Goal: Transaction & Acquisition: Book appointment/travel/reservation

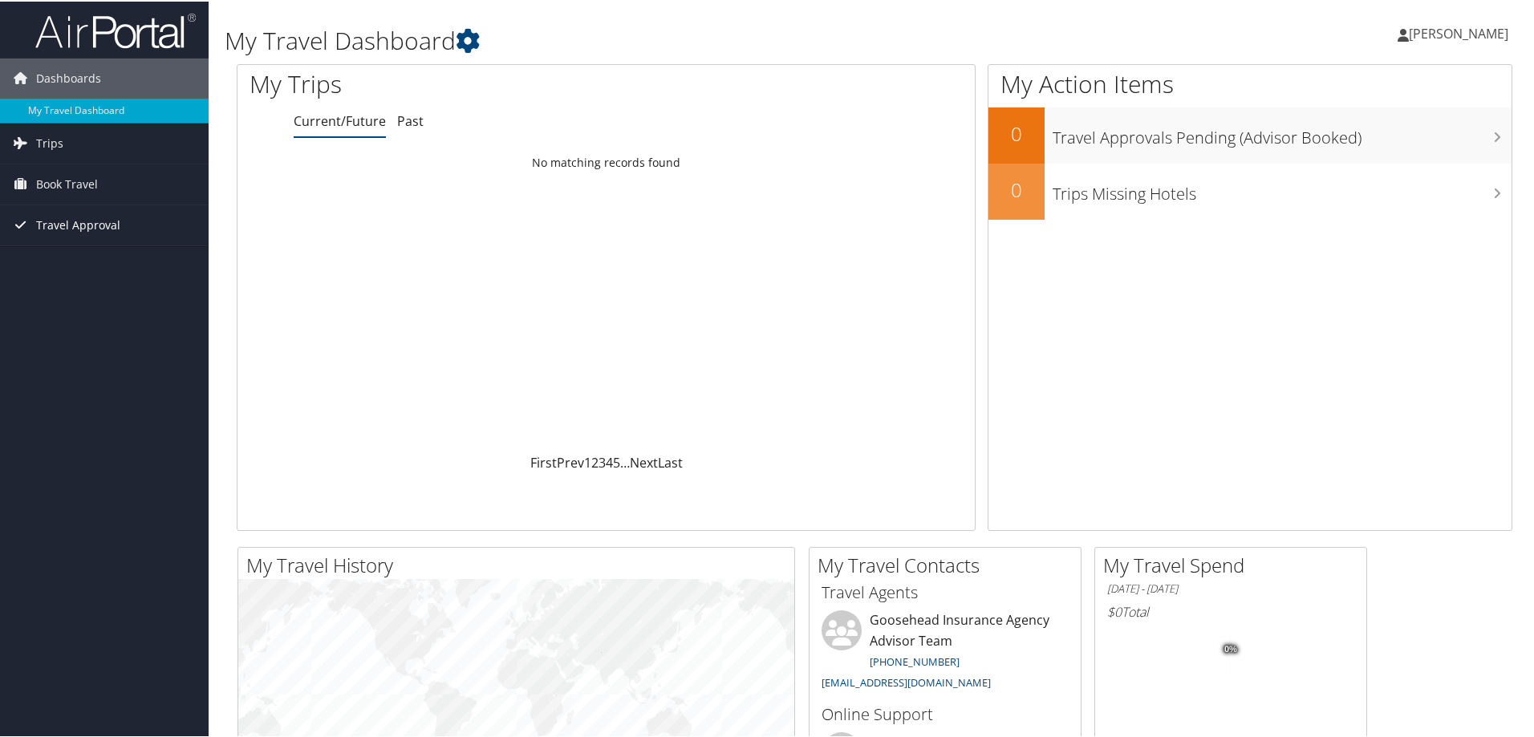
click at [79, 217] on span "Travel Approval" at bounding box center [78, 224] width 84 height 40
click at [89, 182] on span "Book Travel" at bounding box center [67, 183] width 62 height 40
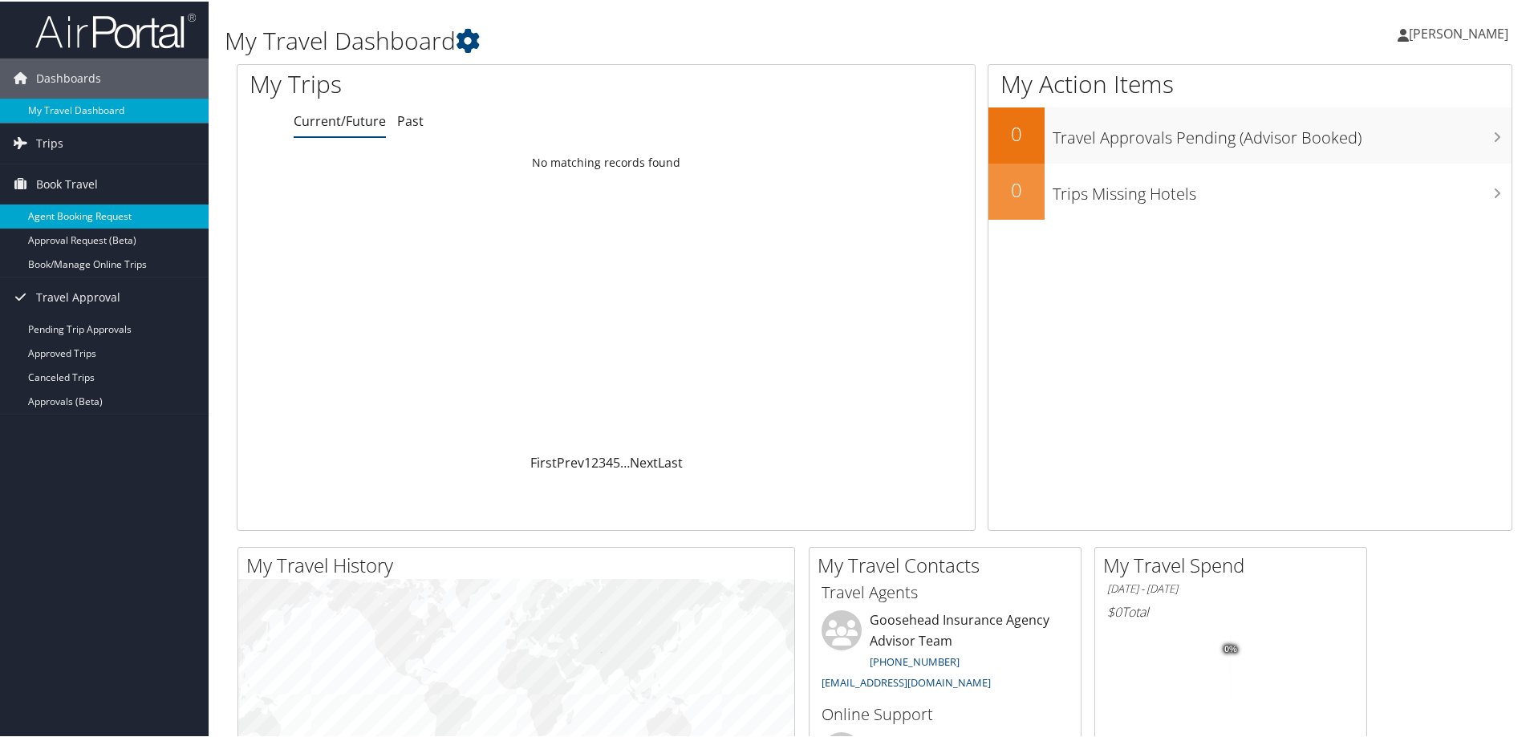
click at [83, 216] on link "Agent Booking Request" at bounding box center [104, 215] width 209 height 24
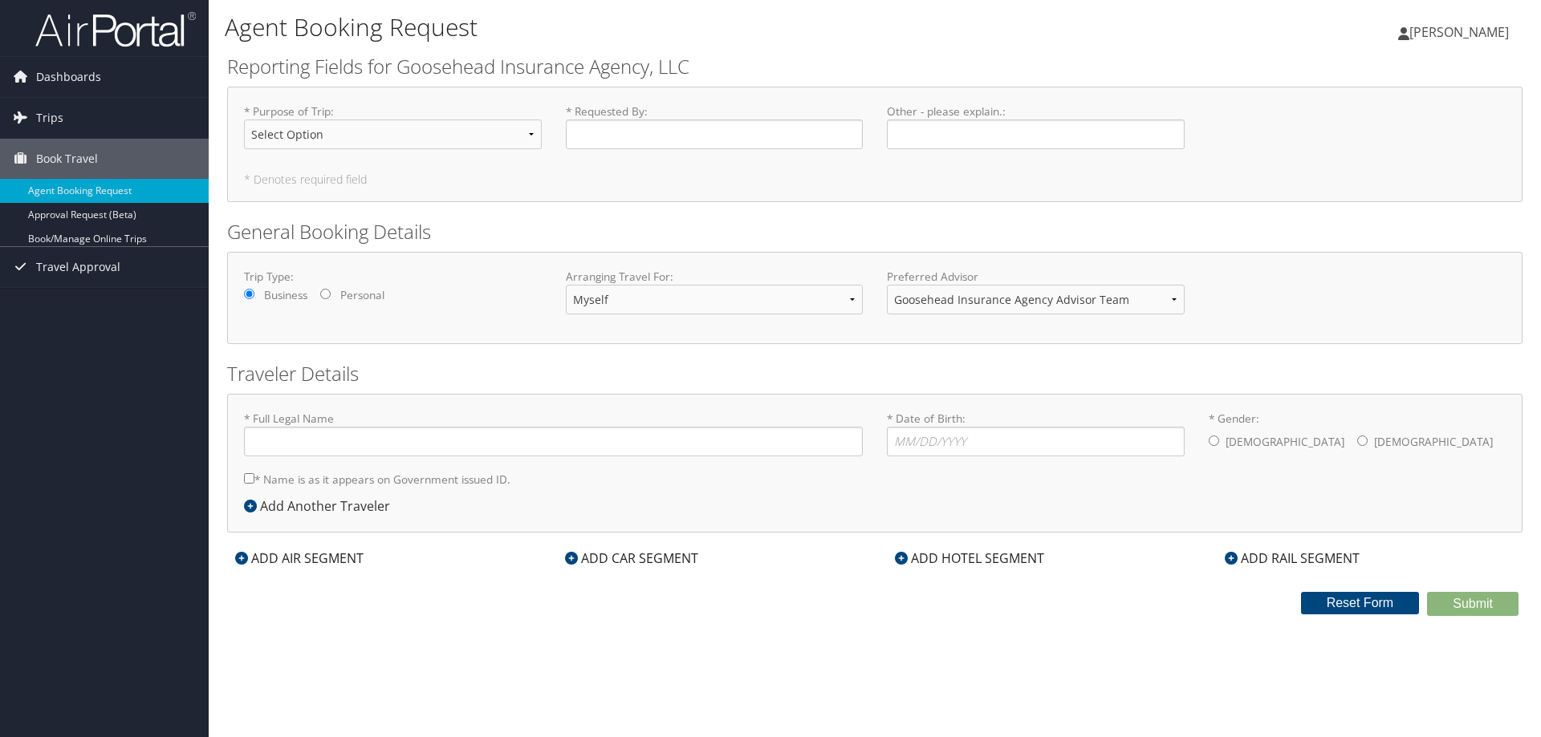
type input "[PERSON_NAME]"
click at [471, 145] on select "Select Option Agency Site Visit - Support Campus Recruiting Visit Carrier Partn…" at bounding box center [393, 135] width 298 height 30
click at [768, 129] on input "* Requested By : Required" at bounding box center [715, 135] width 298 height 30
type input "[PERSON_NAME]"
click at [920, 442] on input "* Date of Birth: Invalid Date" at bounding box center [1036, 442] width 298 height 30
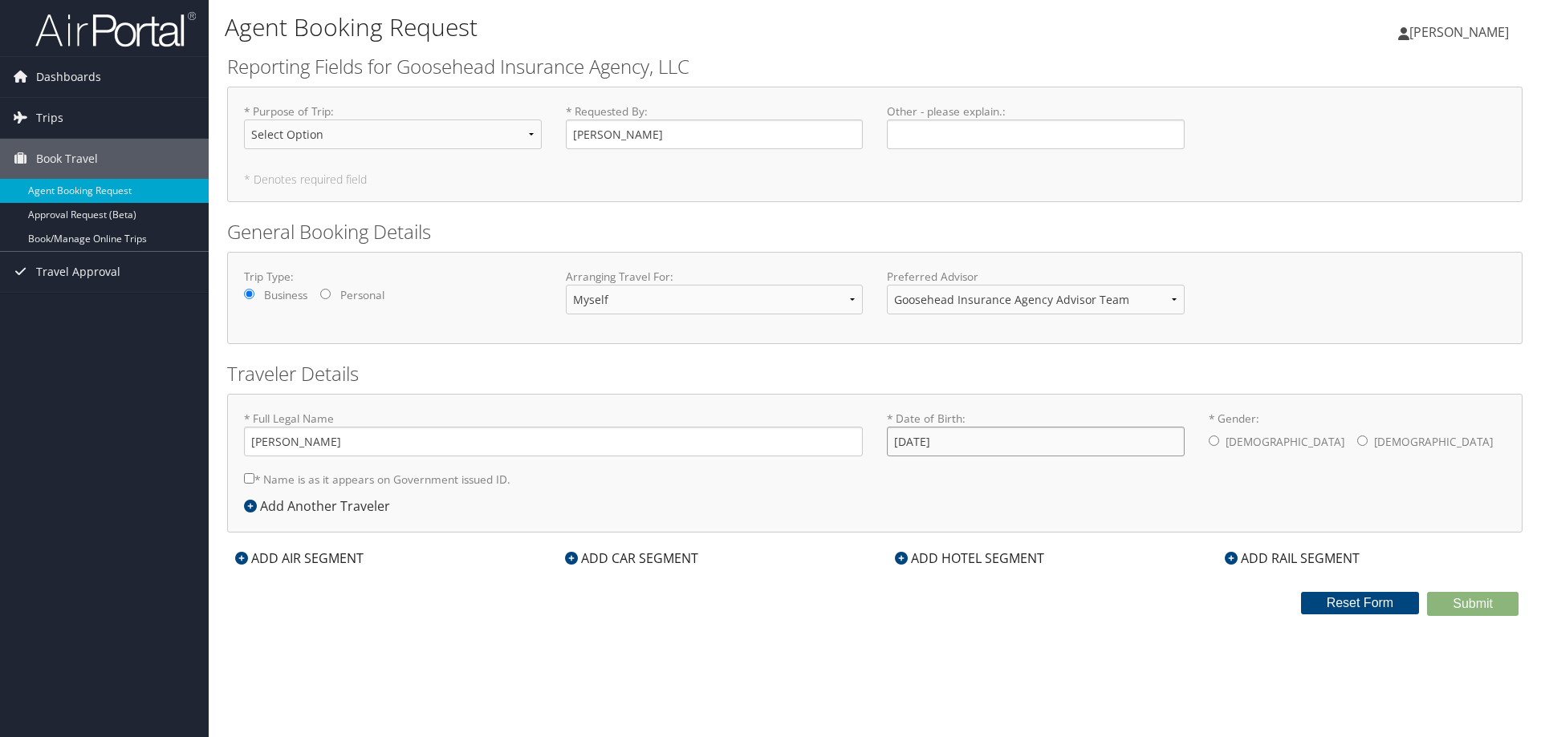
type input "01/11/2001"
click at [1374, 440] on label "Female" at bounding box center [1433, 442] width 119 height 30
click at [1357, 440] on input "* Gender: Male Female" at bounding box center [1362, 441] width 10 height 10
radio input "true"
click at [246, 483] on input "* Name is as it appears on Government issued ID." at bounding box center [249, 478] width 10 height 10
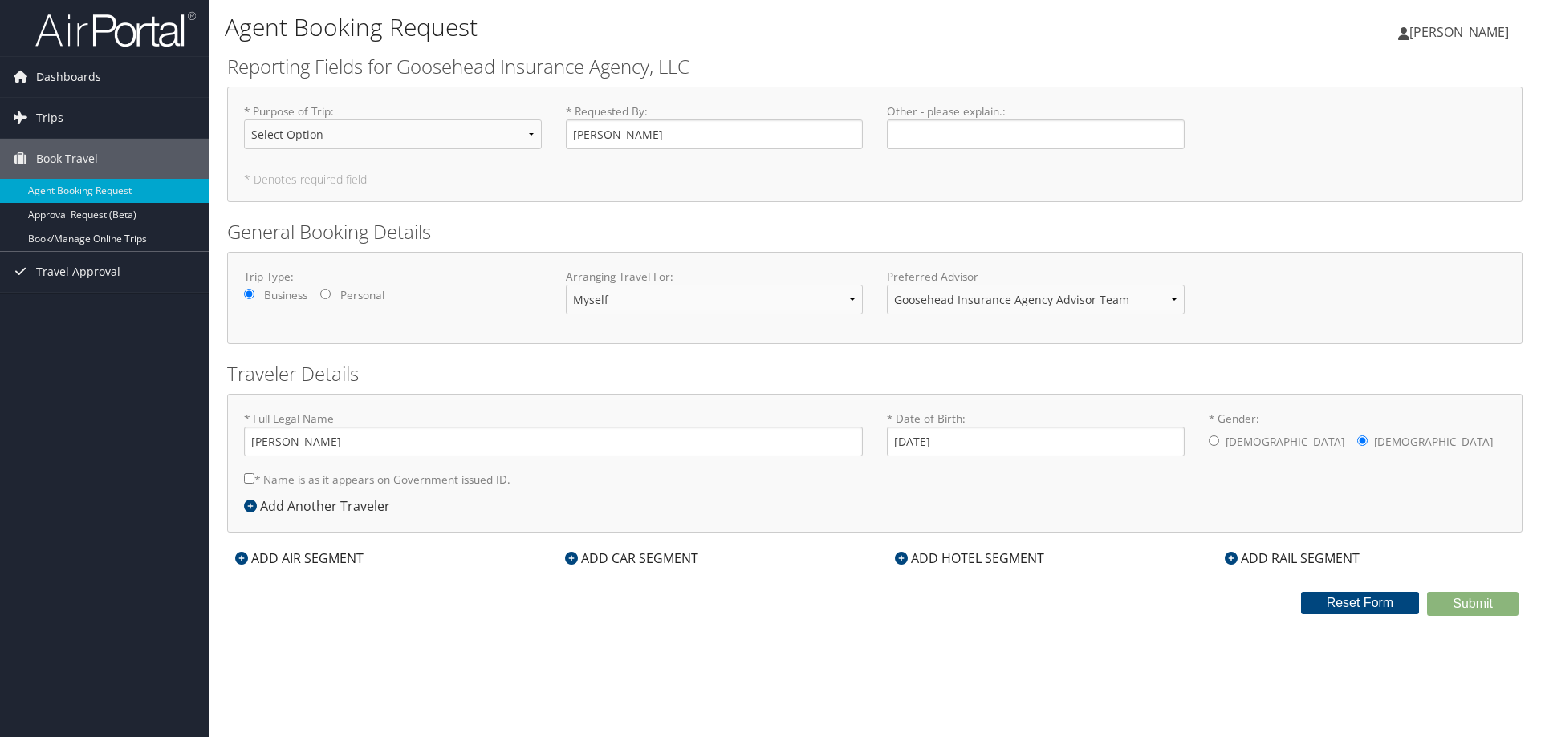
checkbox input "true"
click at [346, 561] on div "ADD AIR SEGMENT" at bounding box center [299, 558] width 144 height 19
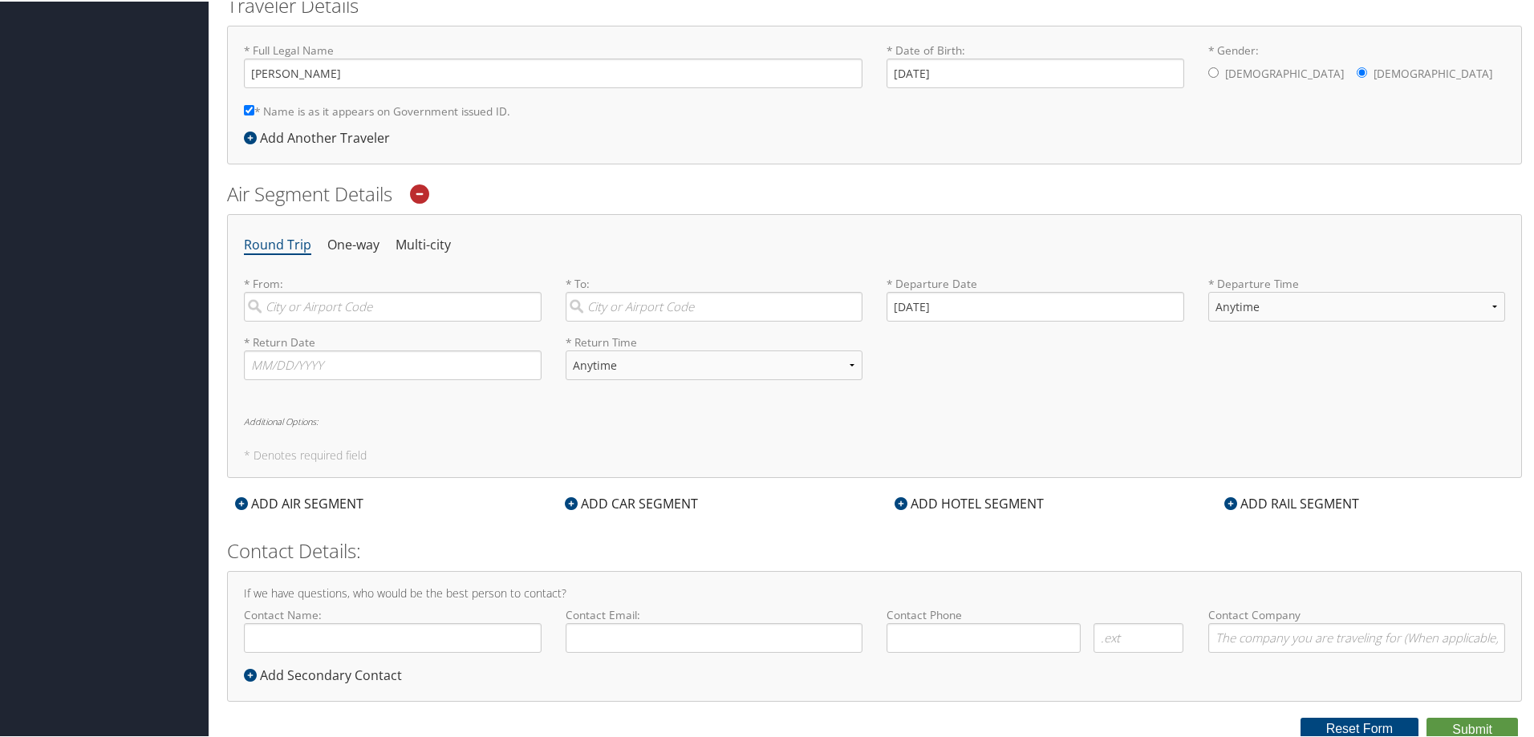
scroll to position [373, 0]
click at [310, 290] on input "search" at bounding box center [393, 302] width 298 height 30
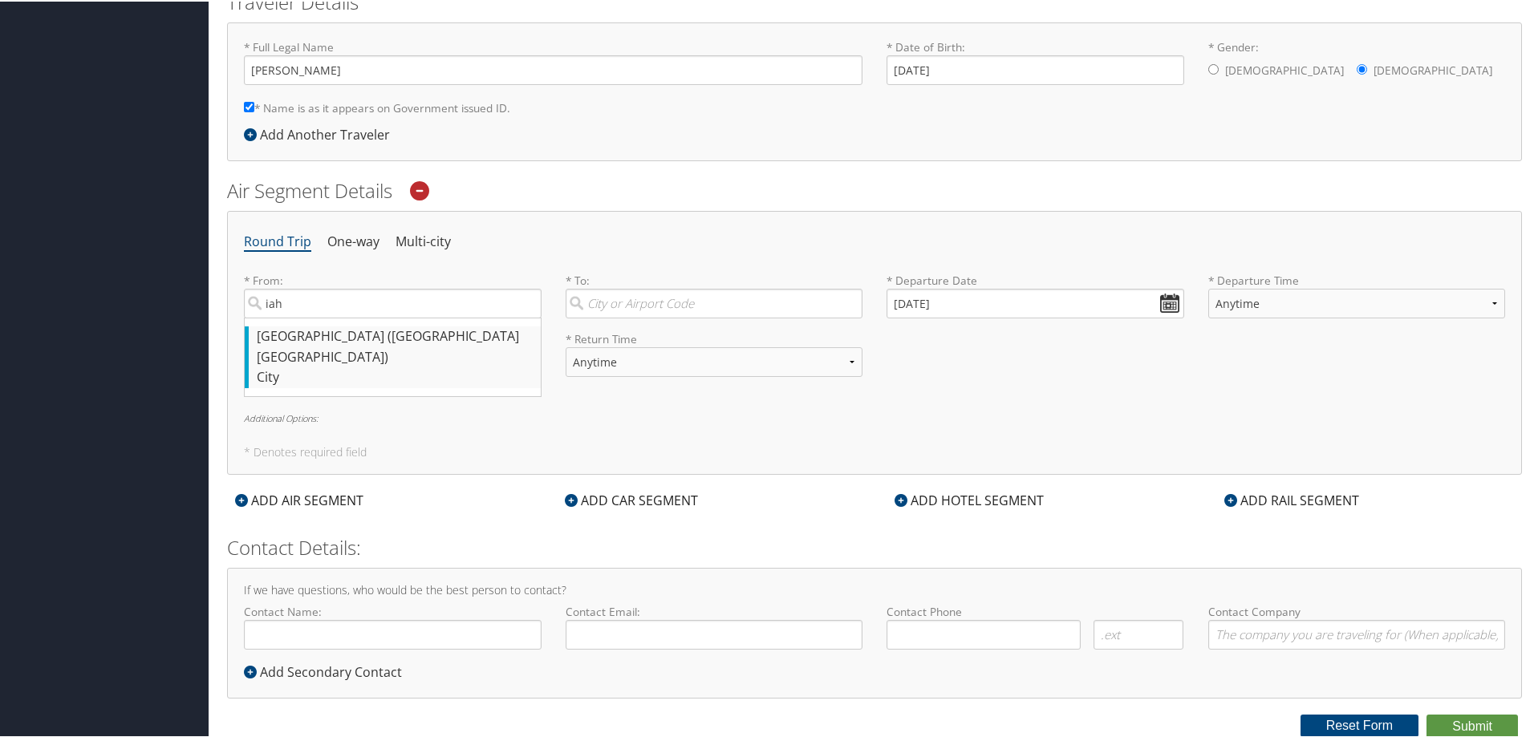
click at [307, 334] on div "Houston (IAH TX)" at bounding box center [395, 345] width 276 height 41
click at [307, 317] on input "iah" at bounding box center [393, 302] width 298 height 30
type input "Houston (IAH TX)"
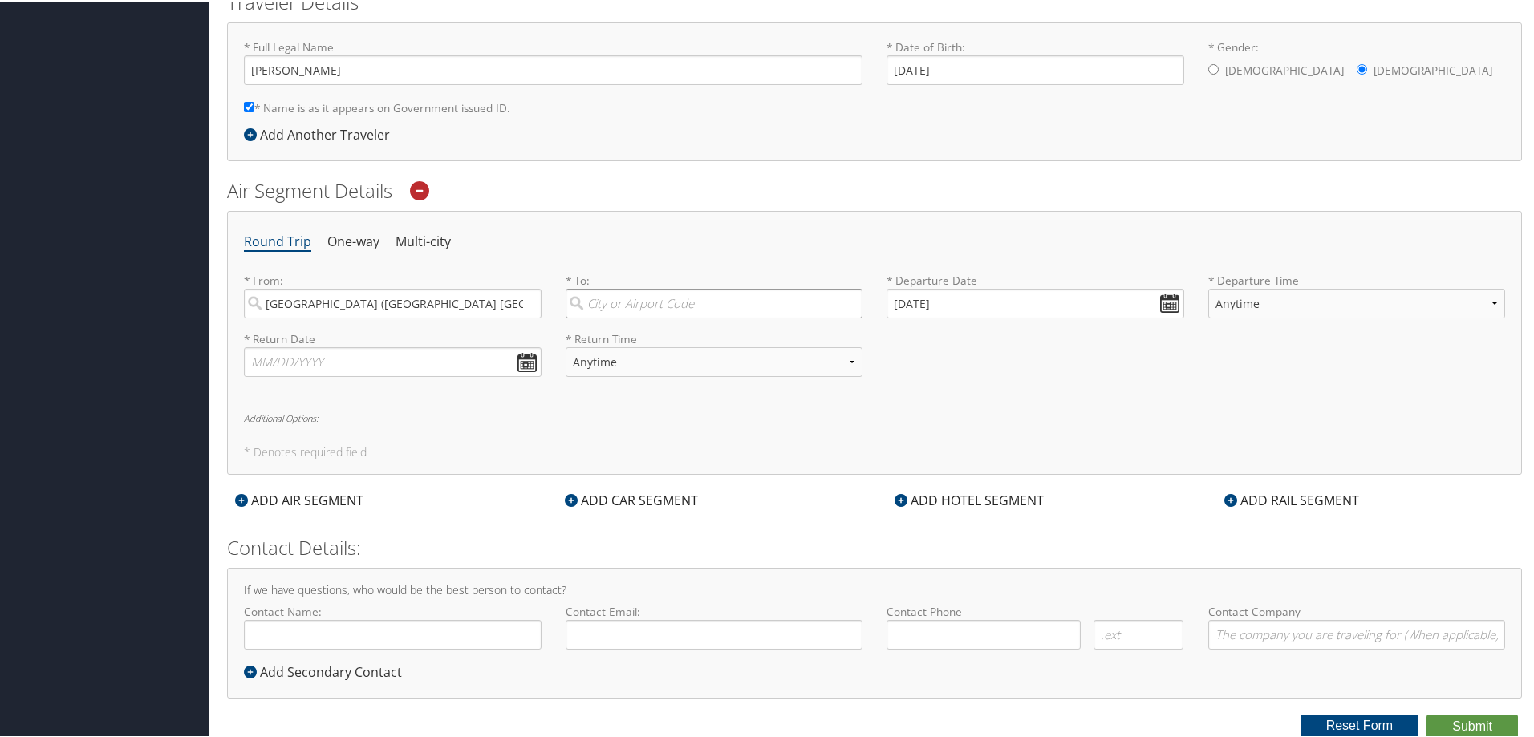
click at [611, 309] on input "search" at bounding box center [715, 302] width 298 height 30
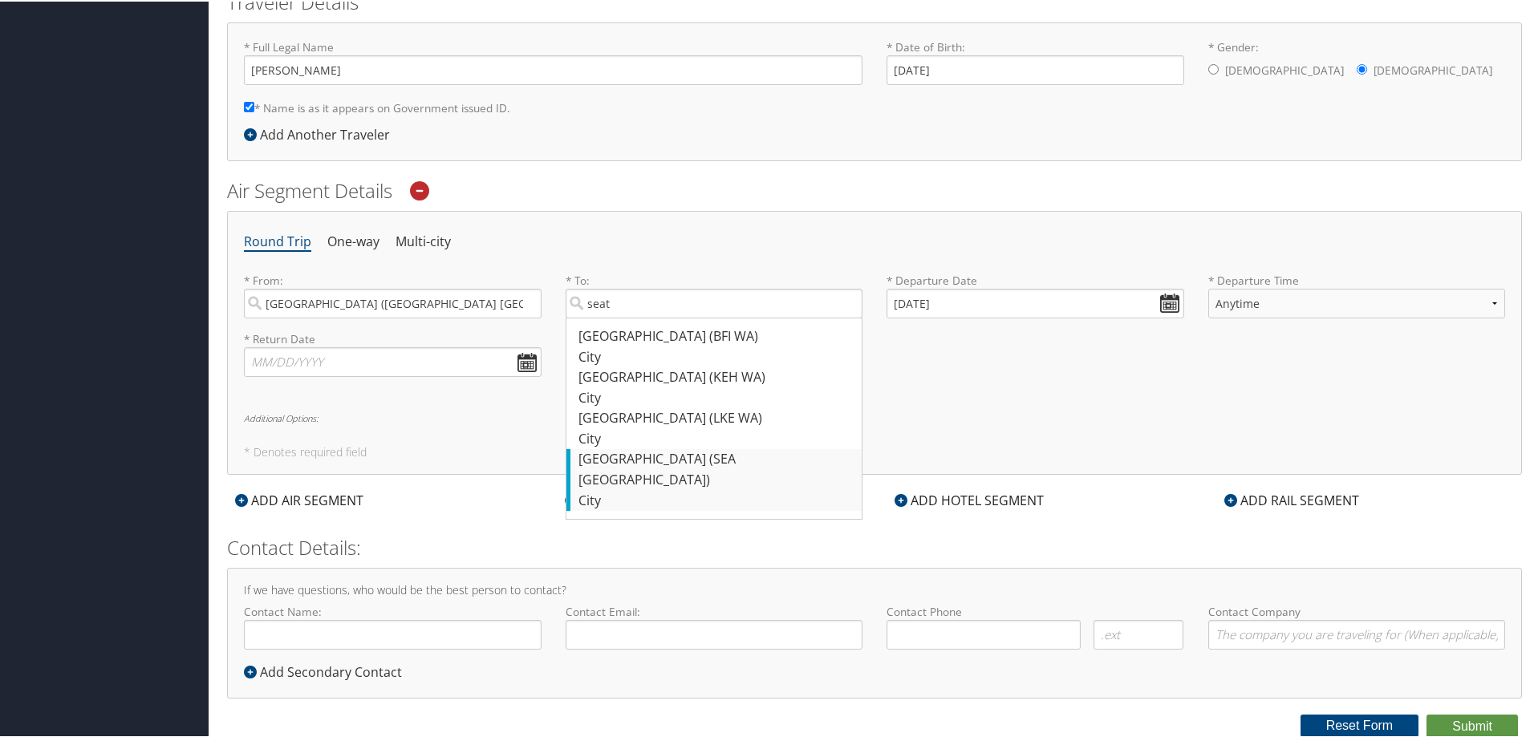
click at [665, 456] on div "Seattle (SEA WA)" at bounding box center [717, 468] width 276 height 41
click at [665, 317] on input "seat" at bounding box center [715, 302] width 298 height 30
type input "Seattle (SEA WA)"
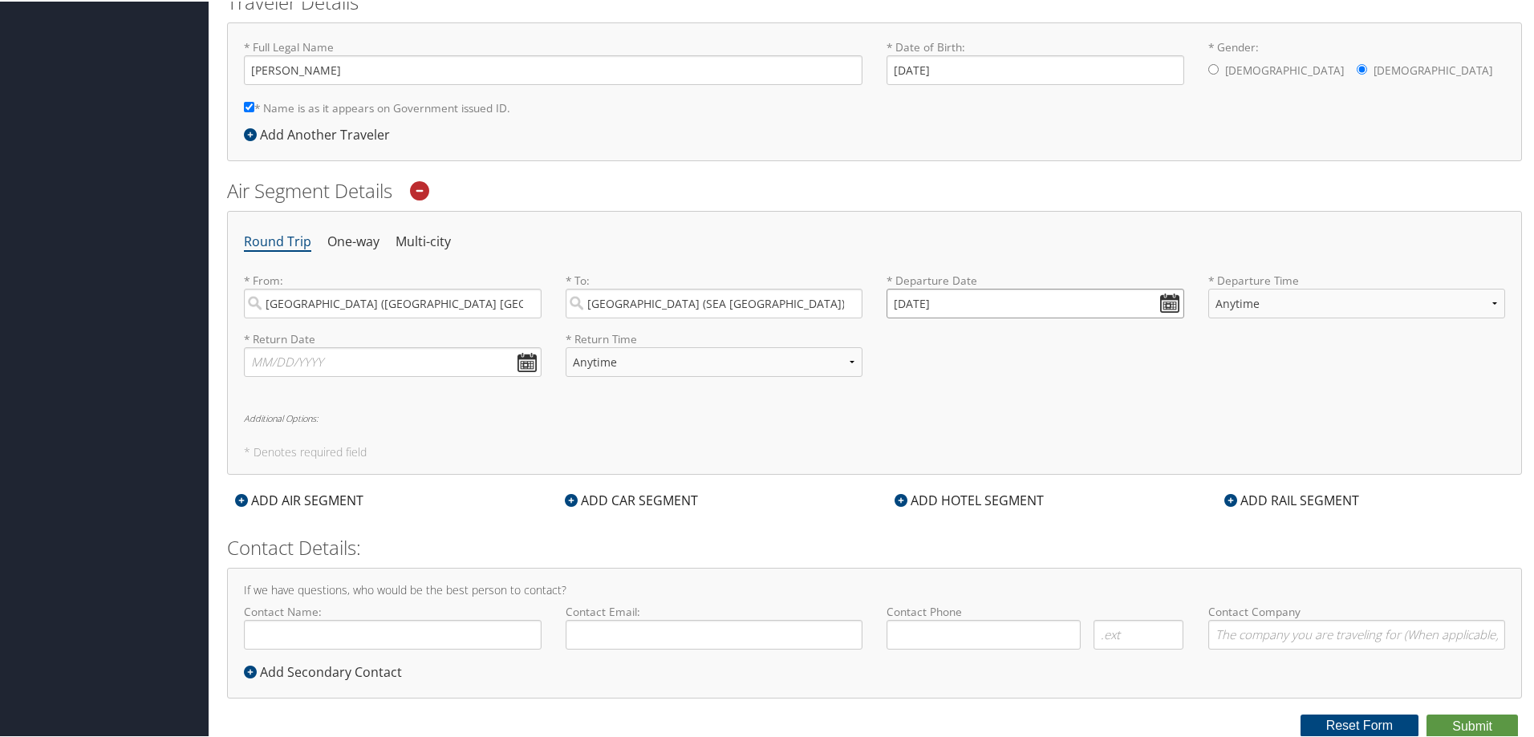
click at [1161, 288] on input "09/09/2025" at bounding box center [1036, 302] width 298 height 30
click at [956, 481] on td "30" at bounding box center [952, 480] width 22 height 22
type input "09/30/2025"
click at [1307, 306] on select "Anytime Early Morning (5AM-7AM) Morning (7AM-12PM) Afternoon (12PM-5PM) Evening…" at bounding box center [1357, 302] width 298 height 30
select select "4:00 PM"
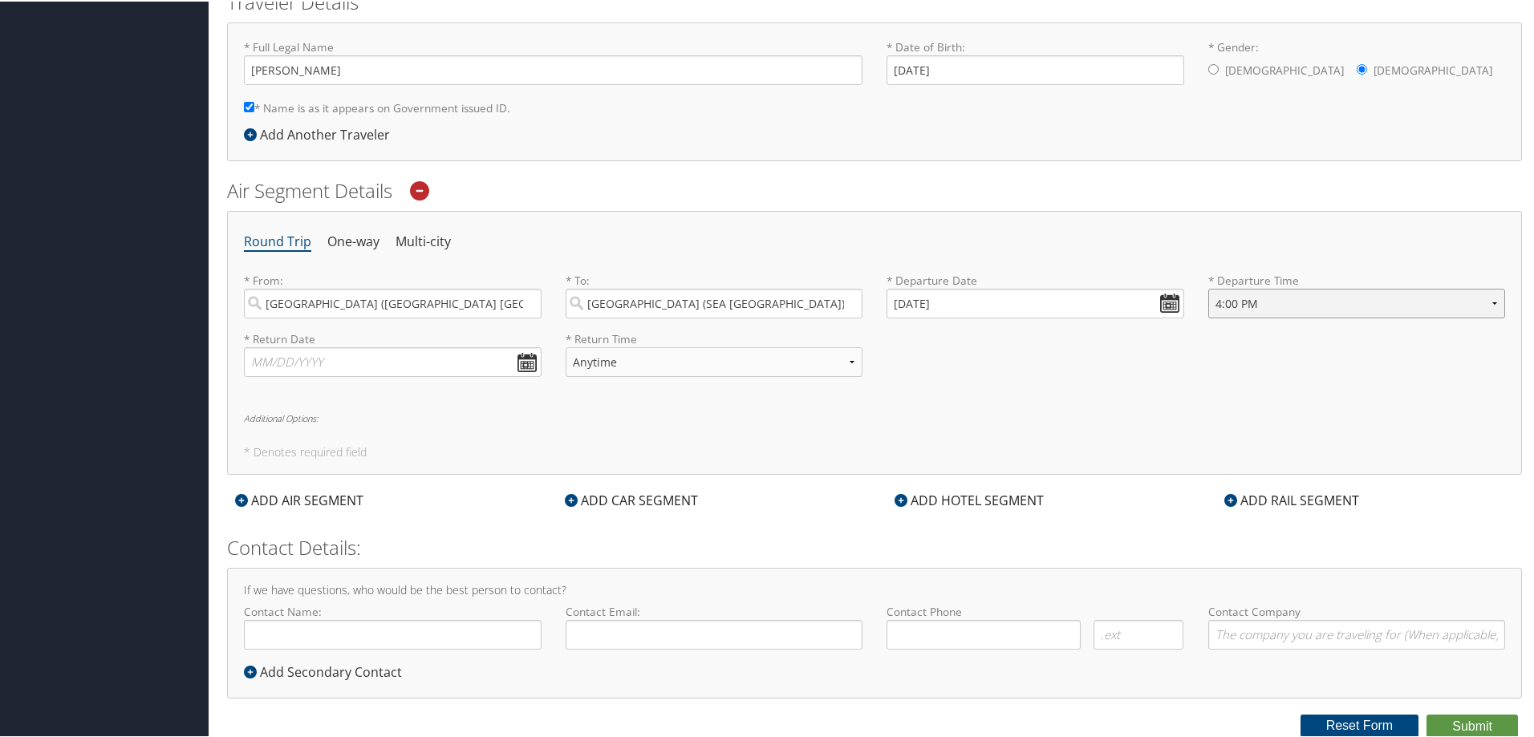
click at [1208, 287] on select "Anytime Early Morning (5AM-7AM) Morning (7AM-12PM) Afternoon (12PM-5PM) Evening…" at bounding box center [1357, 302] width 298 height 30
click at [521, 357] on input "text" at bounding box center [393, 361] width 298 height 30
click at [381, 535] on td "3" at bounding box center [382, 538] width 22 height 22
type input "10/03/2025"
click at [693, 367] on select "Anytime Early Morning (5AM-7AM) Morning (7AM-12PM) Afternoon (12PM-5PM) Evening…" at bounding box center [715, 361] width 298 height 30
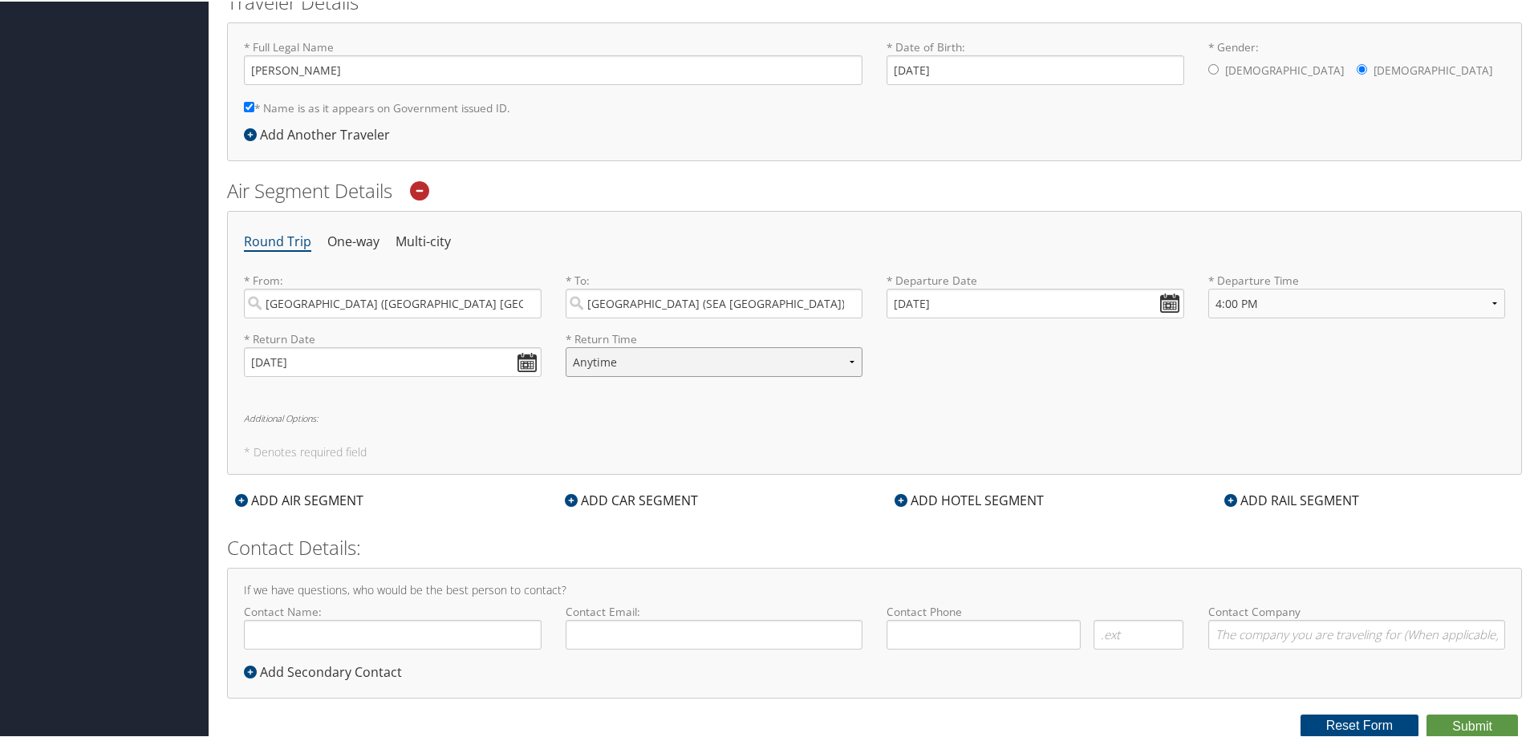
select select "9:00 PM"
click at [566, 346] on select "Anytime Early Morning (5AM-7AM) Morning (7AM-12PM) Afternoon (12PM-5PM) Evening…" at bounding box center [715, 361] width 298 height 30
click at [704, 452] on h5 "* Denotes required field" at bounding box center [874, 450] width 1261 height 11
click at [652, 497] on div "ADD CAR SEGMENT" at bounding box center [631, 498] width 149 height 19
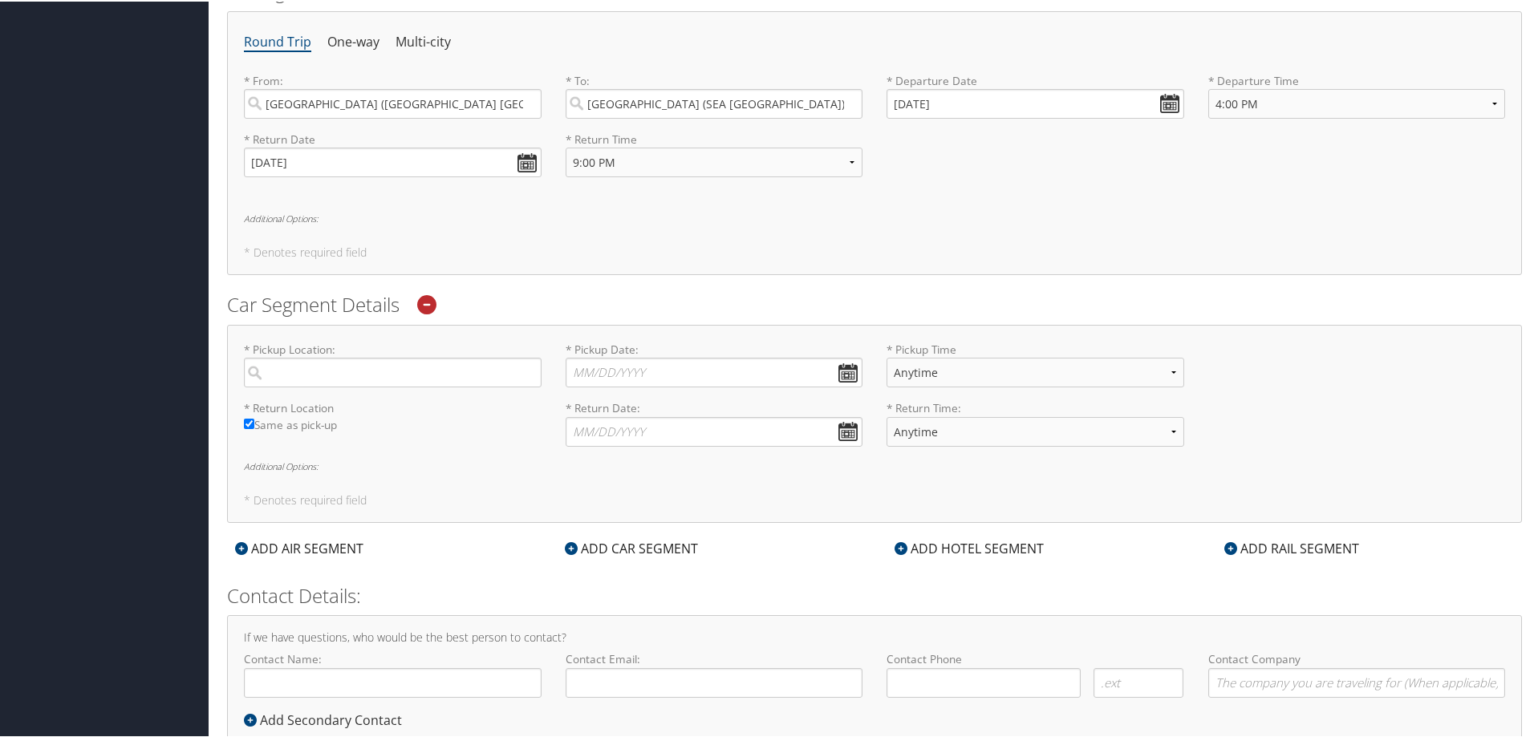
scroll to position [621, 0]
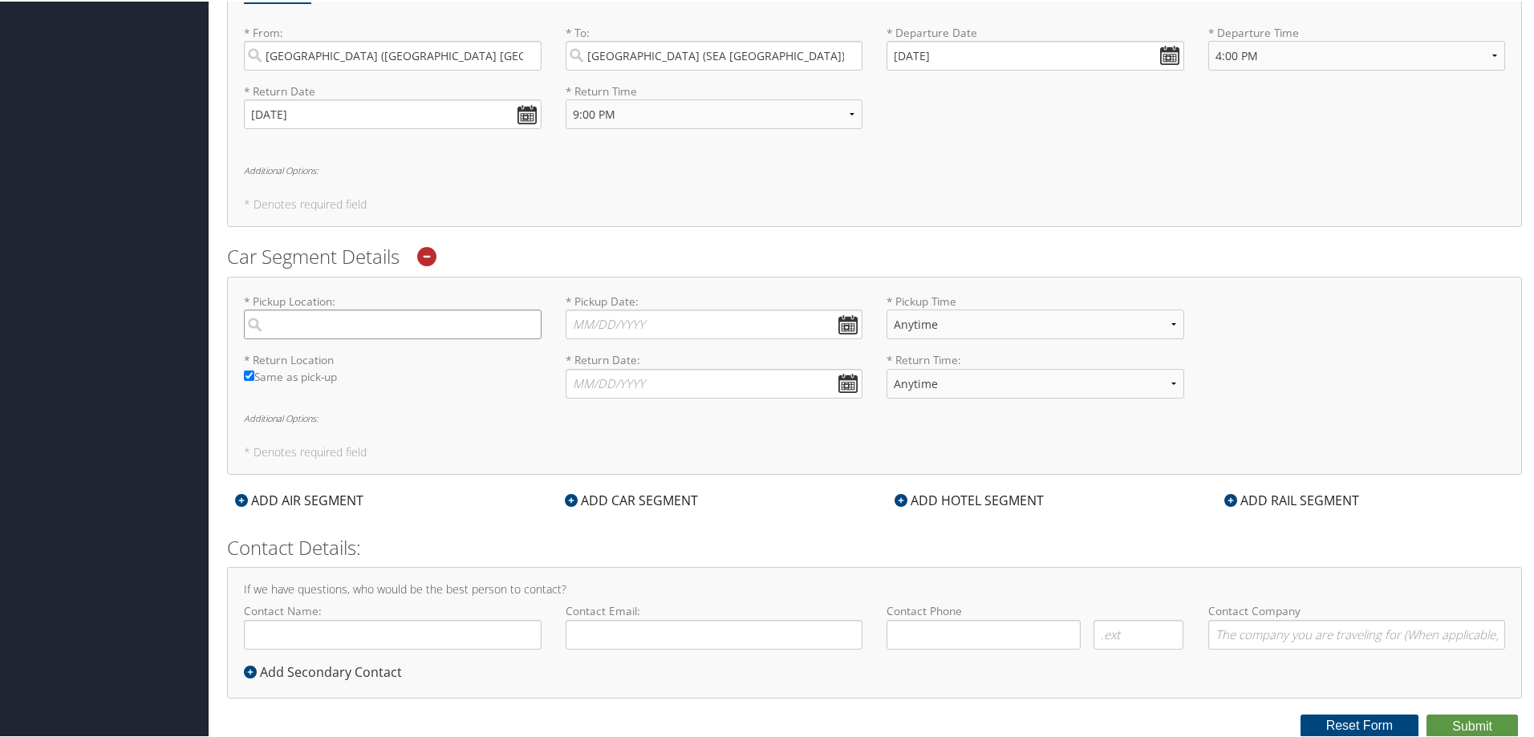
click at [469, 323] on input "search" at bounding box center [393, 323] width 298 height 30
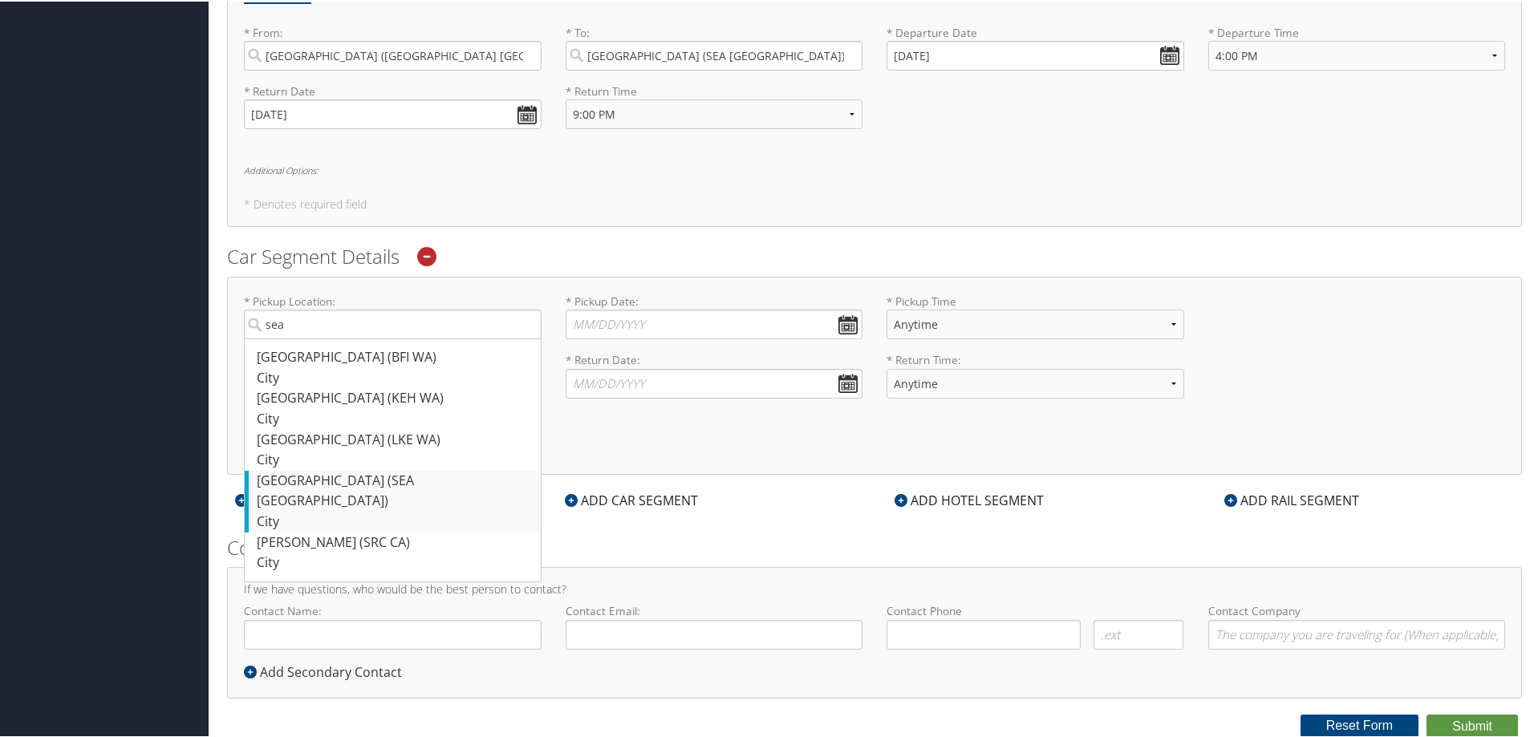
click at [397, 487] on div "Seattle (SEA WA)" at bounding box center [395, 489] width 276 height 41
click at [397, 338] on input "sea" at bounding box center [393, 323] width 298 height 30
type input "Seattle"
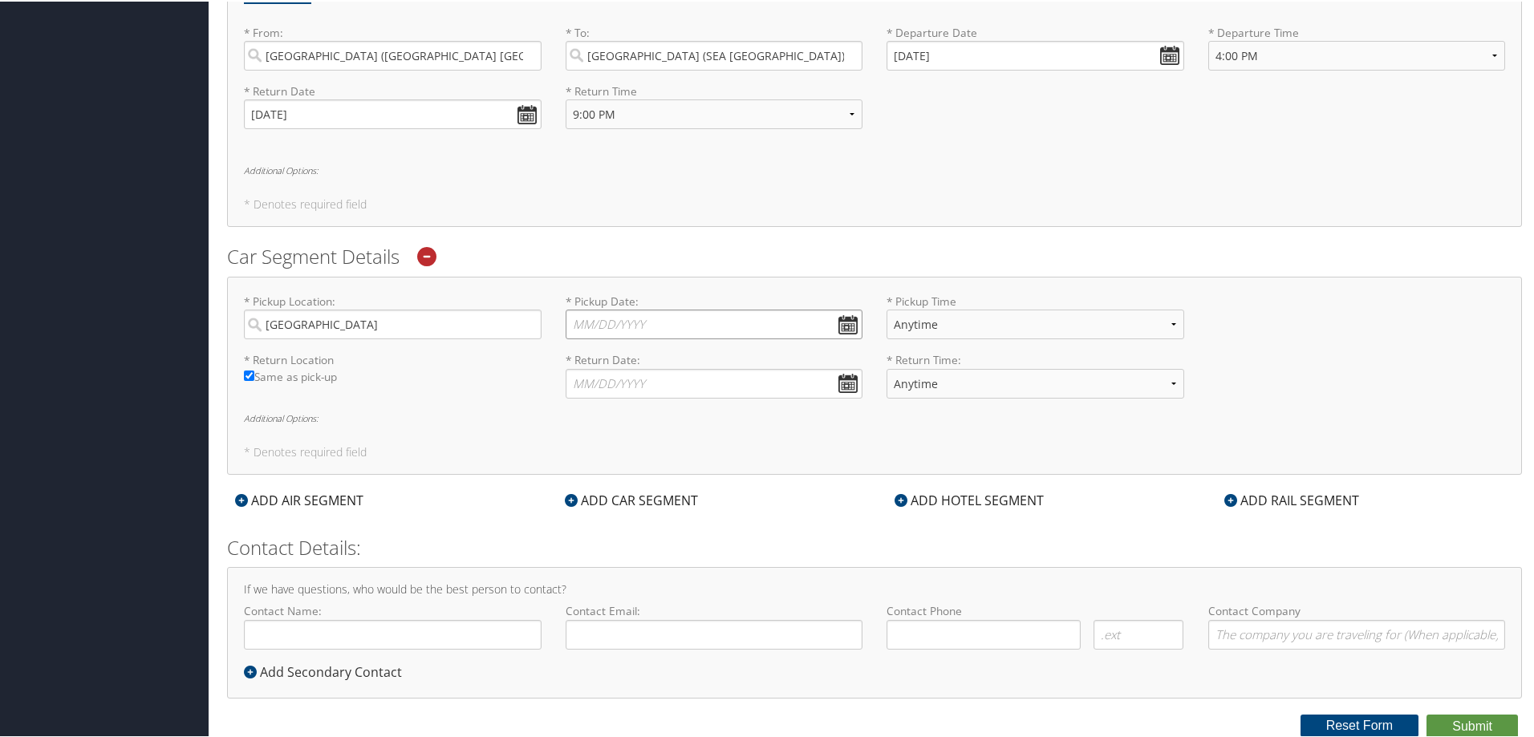
click at [834, 310] on input "* Pickup Date: Dates must be valid" at bounding box center [715, 323] width 298 height 30
click at [635, 494] on td "30" at bounding box center [633, 500] width 22 height 22
type input "[DATE]"
click at [992, 318] on select "Anytime 12:00 AM 1:00 AM 2:00 AM 3:00 AM 4:00 AM 5:00 AM 6:00 AM 7:00 AM 8:00 A…" at bounding box center [1036, 323] width 298 height 30
select select "8:00 PM"
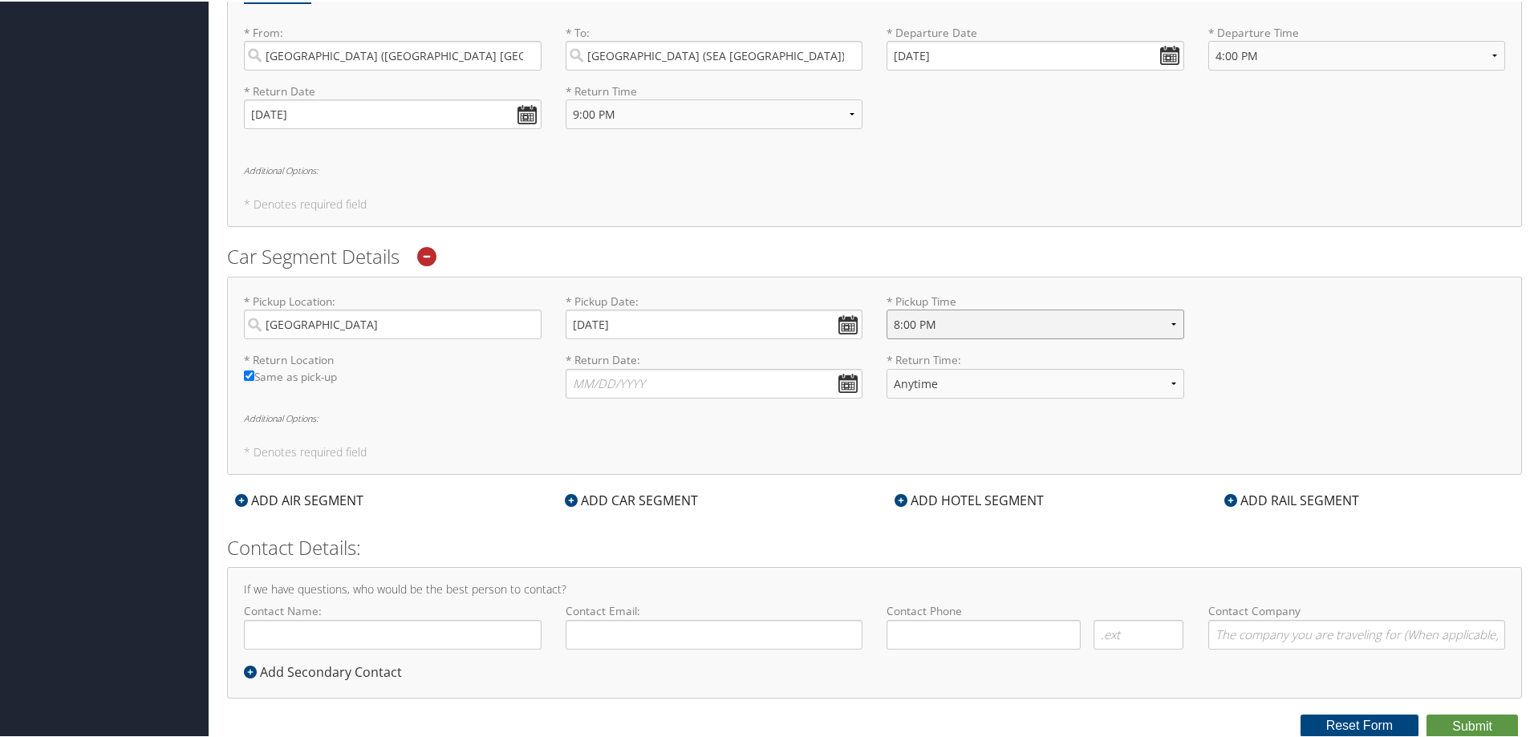
click at [887, 308] on select "Anytime 12:00 AM 1:00 AM 2:00 AM 3:00 AM 4:00 AM 5:00 AM 6:00 AM 7:00 AM 8:00 A…" at bounding box center [1036, 323] width 298 height 30
click at [631, 389] on input "* Return Date: Dates must be valid" at bounding box center [715, 382] width 298 height 30
click at [703, 559] on td "3" at bounding box center [703, 560] width 22 height 22
type input "[DATE]"
click at [941, 380] on select "Anytime 12:00 AM 1:00 AM 2:00 AM 3:00 AM 4:00 AM 5:00 AM 6:00 AM 7:00 AM 8:00 A…" at bounding box center [1036, 382] width 298 height 30
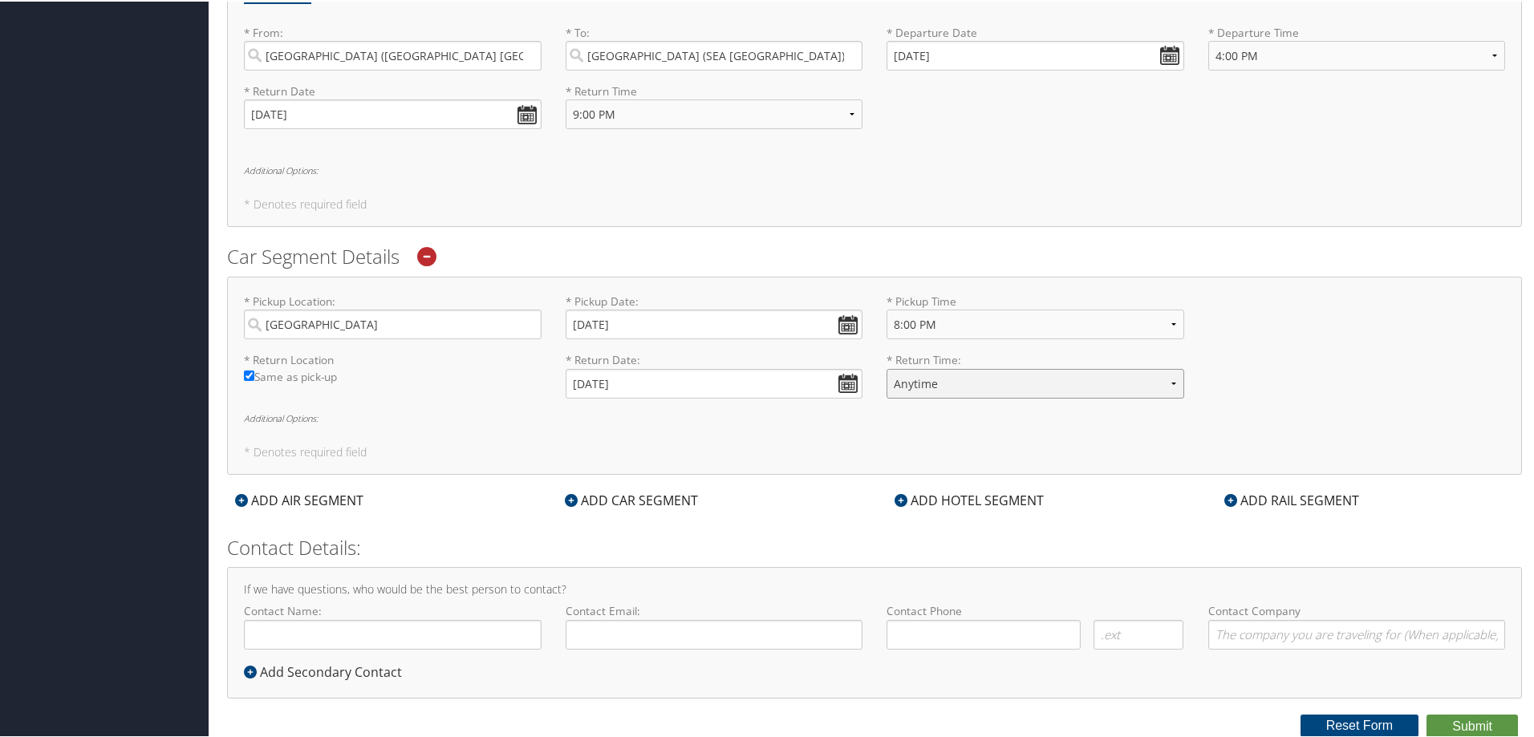
select select "11:00 PM"
click at [887, 367] on select "Anytime 12:00 AM 1:00 AM 2:00 AM 3:00 AM 4:00 AM 5:00 AM 6:00 AM 7:00 AM 8:00 A…" at bounding box center [1036, 382] width 298 height 30
click at [856, 416] on h6 "Additional Options:" at bounding box center [874, 416] width 1261 height 9
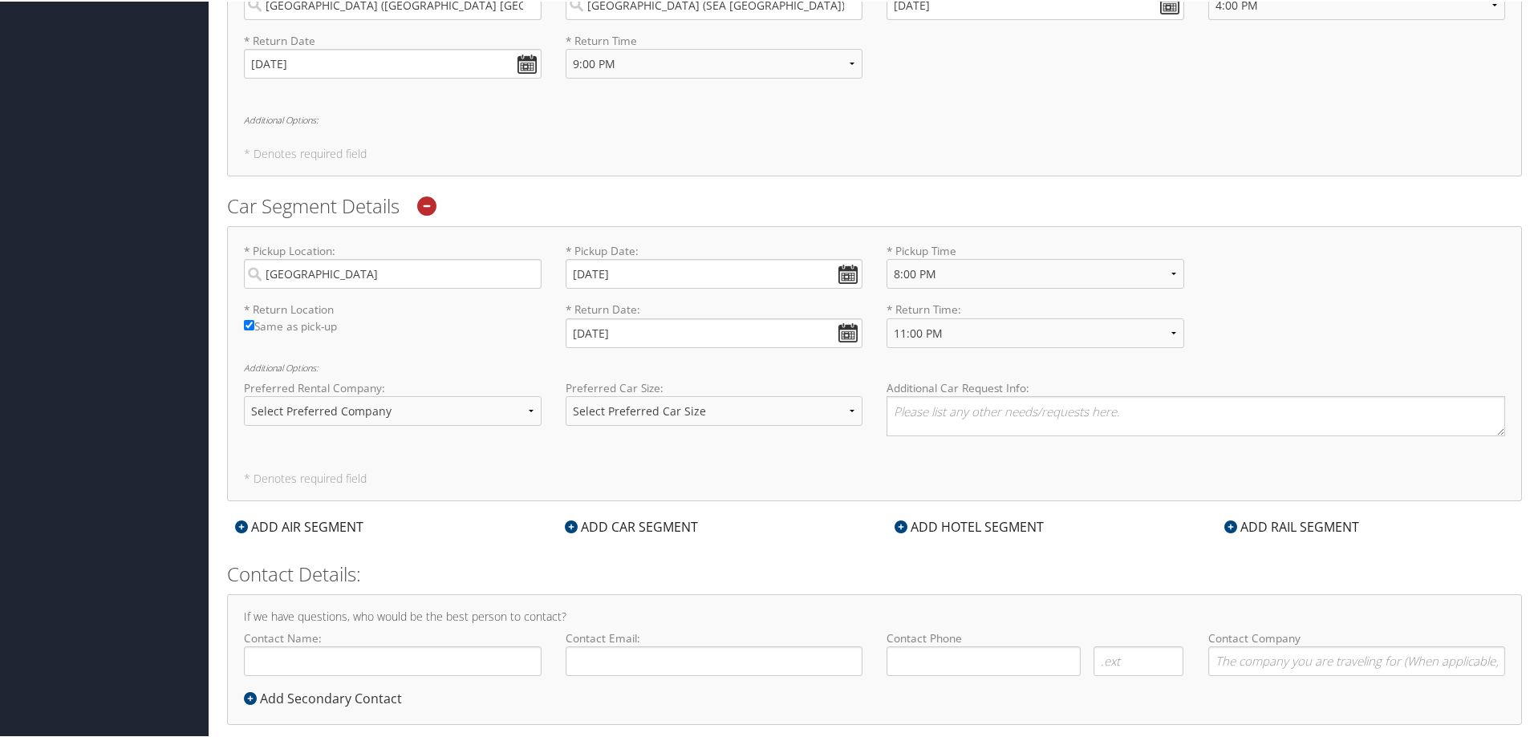
scroll to position [698, 0]
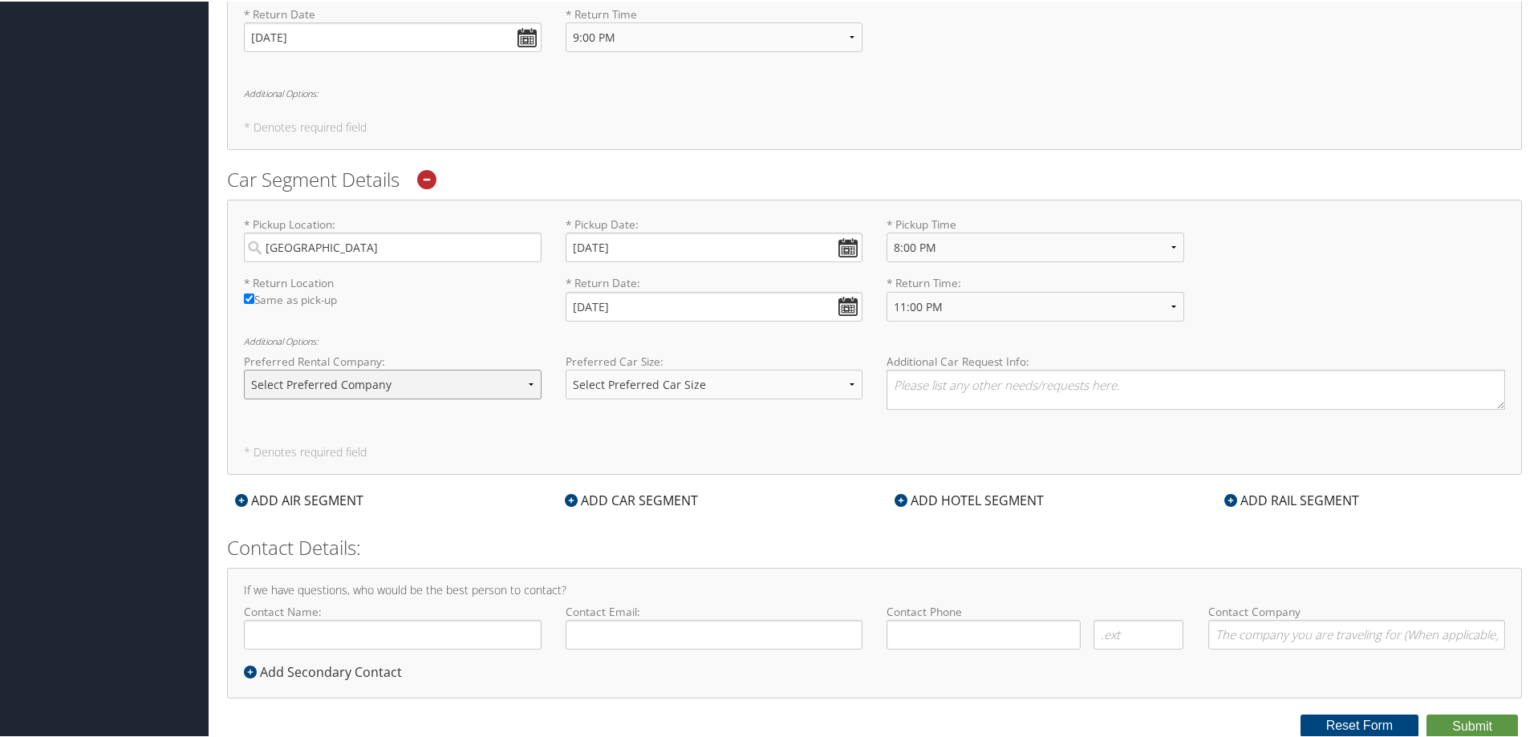
click at [307, 376] on select "Select Preferred Company Avis Enterprise National Hertz Budget Alamo Thrifty Do…" at bounding box center [393, 383] width 298 height 30
click at [679, 388] on select "Select Preferred Car Size Standard Full Size Economy Intermediate Mini Compact …" at bounding box center [715, 383] width 298 height 30
select select "Standard"
click at [566, 368] on select "Select Preferred Car Size Standard Full Size Economy Intermediate Mini Compact …" at bounding box center [715, 383] width 298 height 30
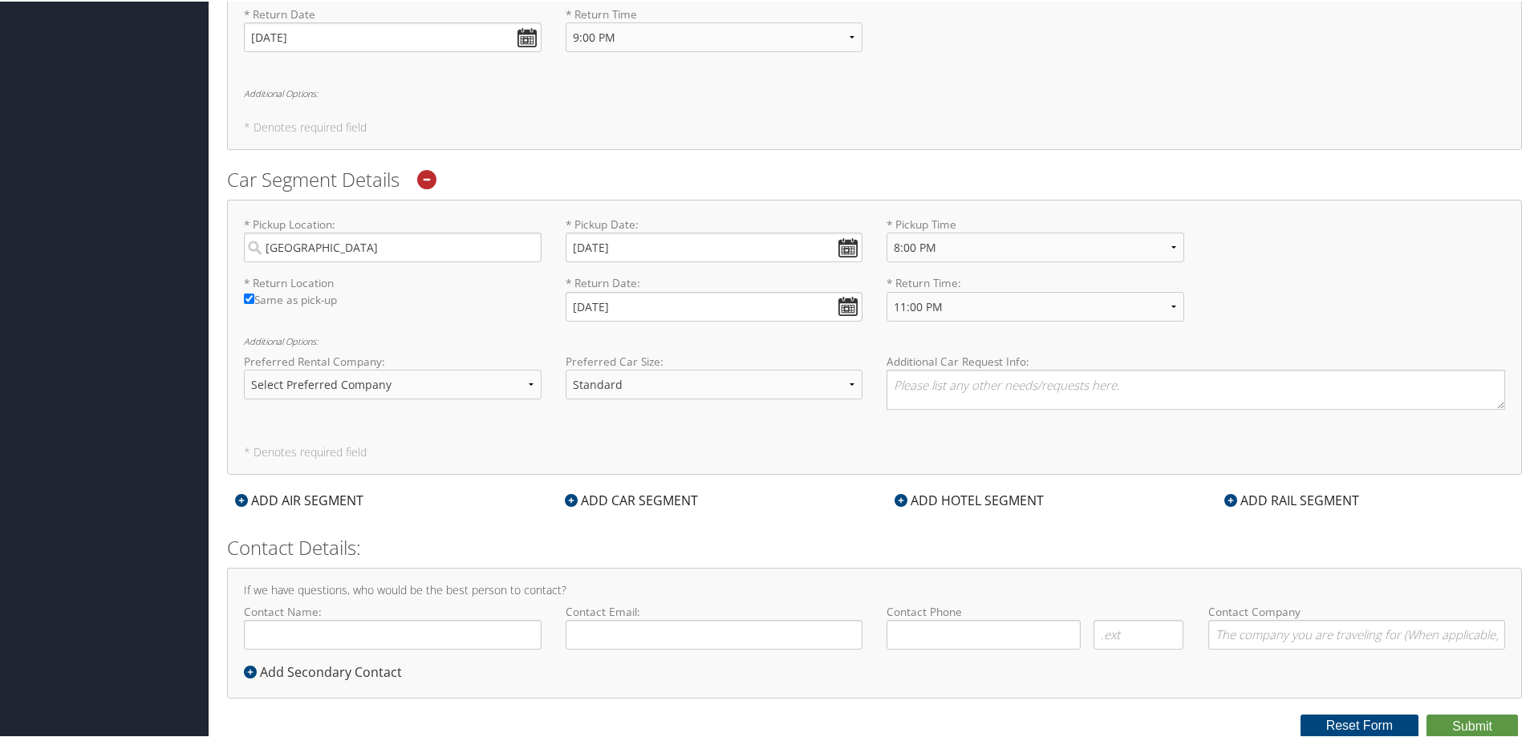
click at [925, 433] on div "* Pickup Location: Seattle Required * Pickup Date: 09/30/2025 Dates must be val…" at bounding box center [874, 335] width 1295 height 275
click at [250, 297] on input "Same as pick-up" at bounding box center [249, 297] width 10 height 10
checkbox input "false"
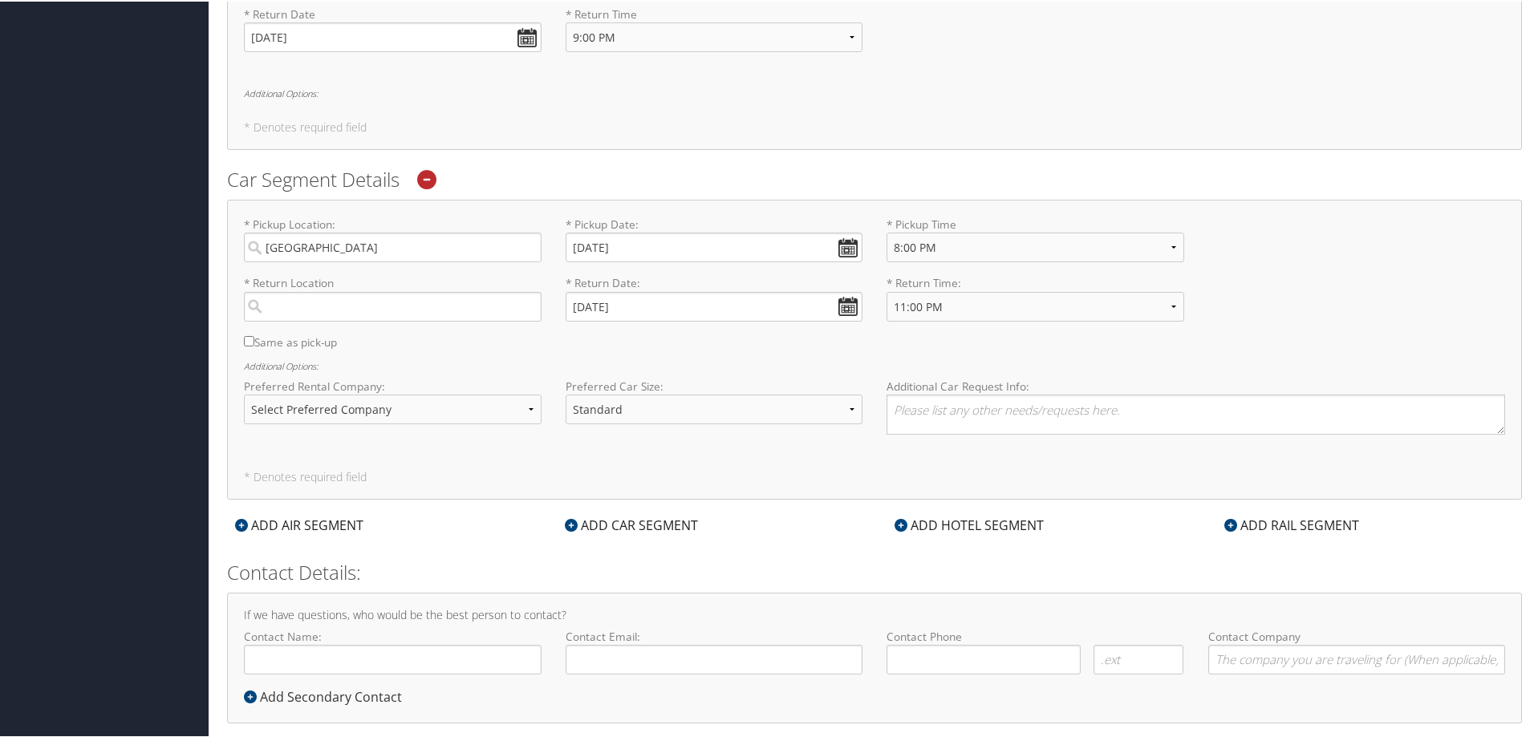
click at [313, 322] on div "* Return Location Required Same as pick-up" at bounding box center [393, 315] width 322 height 83
click at [315, 315] on input "search" at bounding box center [393, 305] width 298 height 30
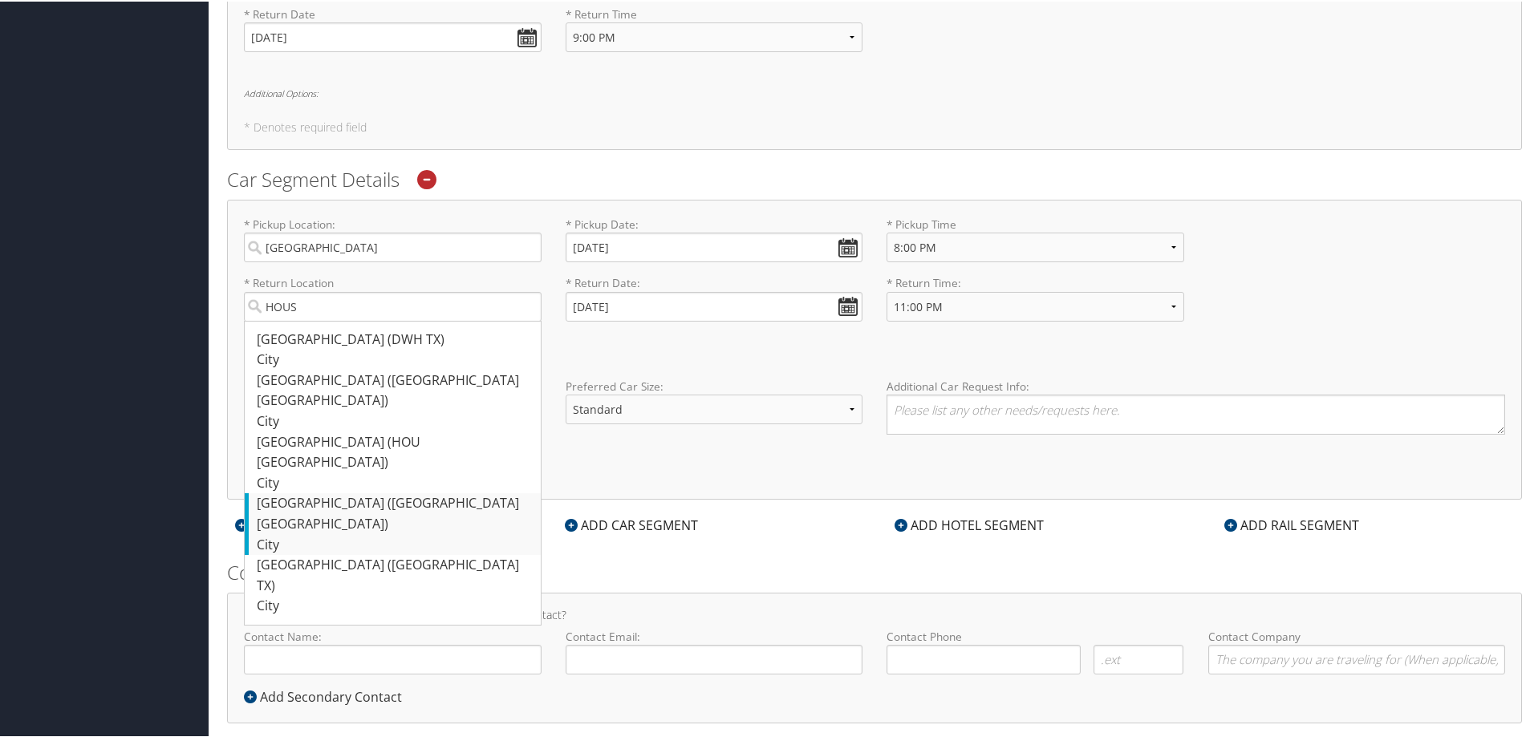
click at [312, 492] on div "[GEOGRAPHIC_DATA] ([GEOGRAPHIC_DATA] [GEOGRAPHIC_DATA])" at bounding box center [395, 512] width 276 height 41
click at [312, 320] on input "HOUS" at bounding box center [393, 305] width 298 height 30
type input "[GEOGRAPHIC_DATA]"
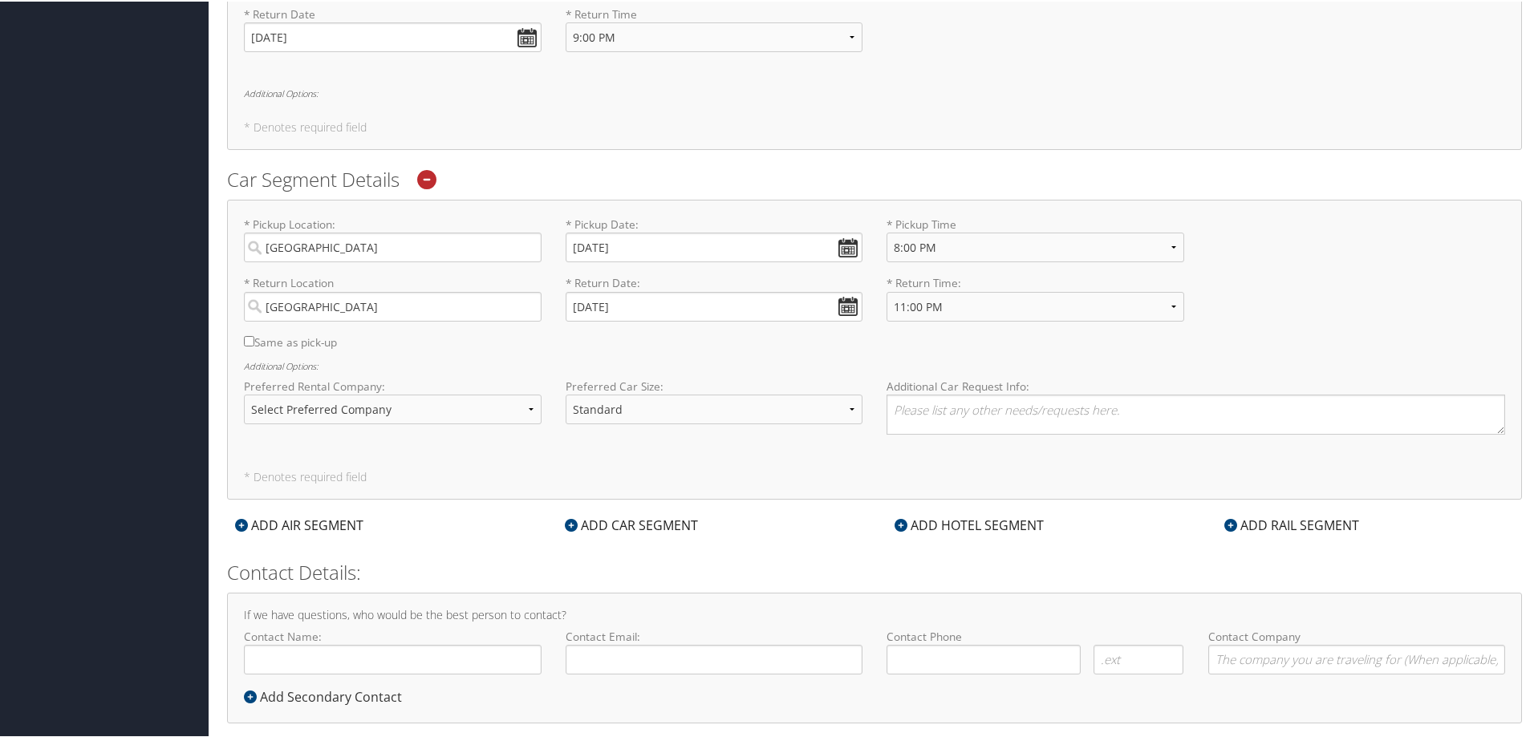
click at [521, 352] on label "Same as pick-up" at bounding box center [393, 345] width 298 height 25
click at [254, 345] on input "Same as pick-up" at bounding box center [249, 340] width 10 height 10
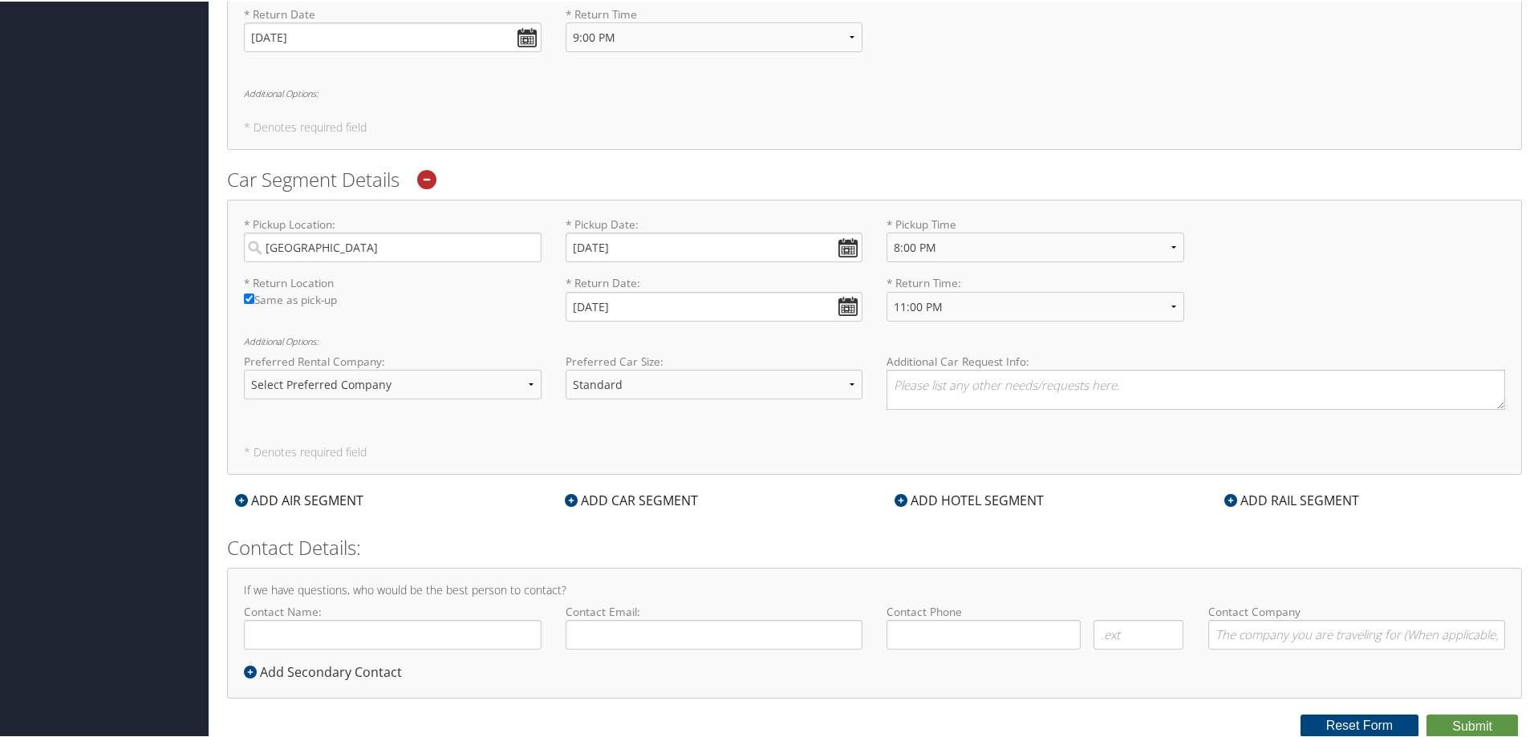
click at [333, 298] on label "Same as pick-up" at bounding box center [393, 302] width 298 height 25
click at [254, 298] on input "Same as pick-up" at bounding box center [249, 297] width 10 height 10
checkbox input "false"
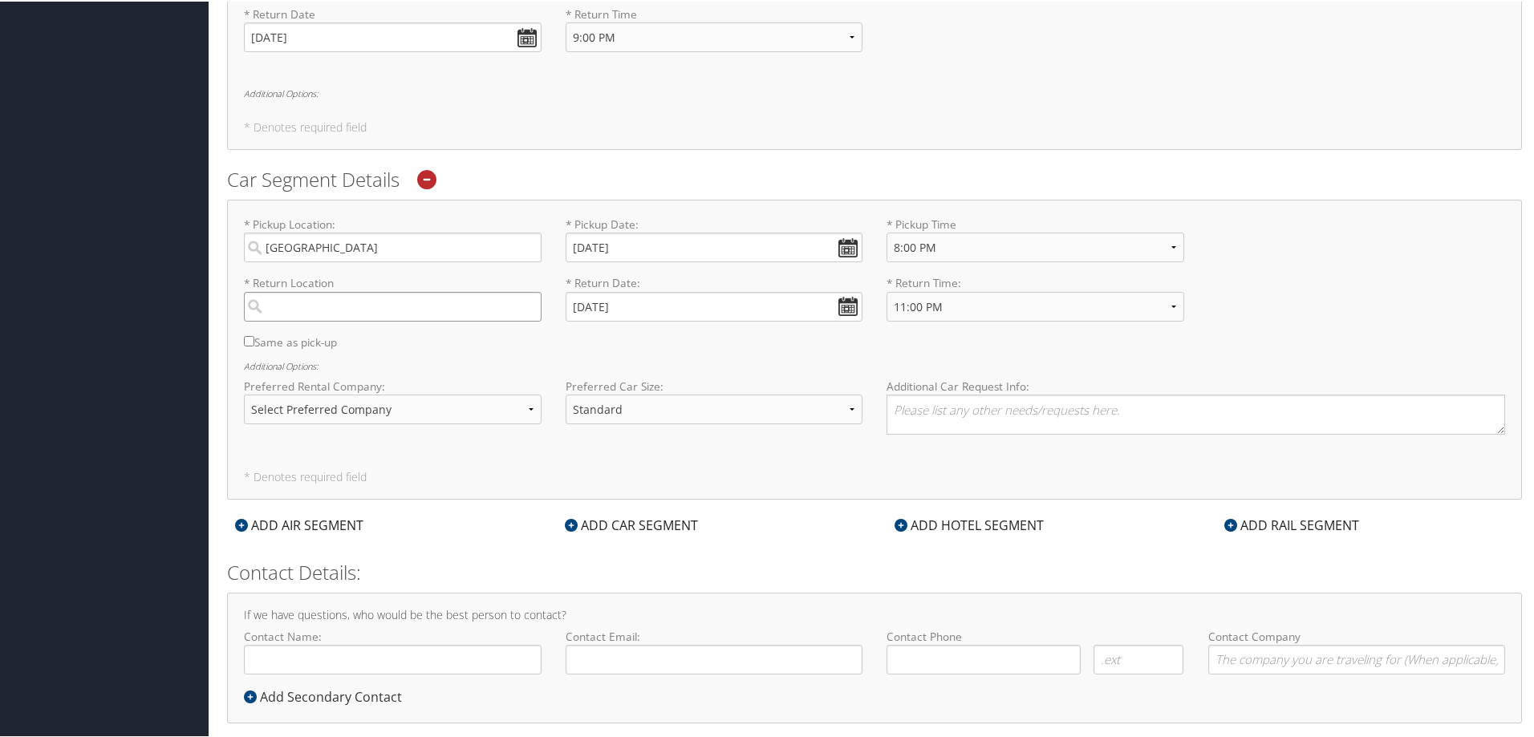
click at [335, 302] on input "search" at bounding box center [393, 305] width 298 height 30
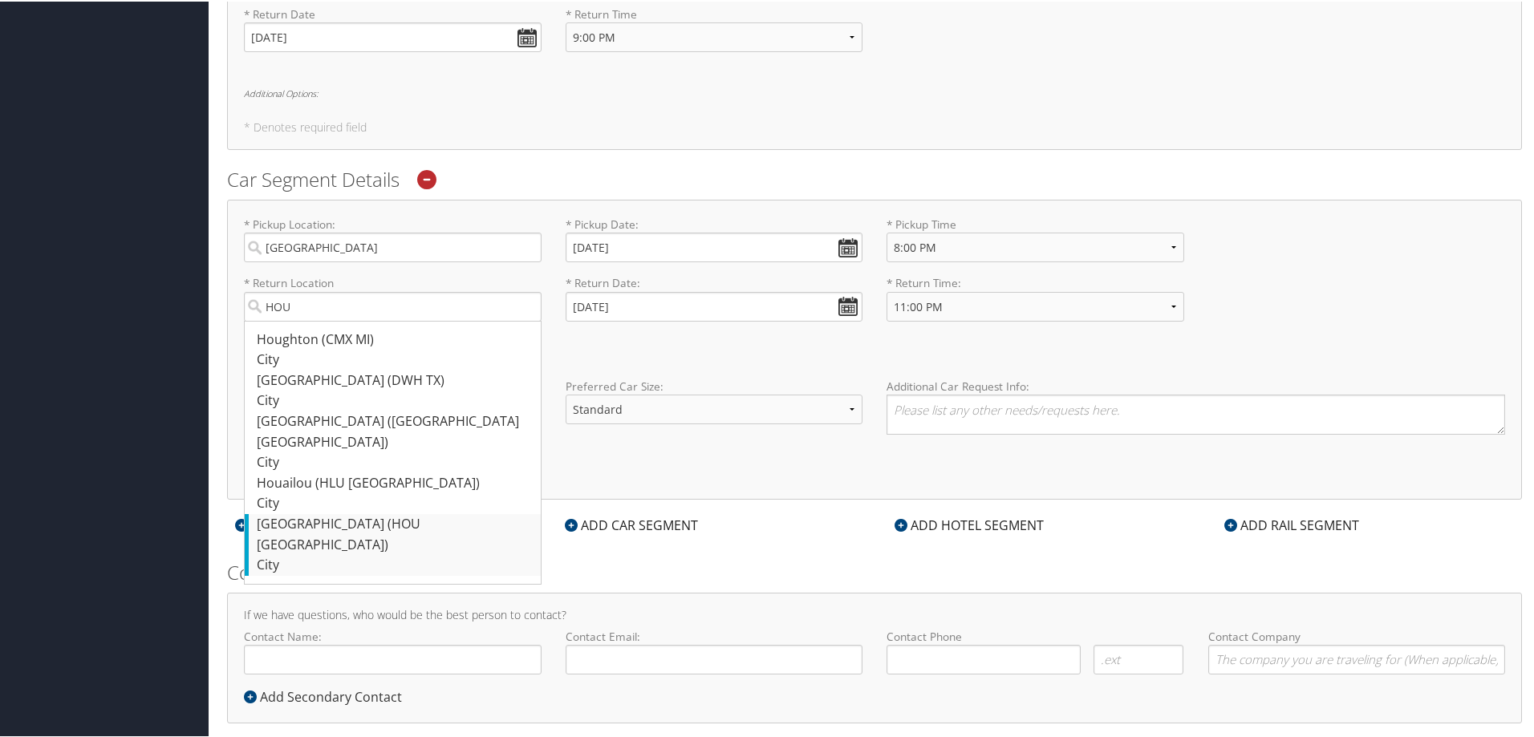
click at [361, 513] on div "Houston (HOU TX)" at bounding box center [395, 533] width 276 height 41
click at [361, 320] on input "HOU" at bounding box center [393, 305] width 298 height 30
type input "[GEOGRAPHIC_DATA]"
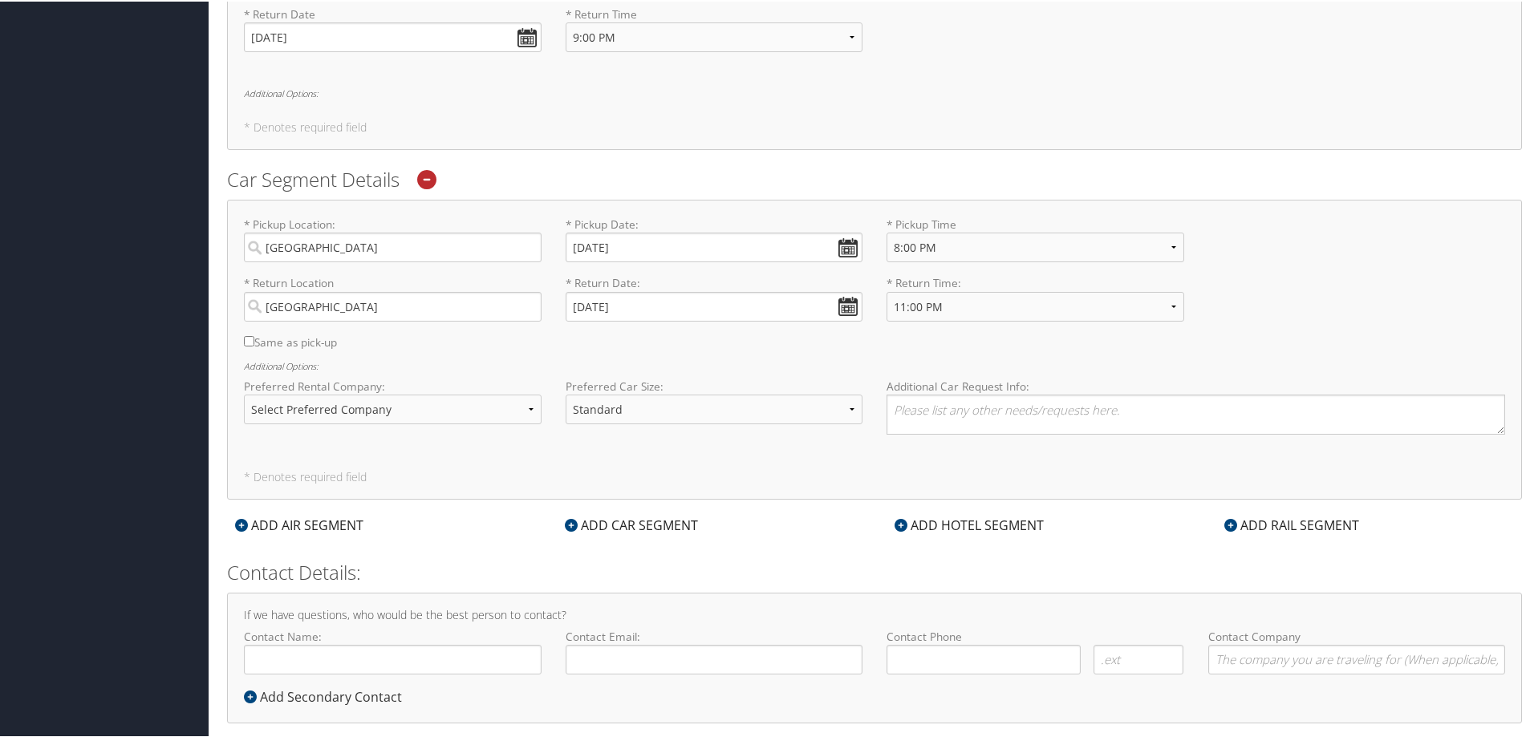
click at [696, 463] on div "* Pickup Location: Seattle Required * Pickup Date: 09/30/2025 Dates must be val…" at bounding box center [874, 348] width 1295 height 300
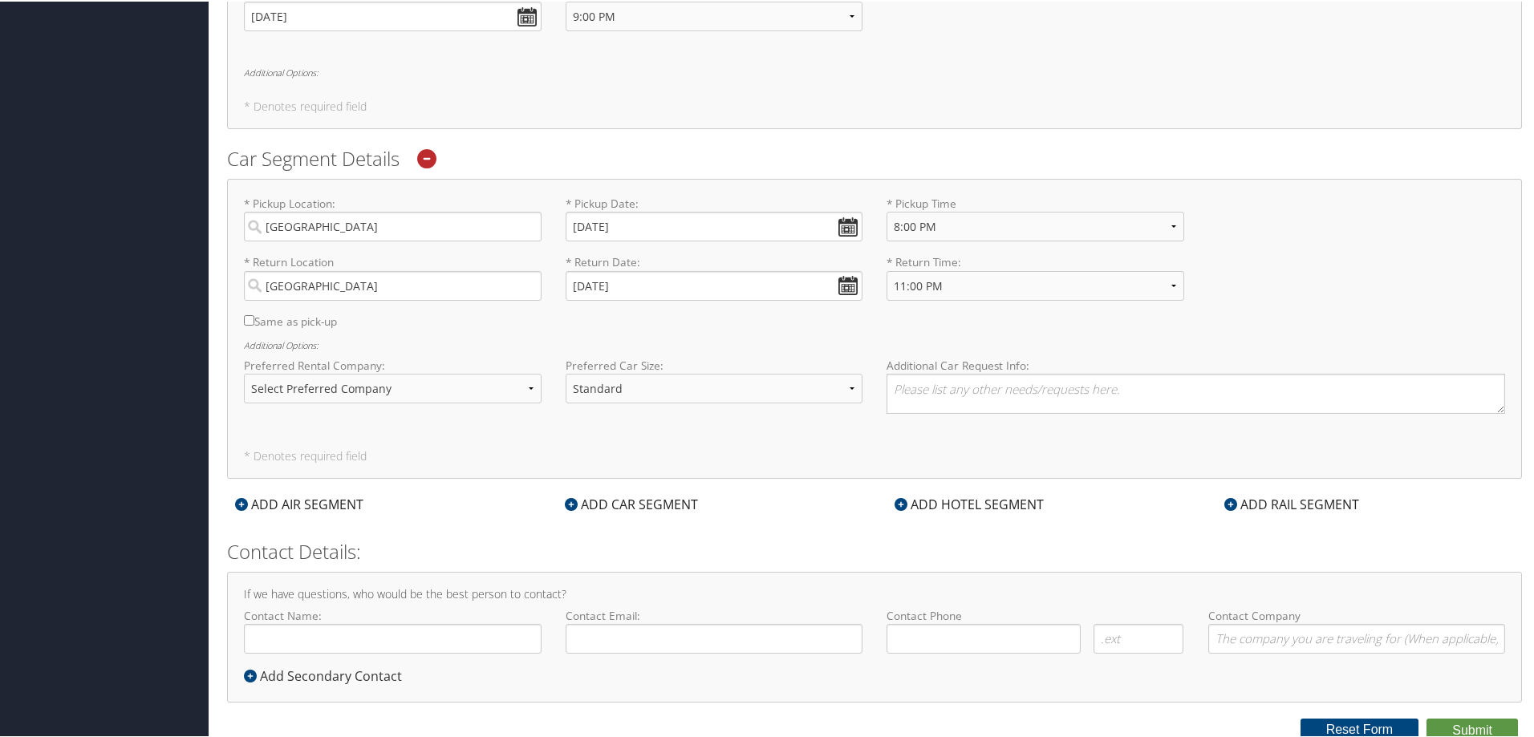
scroll to position [723, 0]
click at [927, 497] on div "ADD HOTEL SEGMENT" at bounding box center [969, 498] width 165 height 19
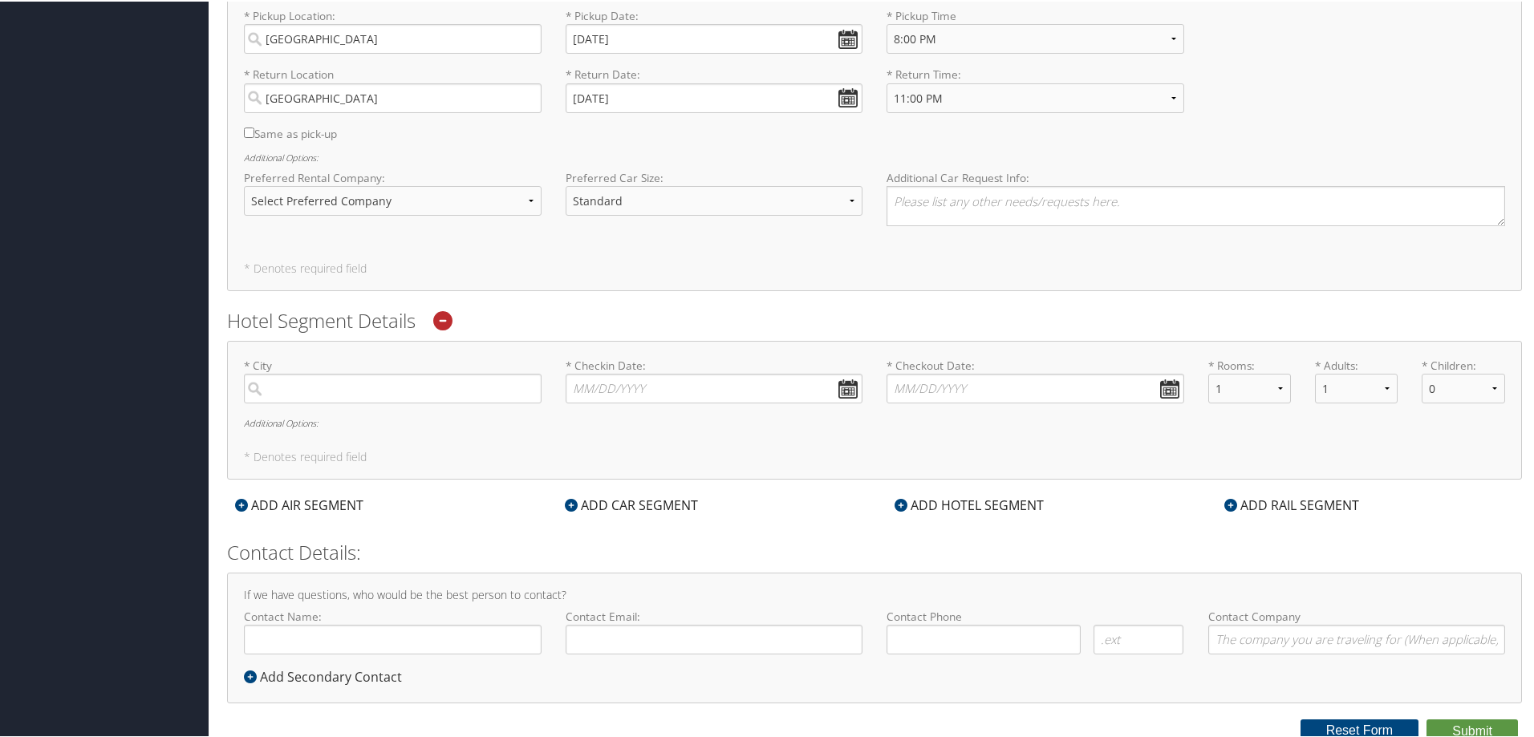
scroll to position [911, 0]
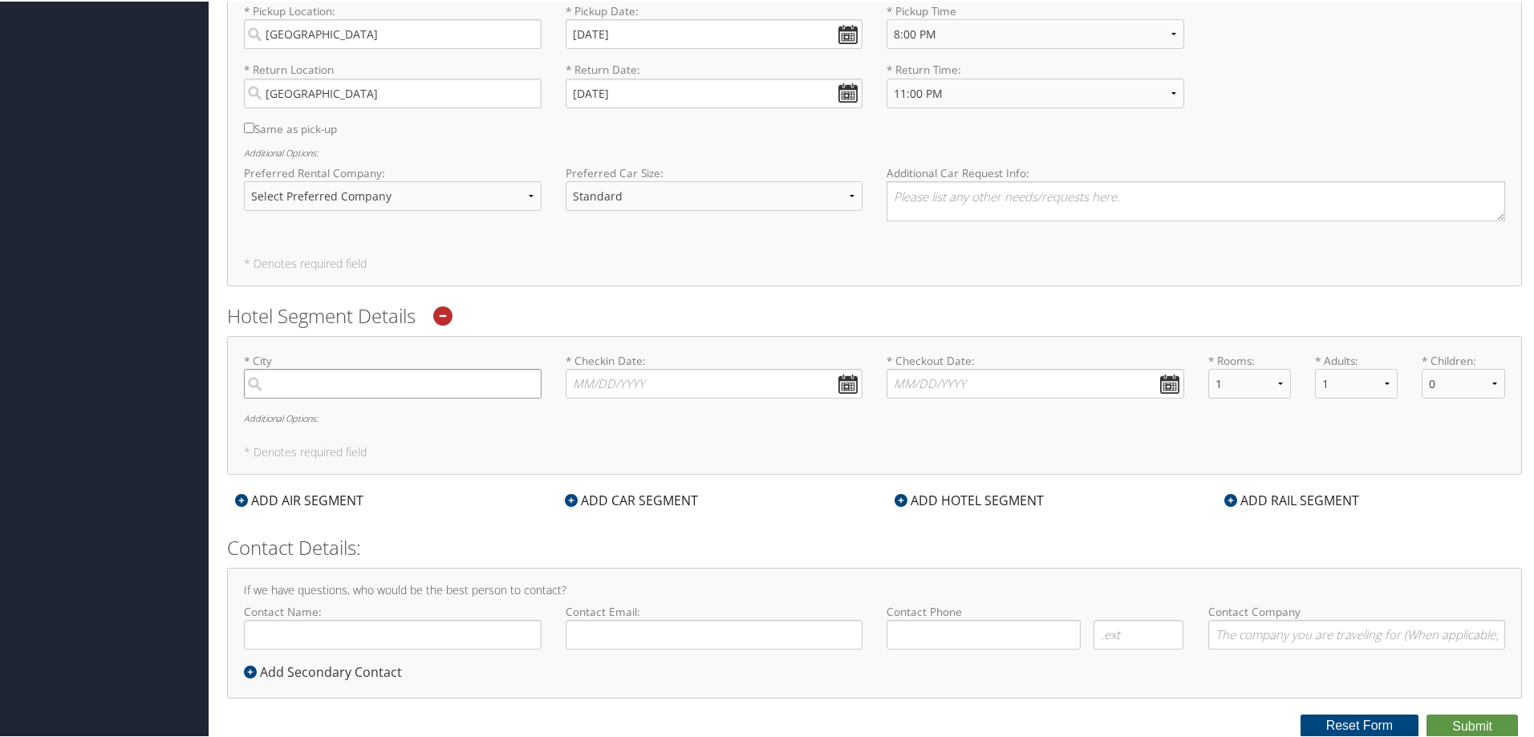
click at [473, 382] on input "search" at bounding box center [393, 382] width 298 height 30
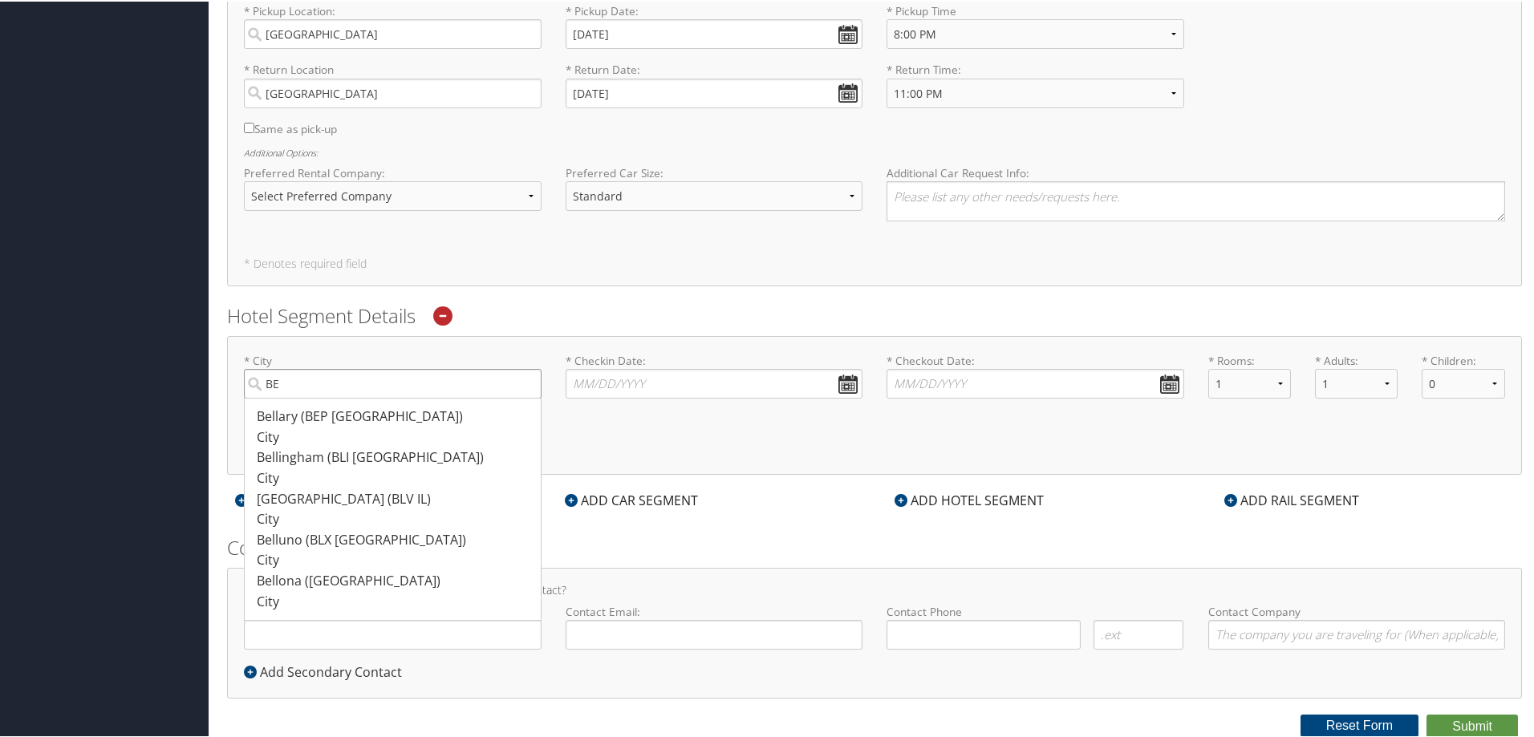
type input "B"
click at [416, 530] on div "[GEOGRAPHIC_DATA] (SEA [GEOGRAPHIC_DATA])" at bounding box center [395, 549] width 276 height 41
click at [416, 397] on input "SEA" at bounding box center [393, 382] width 298 height 30
type input "[GEOGRAPHIC_DATA]"
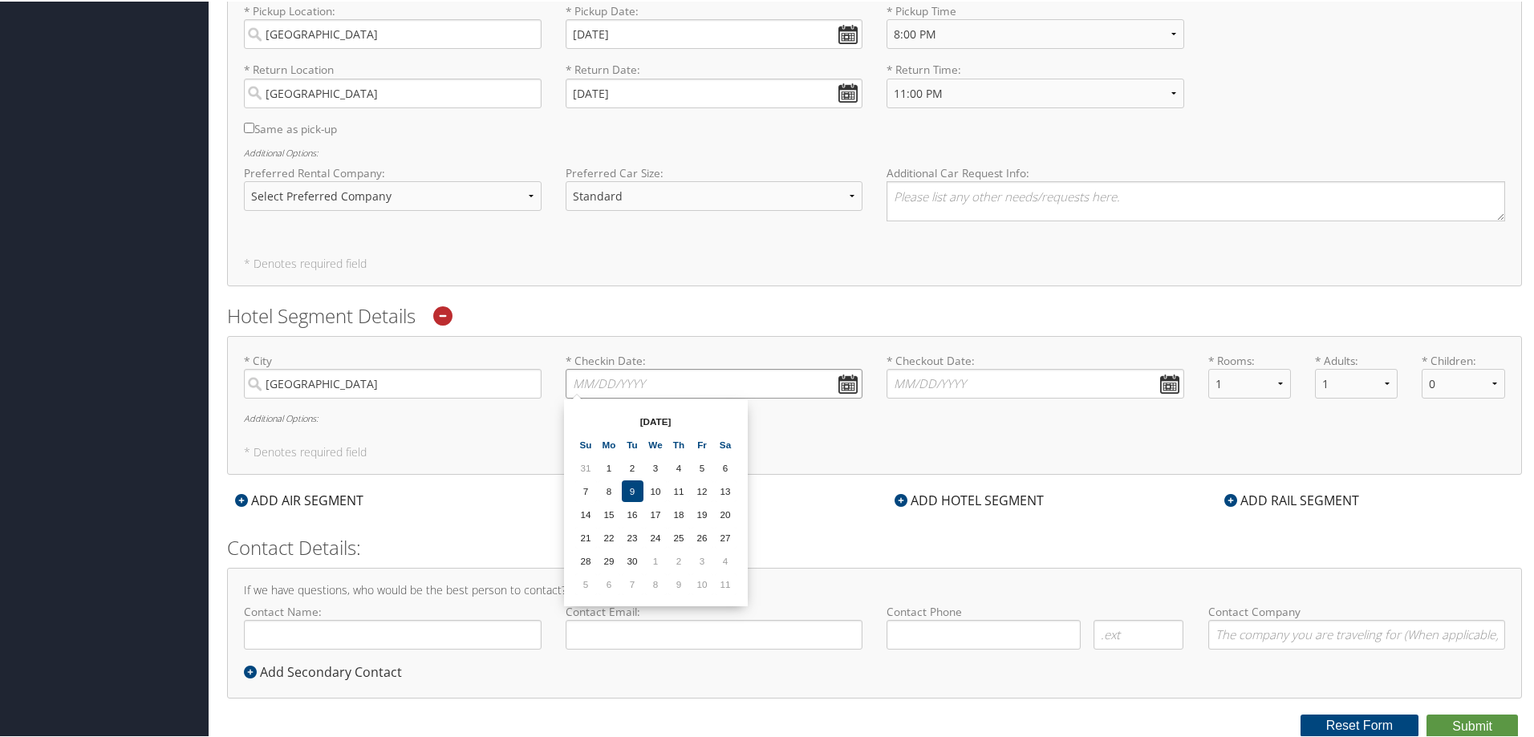
click at [839, 376] on input "* Checkin Date: Dates must be valid" at bounding box center [715, 382] width 298 height 30
click at [622, 560] on td "30" at bounding box center [633, 560] width 22 height 22
type input "[DATE]"
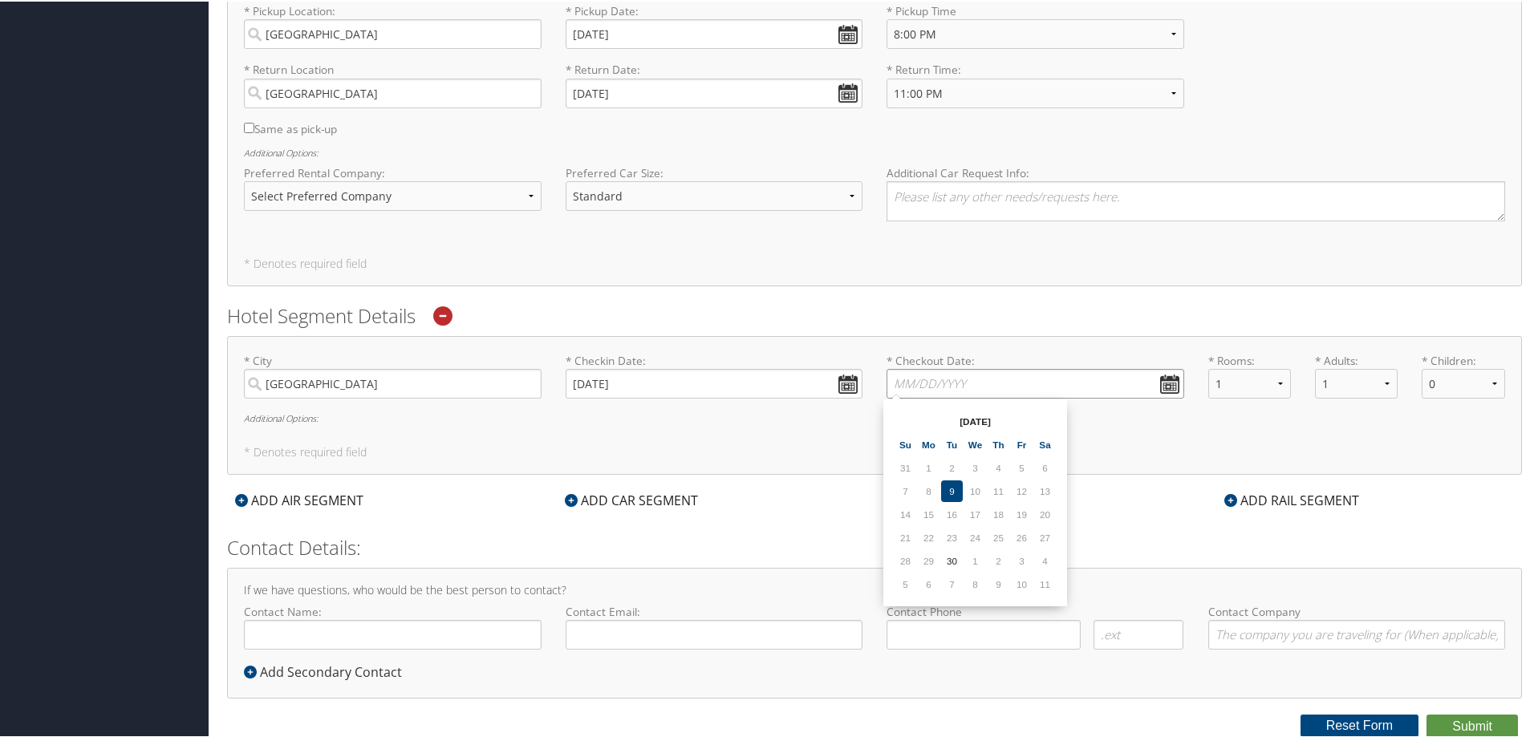
click at [1166, 375] on input "* Checkout Date: Dates must be valid" at bounding box center [1036, 382] width 298 height 30
click at [1021, 563] on td "3" at bounding box center [1022, 560] width 22 height 22
type input "[DATE]"
click at [392, 631] on input "Contact Name:" at bounding box center [393, 634] width 298 height 30
type input "m"
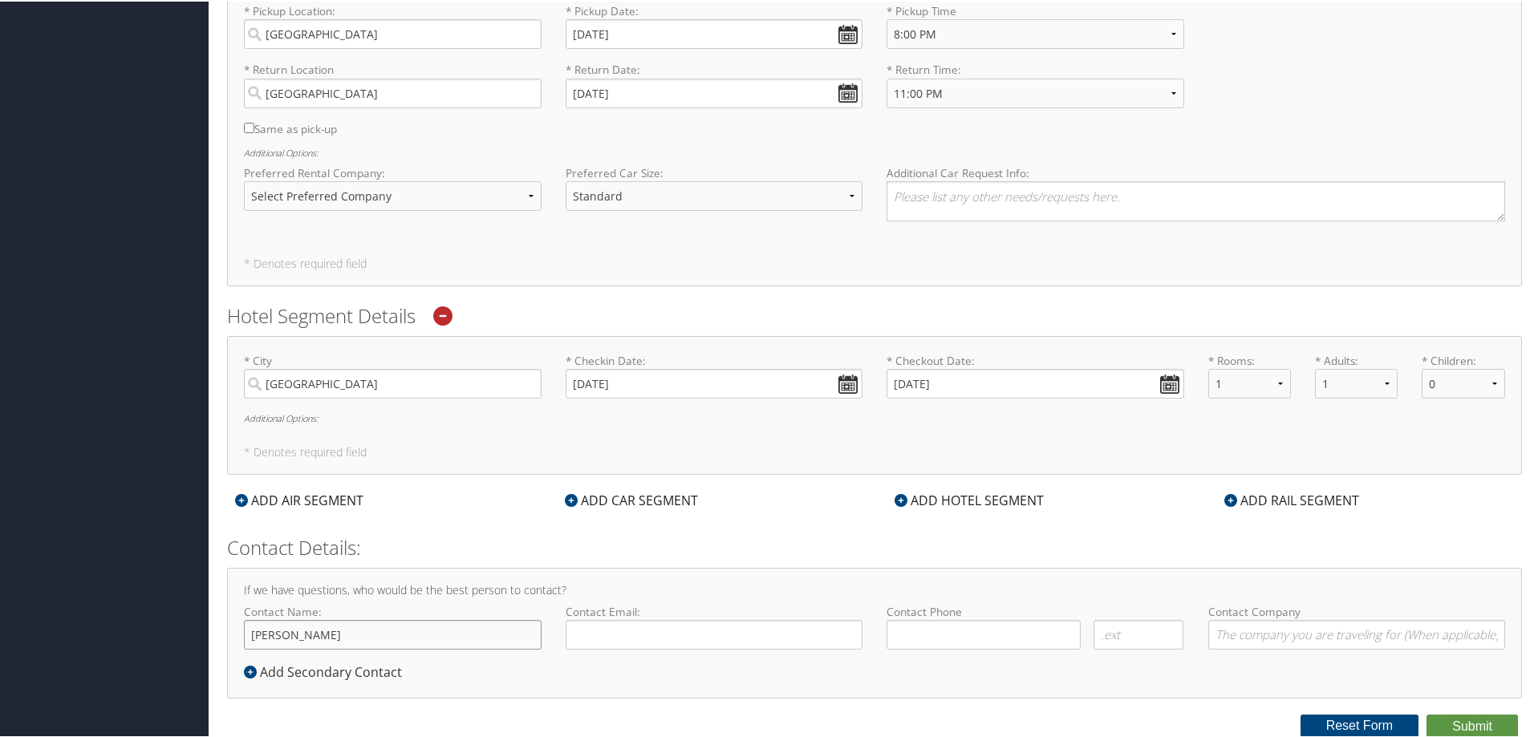
type input "[PERSON_NAME]"
type input "[EMAIL_ADDRESS][PERSON_NAME][DOMAIN_NAME]"
type input "[PHONE_NUMBER]"
click at [1313, 629] on input "Contact Company" at bounding box center [1357, 634] width 298 height 30
type input "Goosehead"
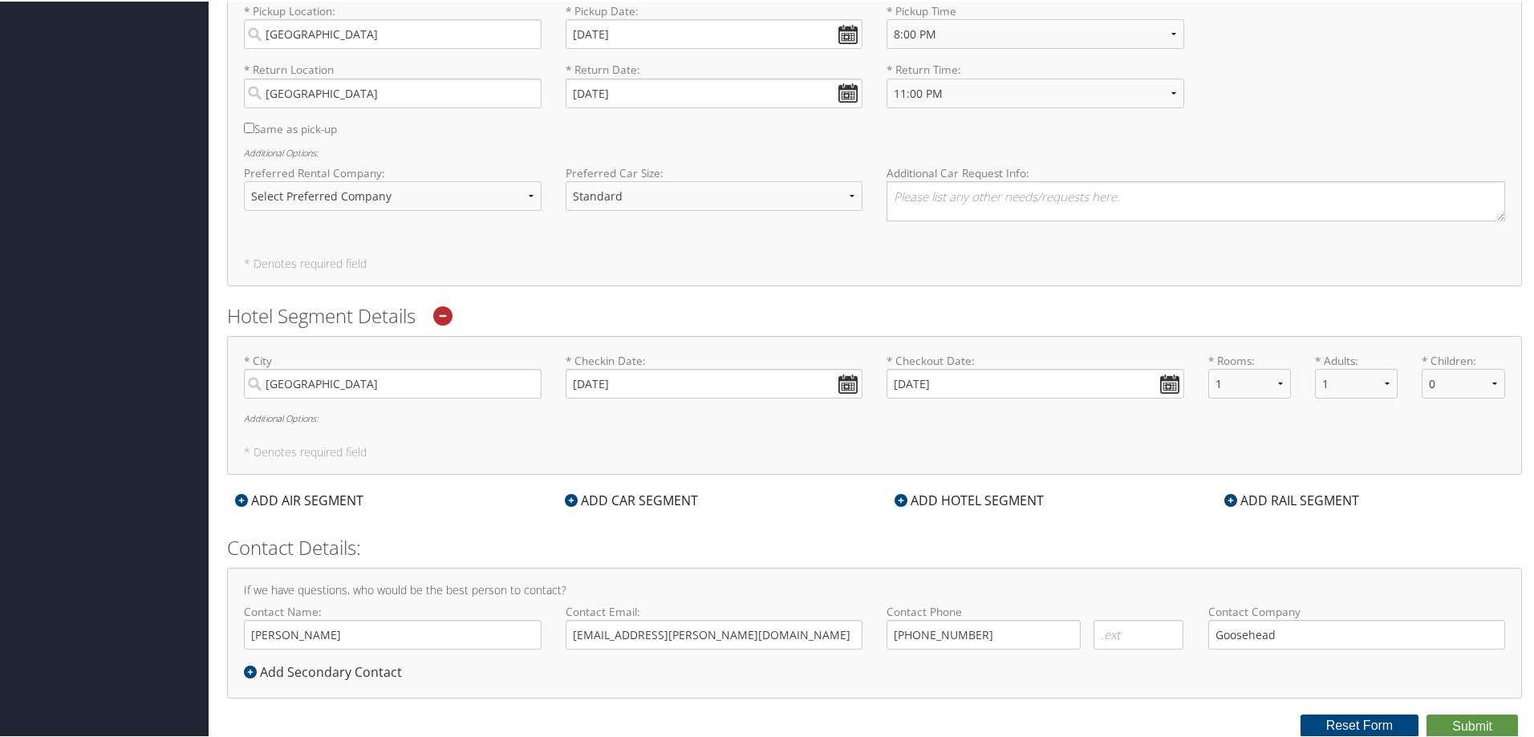
click at [700, 288] on div "Confirm Removal Cancel Confirm Air Segment Details Round Trip One-way Multi-cit…" at bounding box center [874, 55] width 1295 height 836
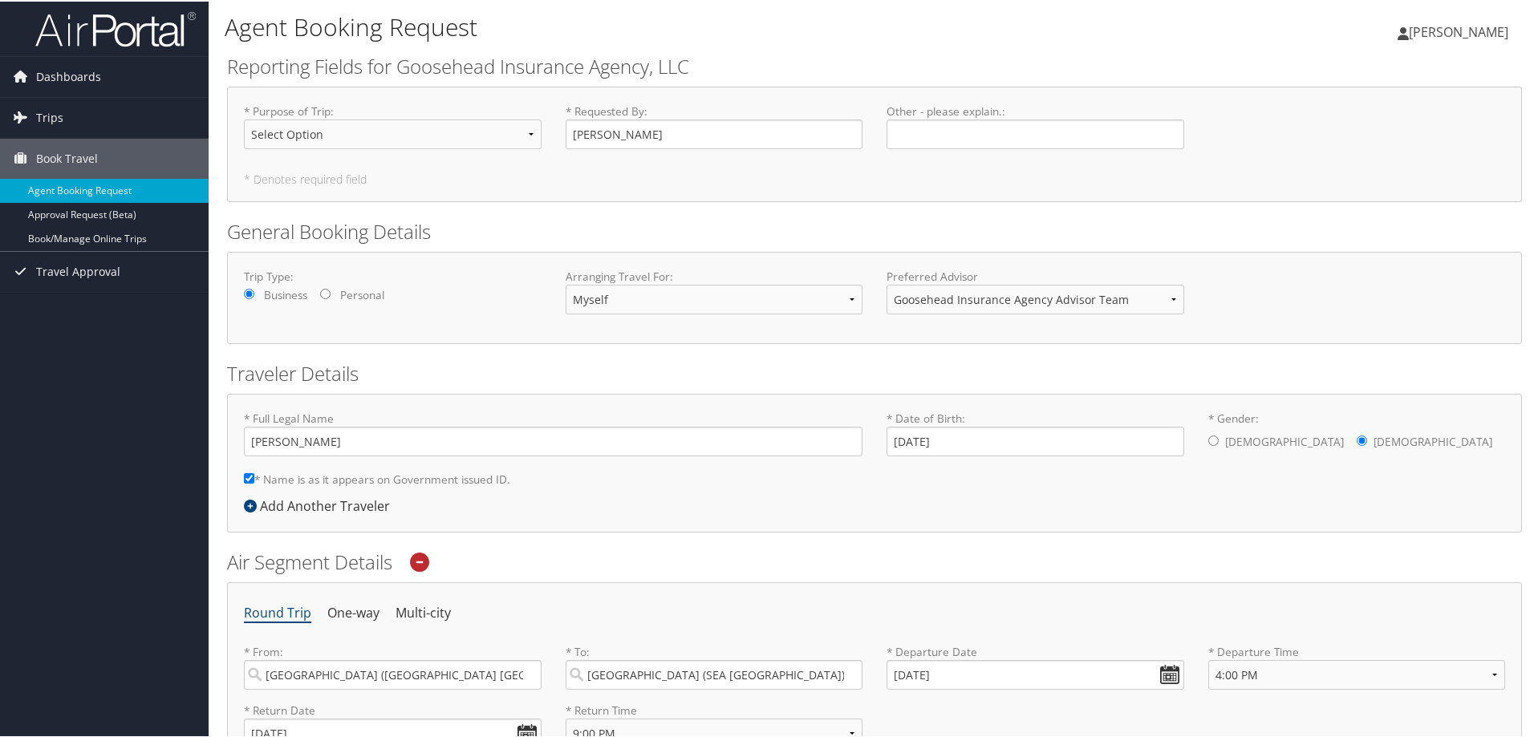
scroll to position [0, 0]
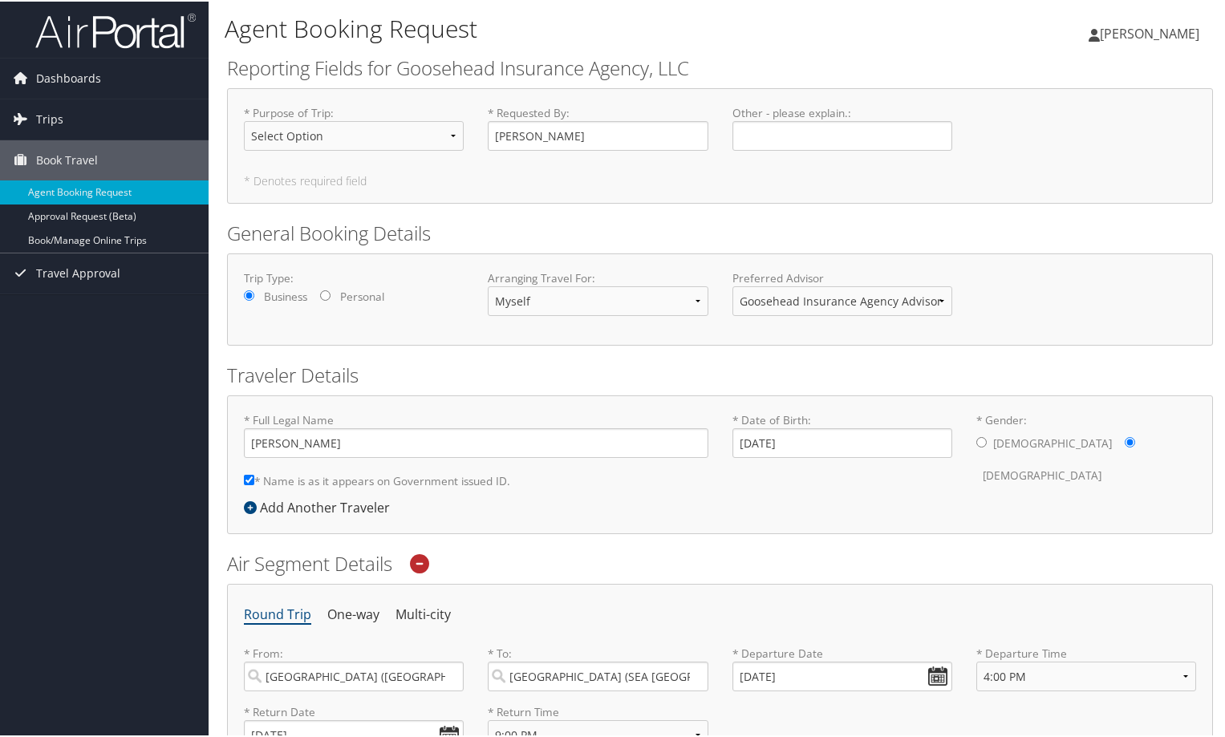
click at [927, 154] on div "Other - please explain. : Required" at bounding box center [843, 133] width 244 height 59
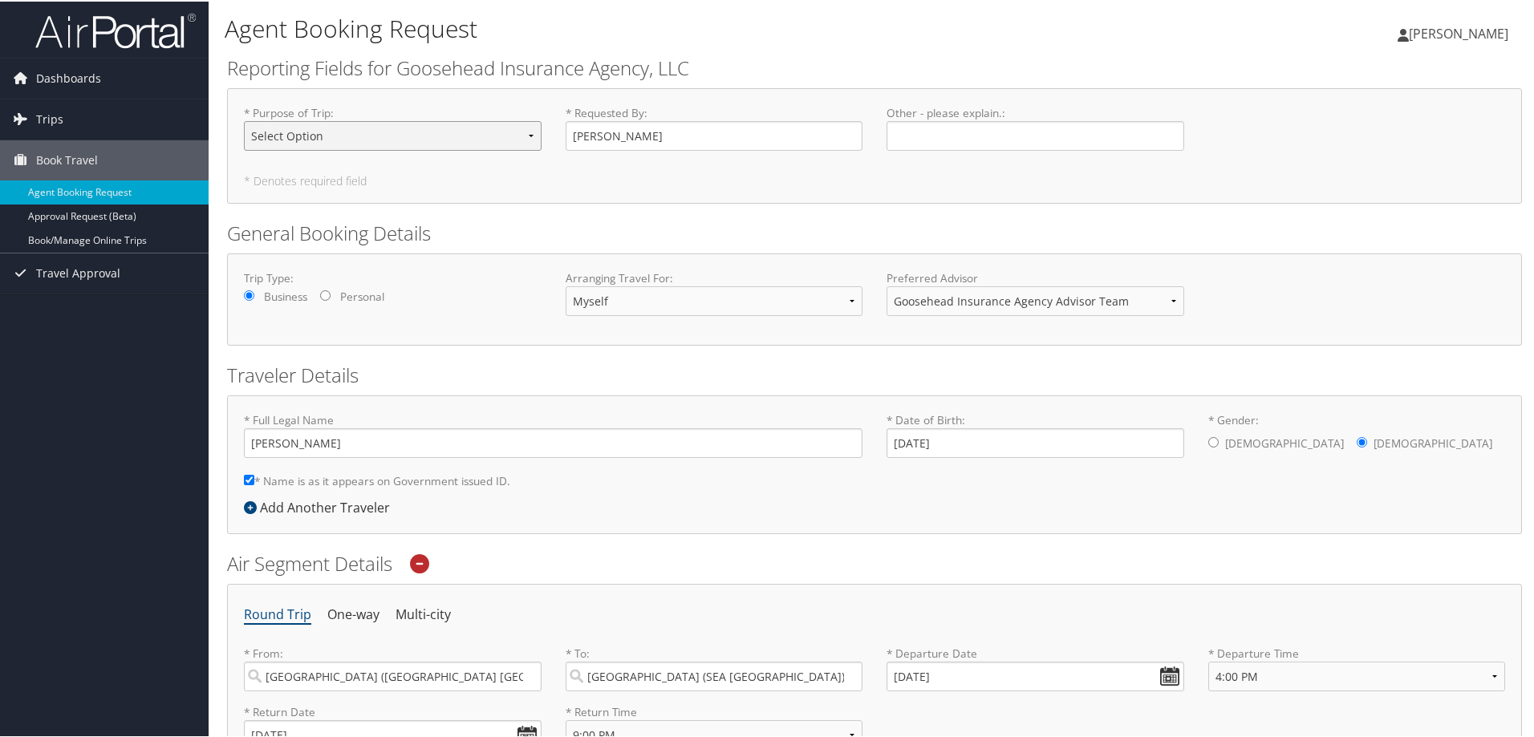
click at [503, 148] on select "Select Option Agency Site Visit - Support Campus Recruiting Visit Carrier Partn…" at bounding box center [393, 135] width 298 height 30
select select "Office build-out-Facilities work"
click at [244, 120] on select "Select Option Agency Site Visit - Support Campus Recruiting Visit Carrier Partn…" at bounding box center [393, 135] width 298 height 30
click at [555, 363] on h2 "Traveler Details" at bounding box center [874, 373] width 1295 height 27
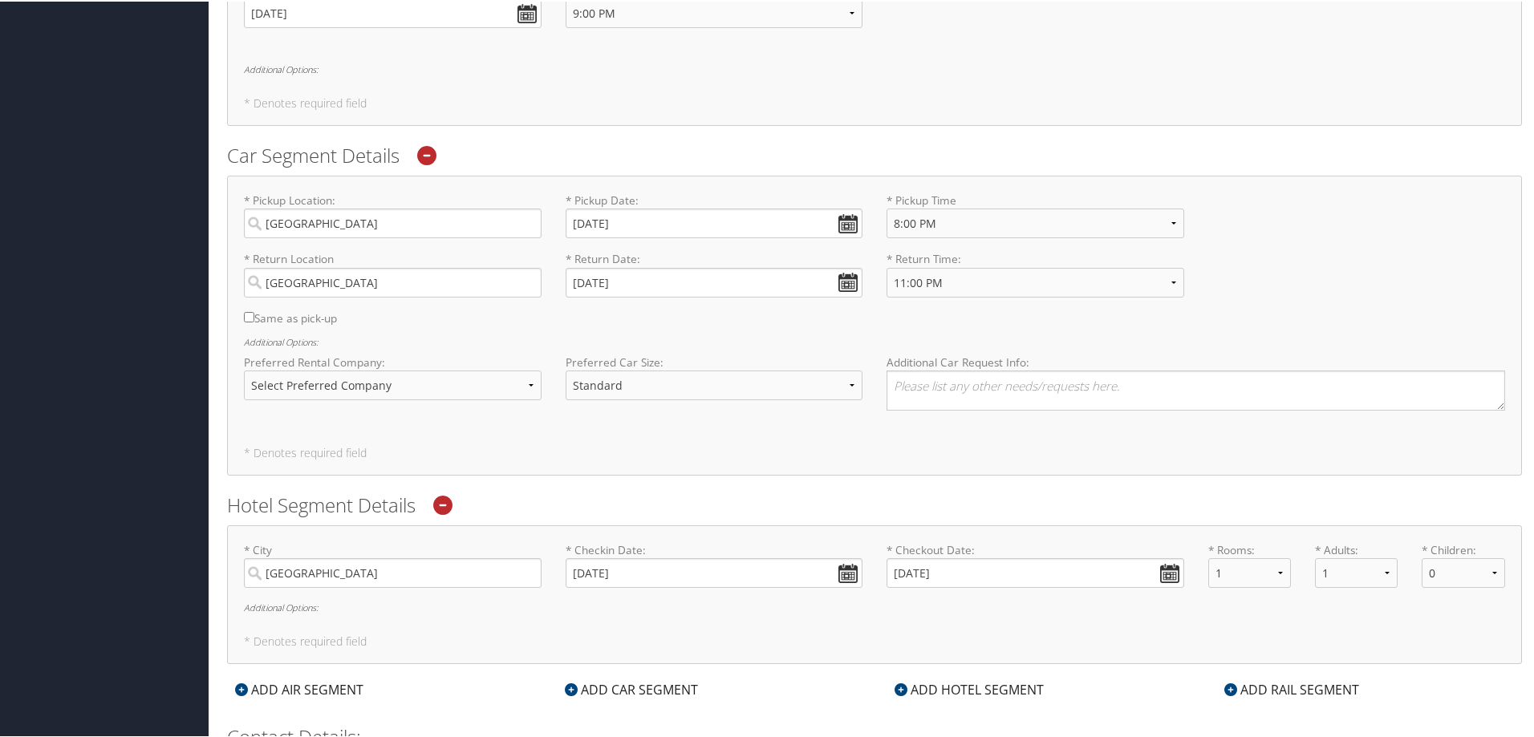
scroll to position [911, 0]
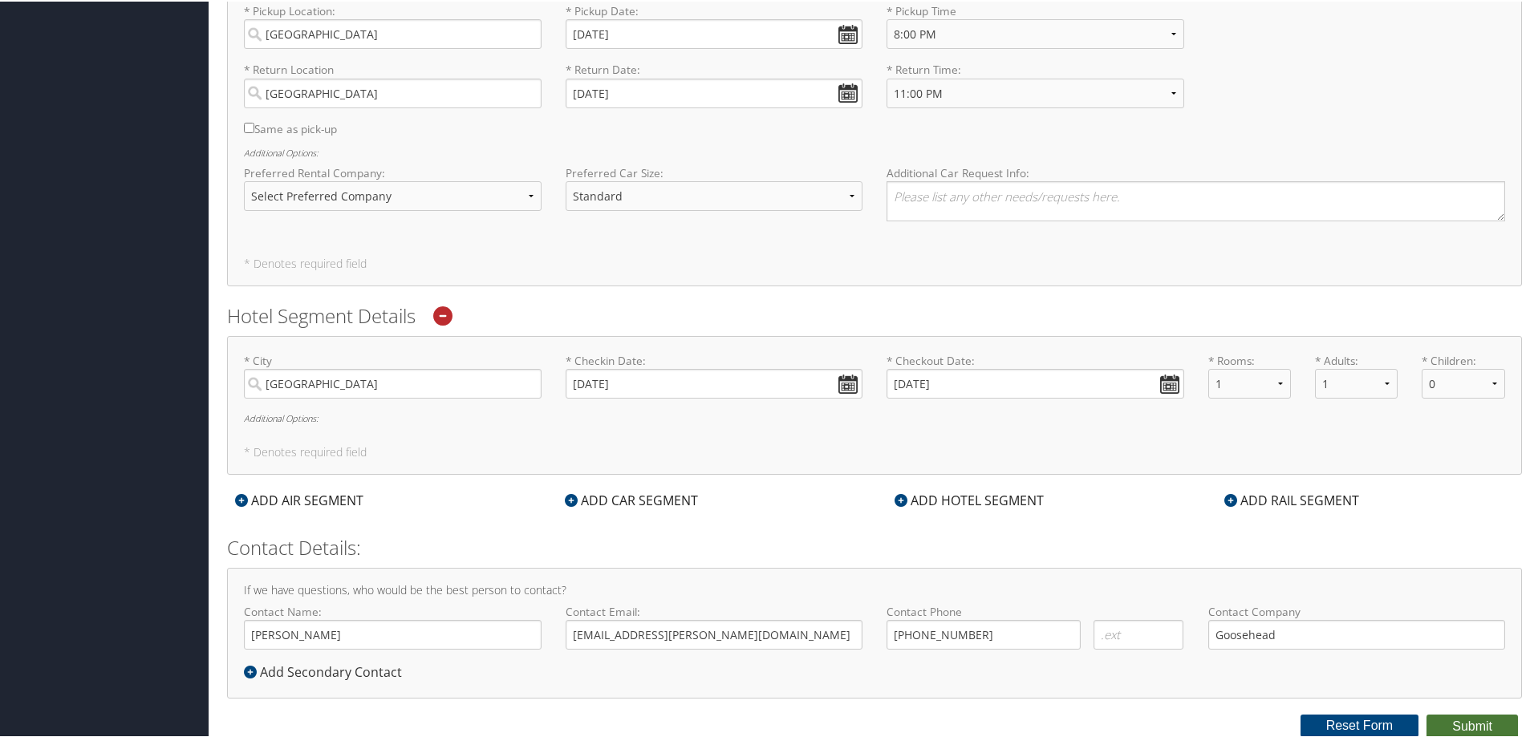
click at [1466, 726] on button "Submit" at bounding box center [1472, 725] width 91 height 24
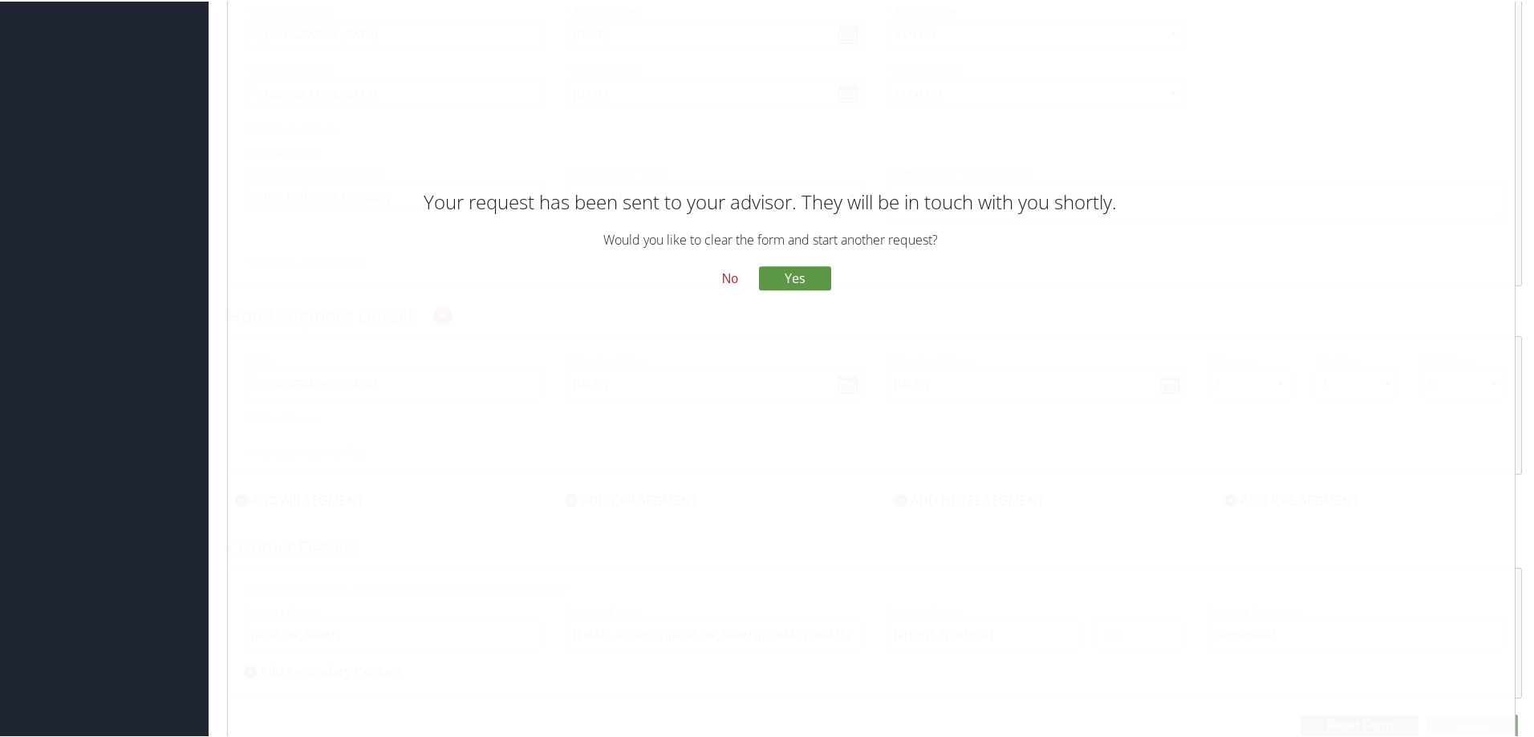
click at [732, 264] on button "No" at bounding box center [730, 277] width 42 height 27
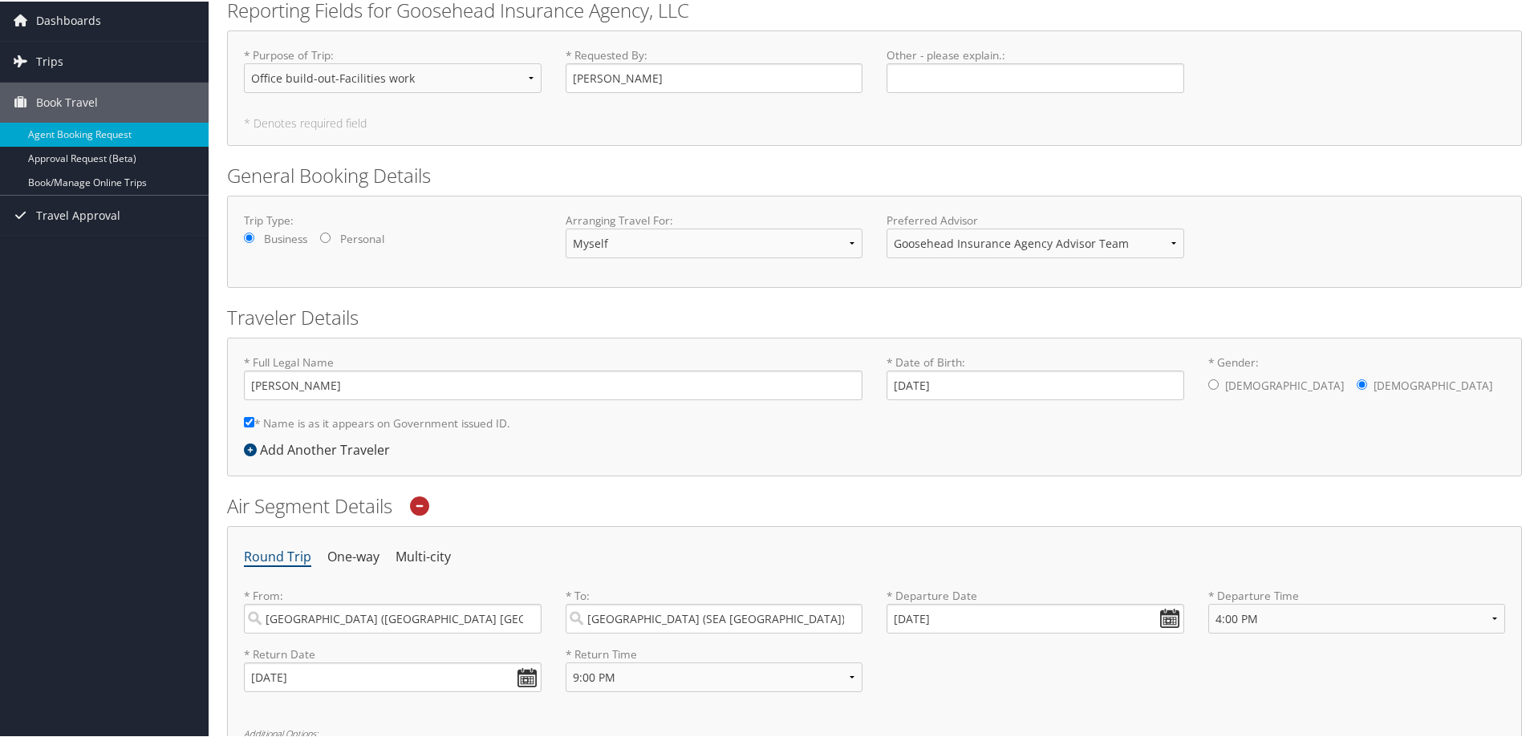
scroll to position [0, 0]
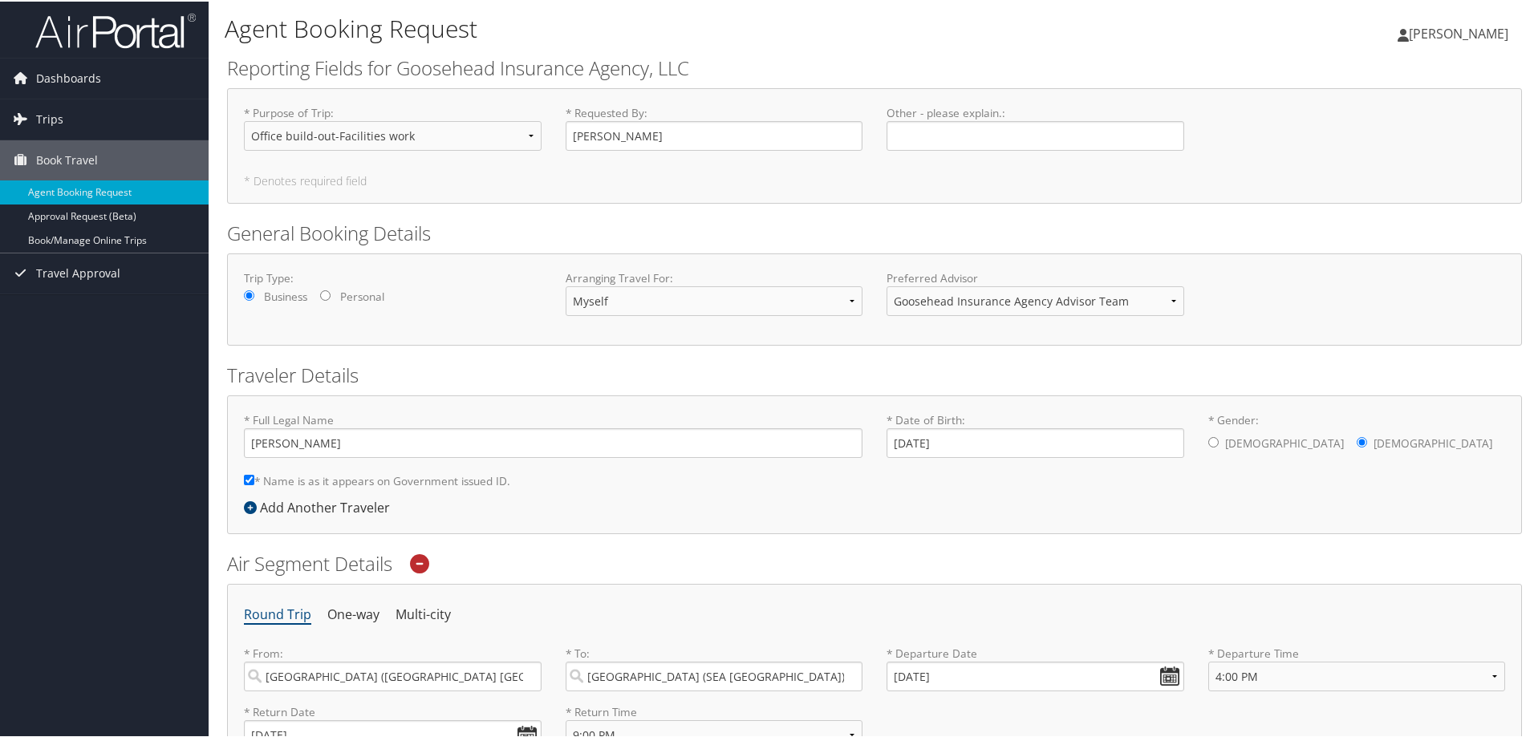
click at [1226, 154] on div "* Purpose of Trip : Select Option Agency Site Visit - Support Campus Recruiting…" at bounding box center [874, 133] width 1285 height 59
click at [103, 275] on span "Travel Approval" at bounding box center [78, 272] width 84 height 40
click at [96, 299] on link "Pending Trip Approvals" at bounding box center [104, 304] width 209 height 24
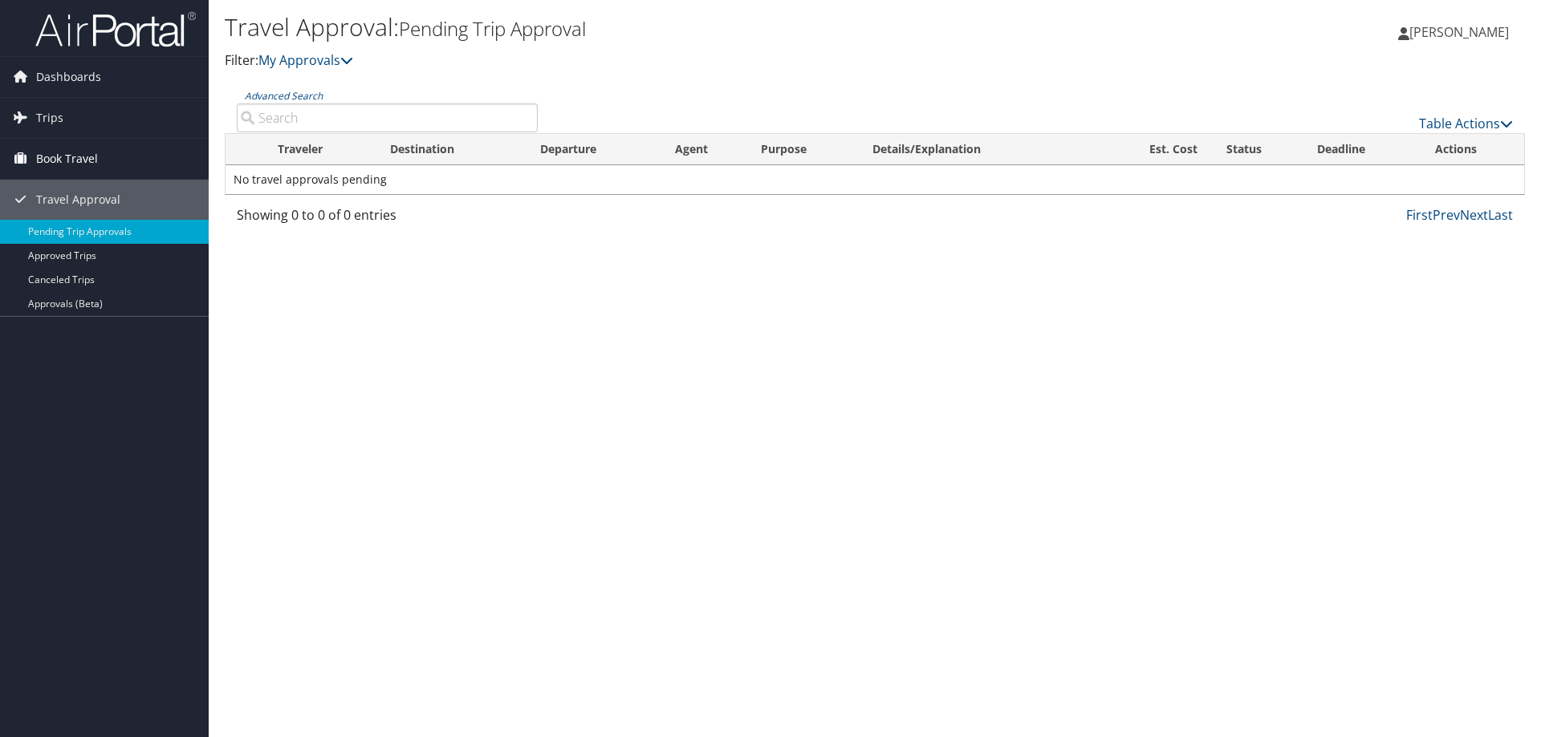
click at [124, 164] on link "Book Travel" at bounding box center [104, 159] width 209 height 40
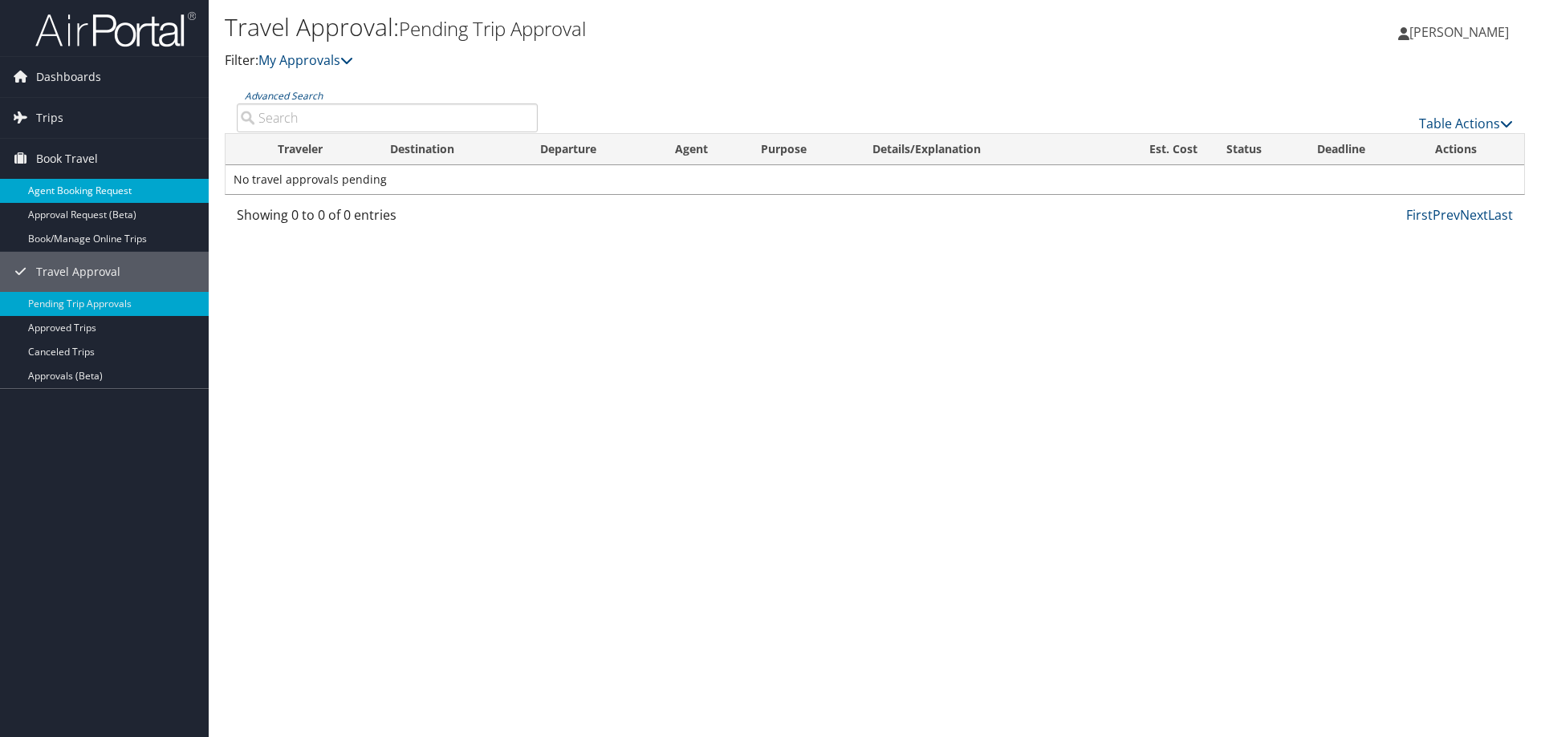
click at [120, 193] on link "Agent Booking Request" at bounding box center [104, 191] width 209 height 24
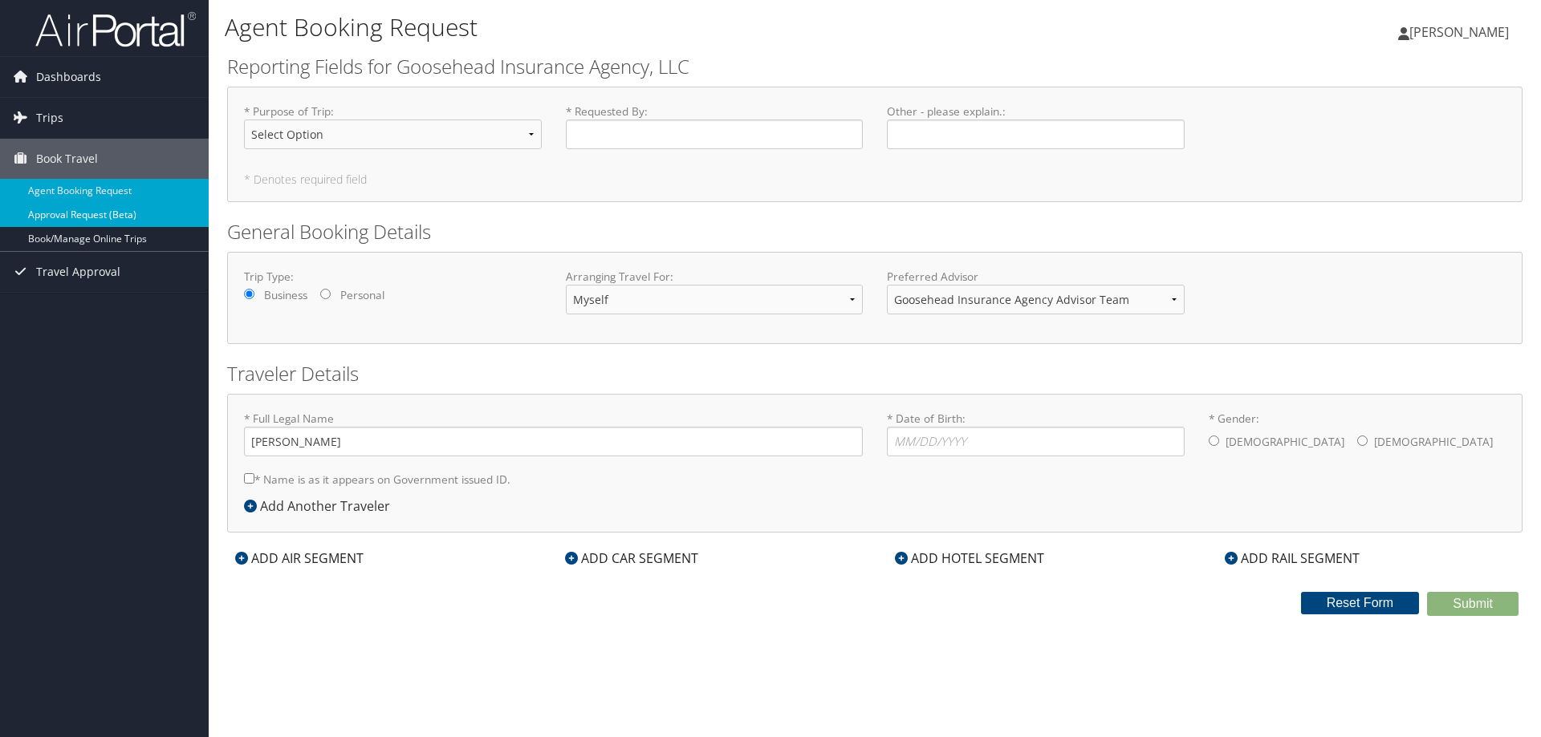
click at [154, 213] on link "Approval Request (Beta)" at bounding box center [104, 215] width 209 height 24
click at [84, 269] on span "Travel Approval" at bounding box center [78, 272] width 84 height 40
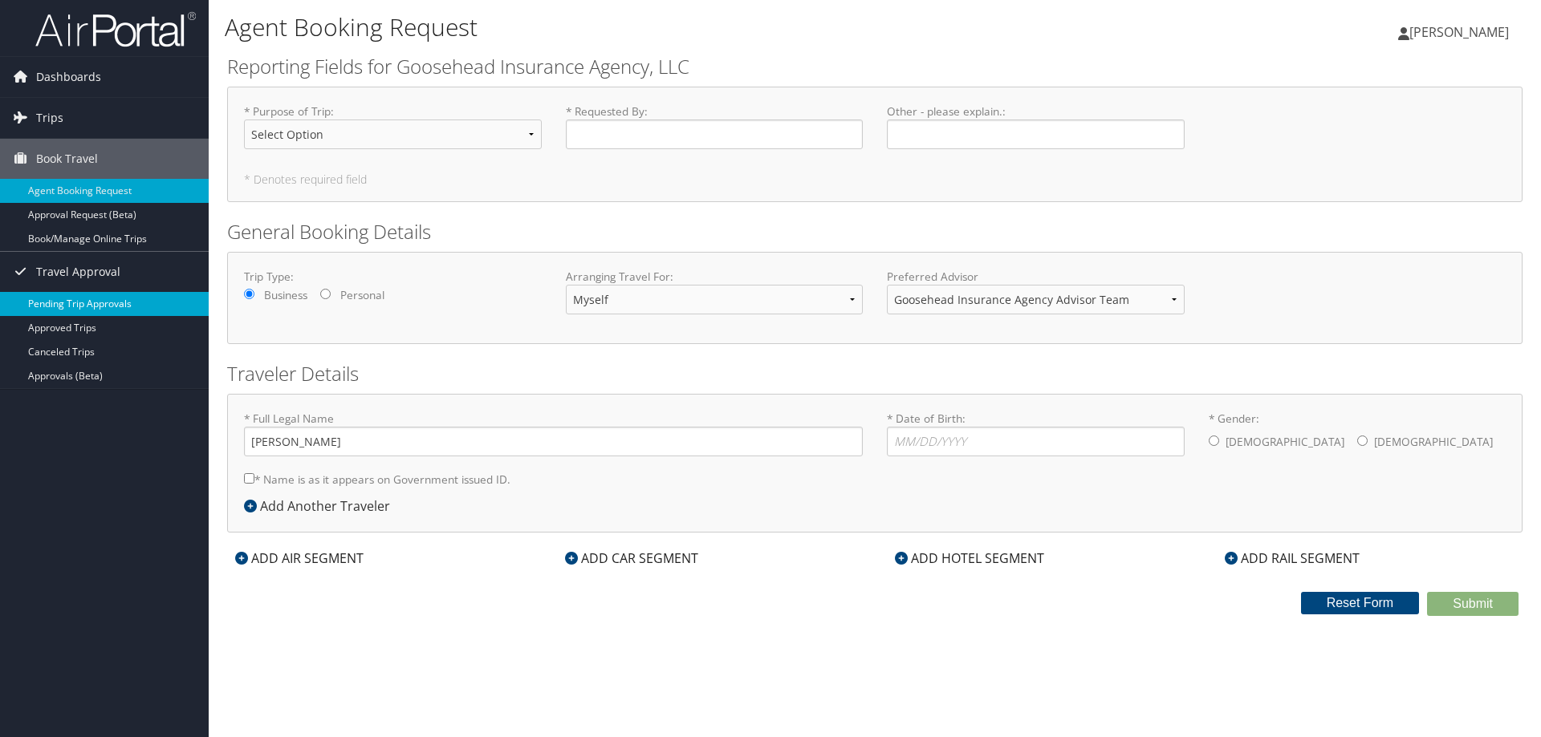
click at [122, 302] on link "Pending Trip Approvals" at bounding box center [104, 304] width 209 height 24
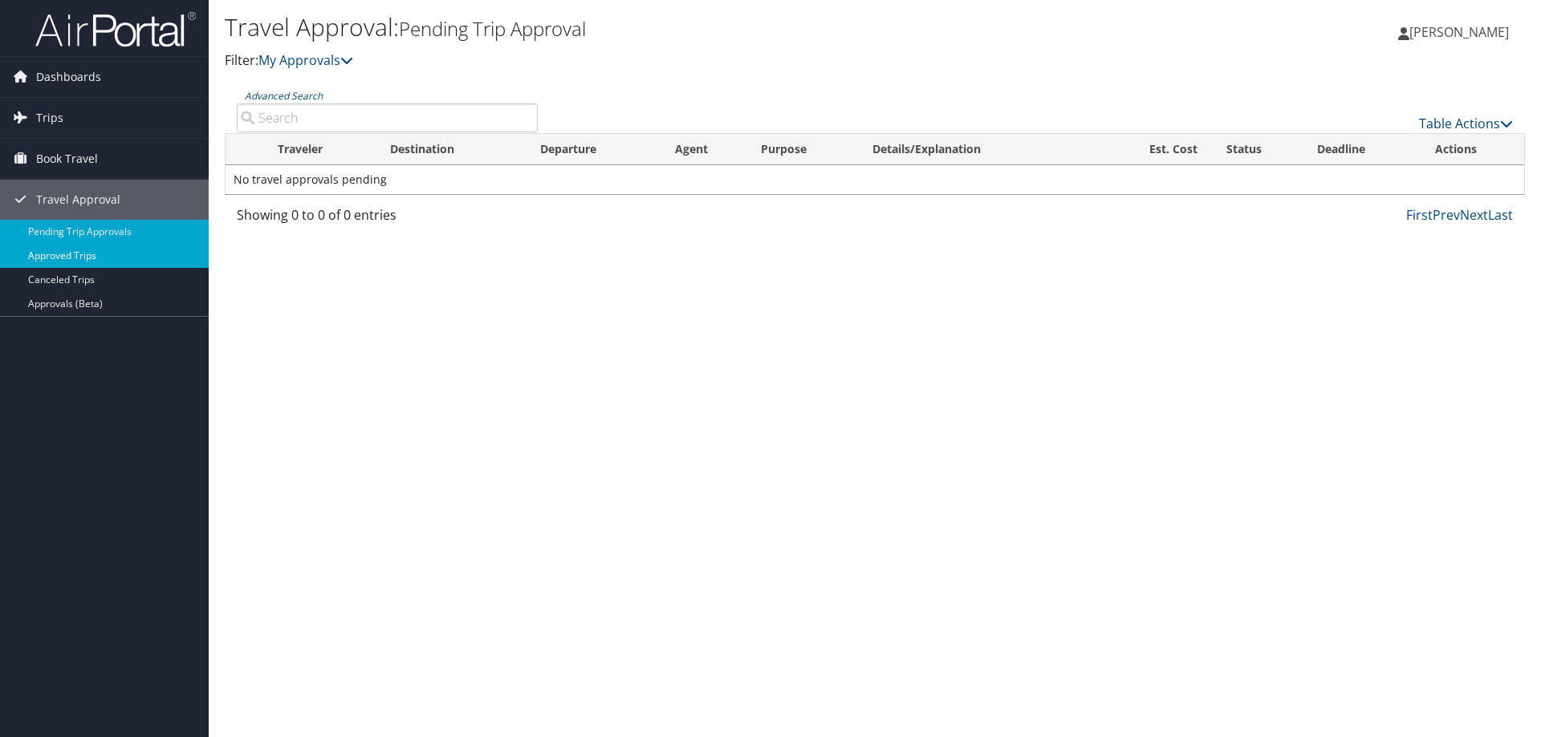
click at [134, 258] on link "Approved Trips" at bounding box center [104, 256] width 209 height 24
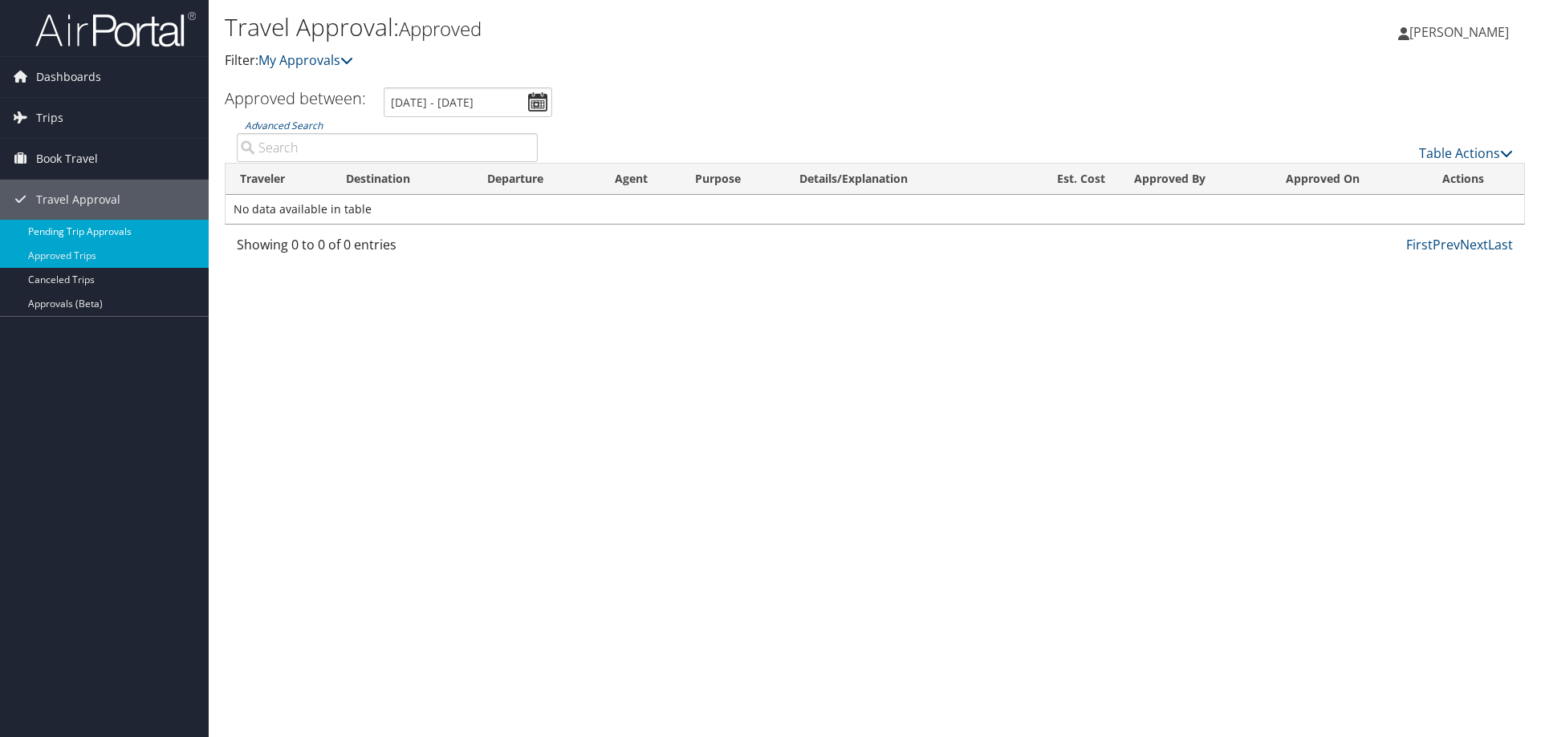
click at [95, 229] on link "Pending Trip Approvals" at bounding box center [104, 232] width 209 height 24
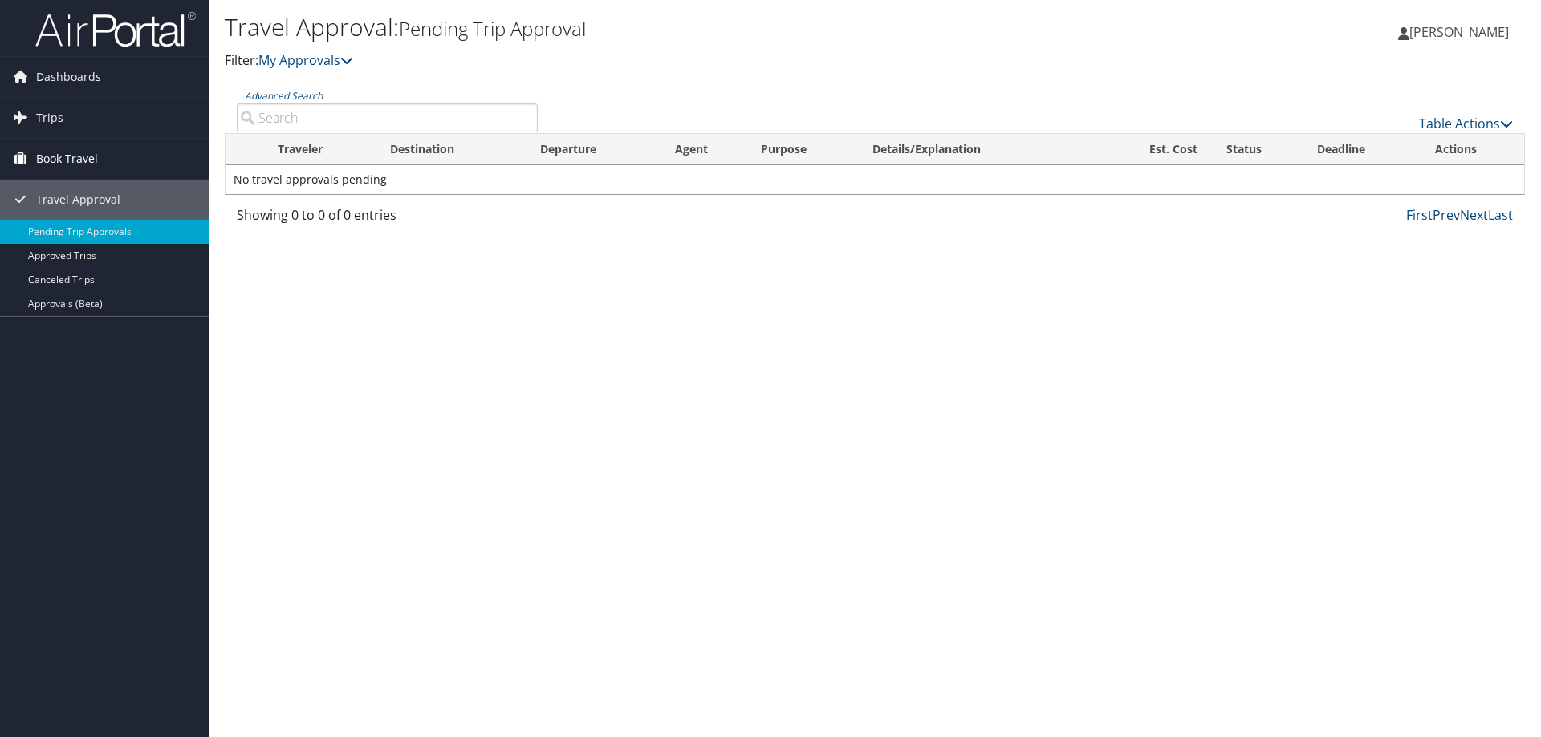
click at [112, 164] on link "Book Travel" at bounding box center [104, 159] width 209 height 40
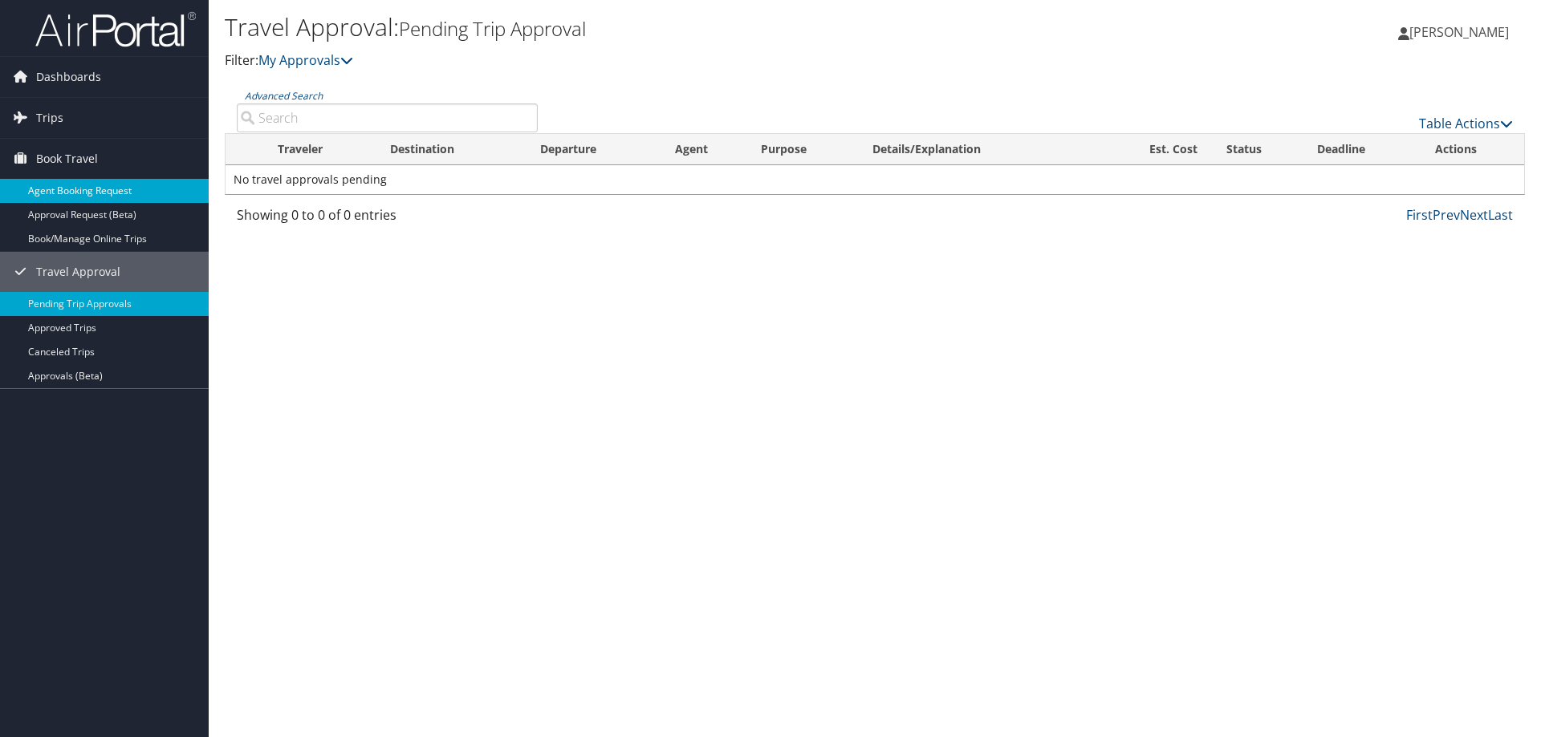
click at [117, 188] on link "Agent Booking Request" at bounding box center [104, 191] width 209 height 24
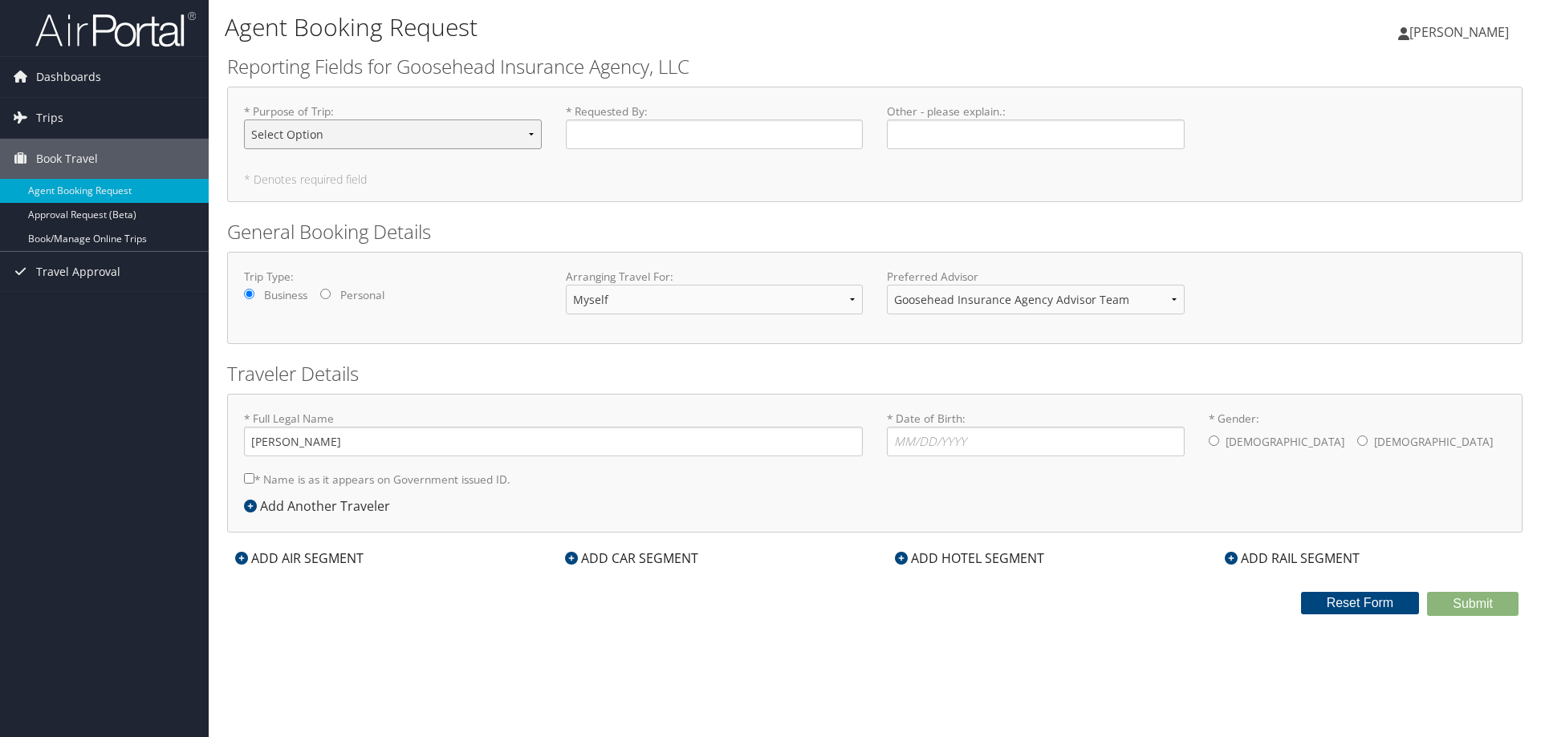
click at [330, 134] on select "Select Option Agency Site Visit - Support Campus Recruiting Visit Carrier Partn…" at bounding box center [393, 135] width 298 height 30
select select "Office build-out-Facilities work"
click at [244, 120] on select "Select Option Agency Site Visit - Support Campus Recruiting Visit Carrier Partn…" at bounding box center [393, 135] width 298 height 30
click at [814, 145] on input "* Requested By : Required" at bounding box center [715, 135] width 298 height 30
type input "[PERSON_NAME]"
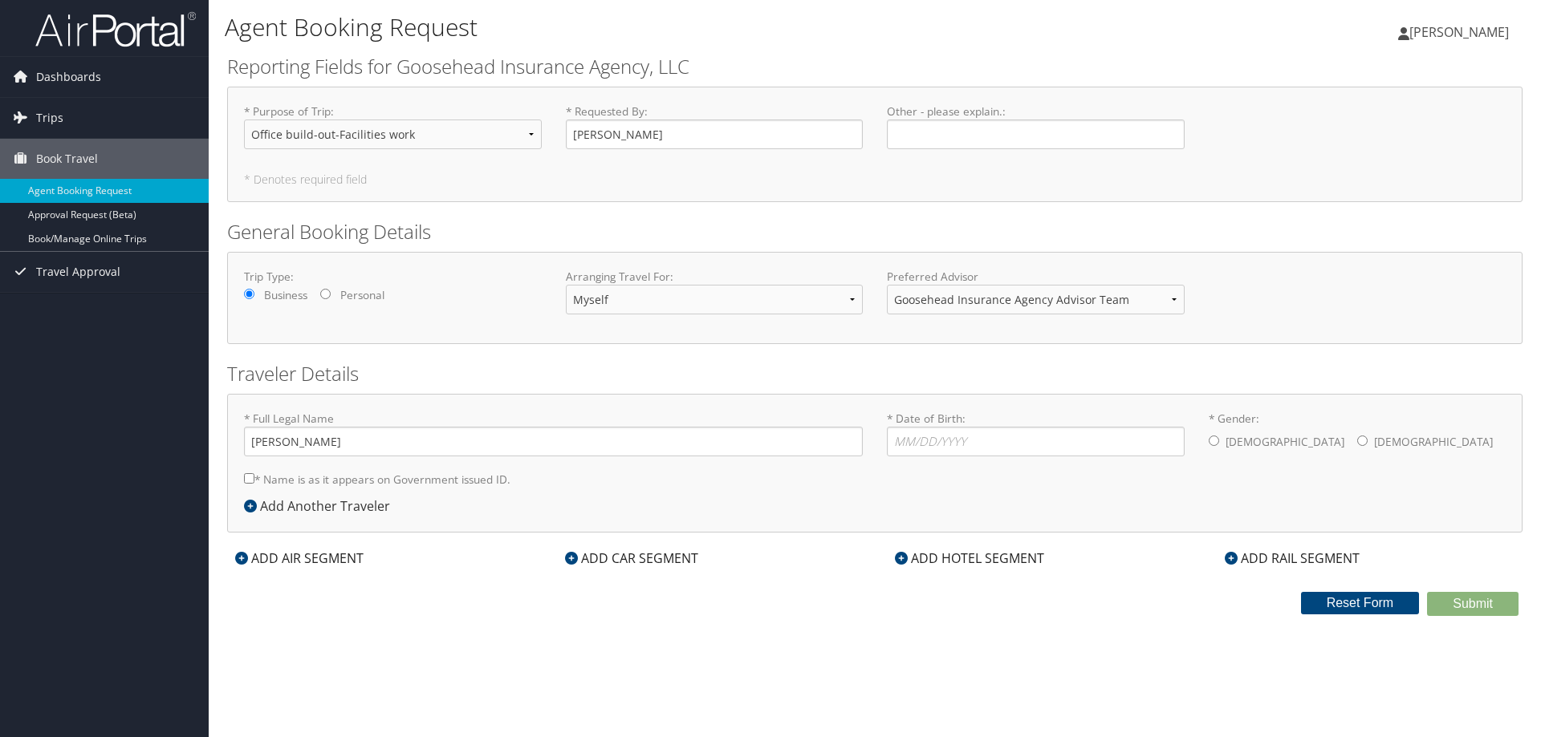
click at [259, 482] on label "* Name is as it appears on Government issued ID." at bounding box center [377, 480] width 266 height 30
click at [254, 482] on input "* Name is as it appears on Government issued ID." at bounding box center [249, 478] width 10 height 10
checkbox input "true"
click at [923, 453] on input "* Date of Birth: Invalid Date" at bounding box center [1036, 442] width 298 height 30
type input "[DATE]"
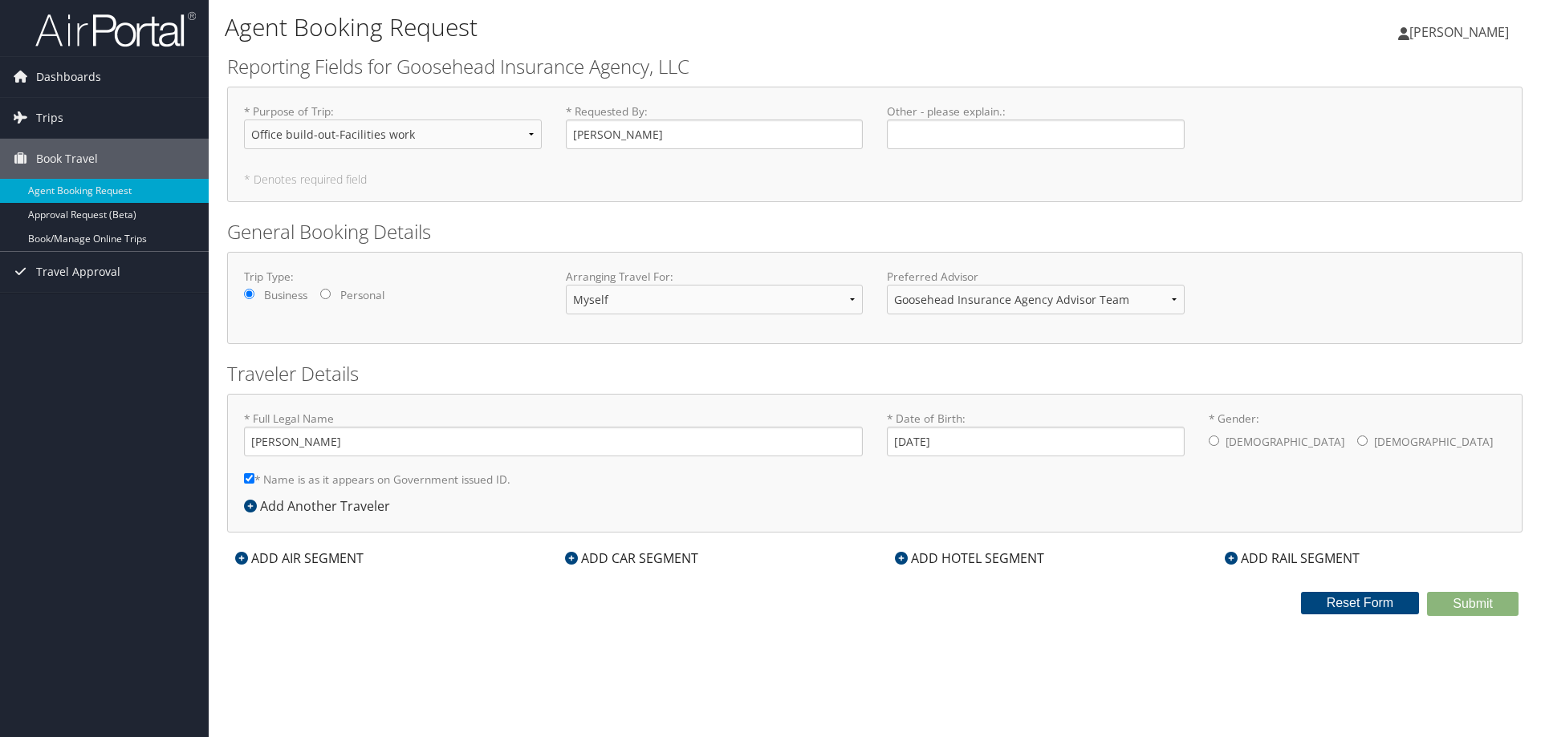
click at [1374, 450] on label "[DEMOGRAPHIC_DATA]" at bounding box center [1433, 442] width 119 height 30
click at [1357, 446] on input "* Gender: [DEMOGRAPHIC_DATA] [DEMOGRAPHIC_DATA]" at bounding box center [1362, 441] width 10 height 10
radio input "true"
click at [319, 567] on div "ADD AIR SEGMENT" at bounding box center [299, 558] width 144 height 19
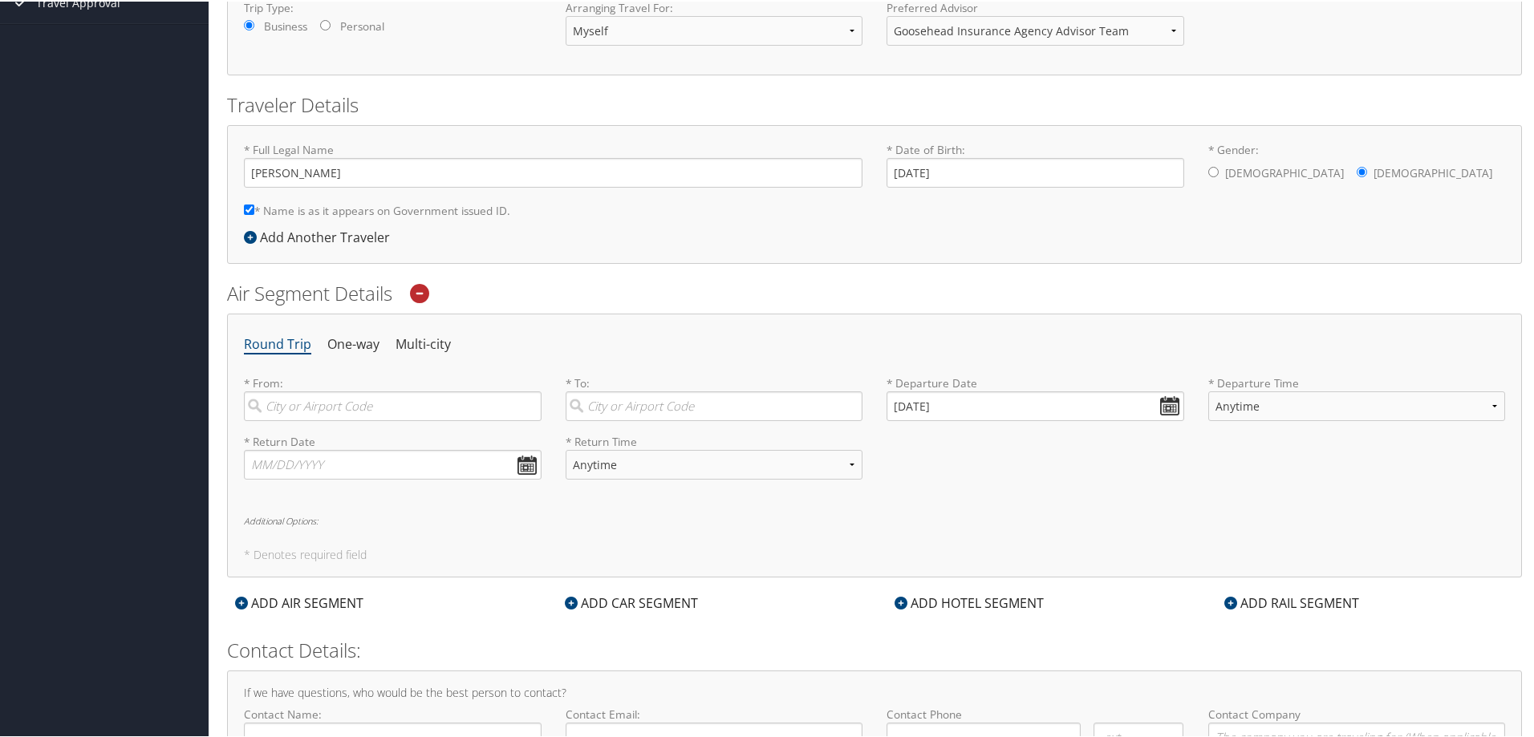
scroll to position [321, 0]
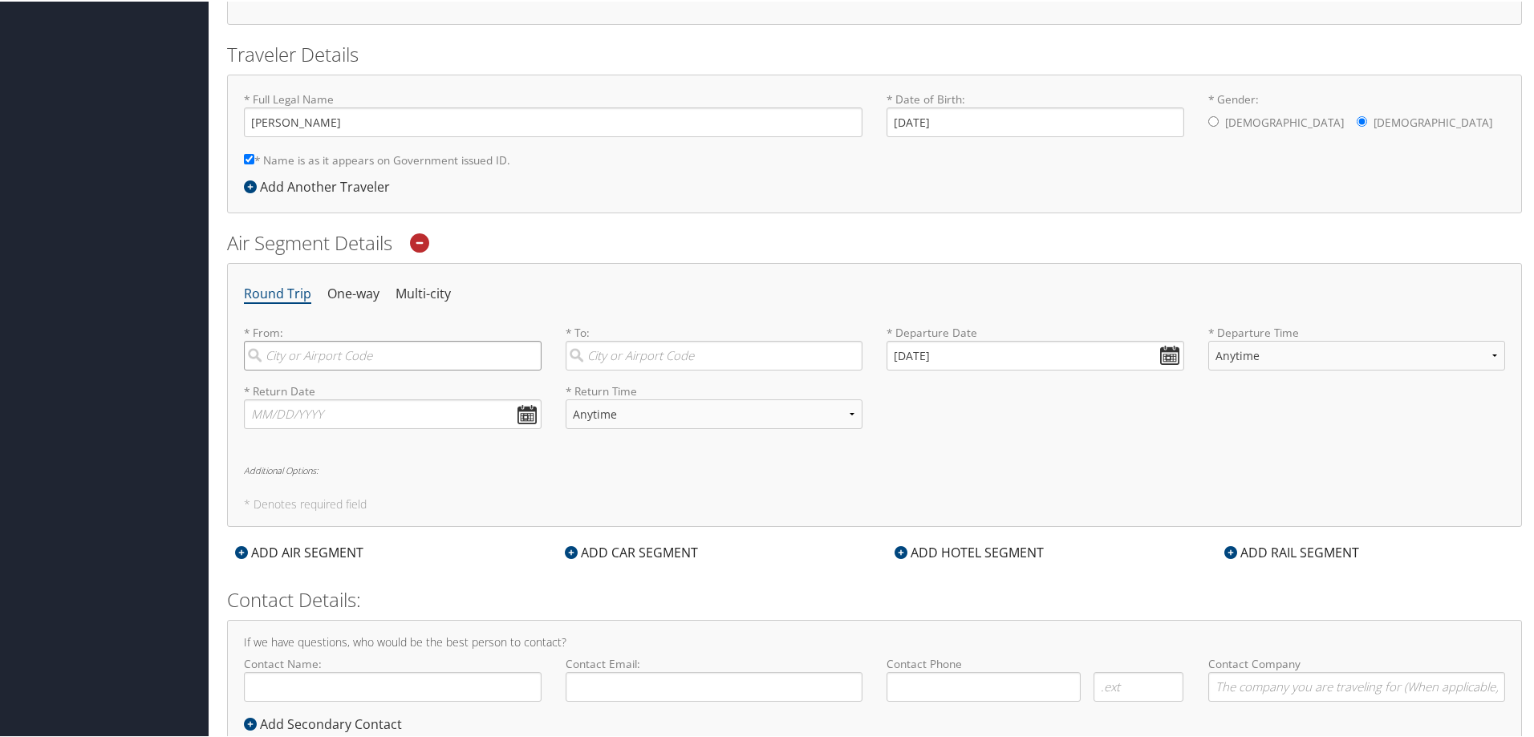
click at [370, 357] on input "search" at bounding box center [393, 354] width 298 height 30
click at [382, 377] on div "[GEOGRAPHIC_DATA] ([GEOGRAPHIC_DATA] [GEOGRAPHIC_DATA])" at bounding box center [395, 397] width 276 height 41
click at [382, 369] on input "iah" at bounding box center [393, 354] width 298 height 30
type input "[GEOGRAPHIC_DATA] ([GEOGRAPHIC_DATA] [GEOGRAPHIC_DATA])"
click at [624, 352] on input "search" at bounding box center [715, 354] width 298 height 30
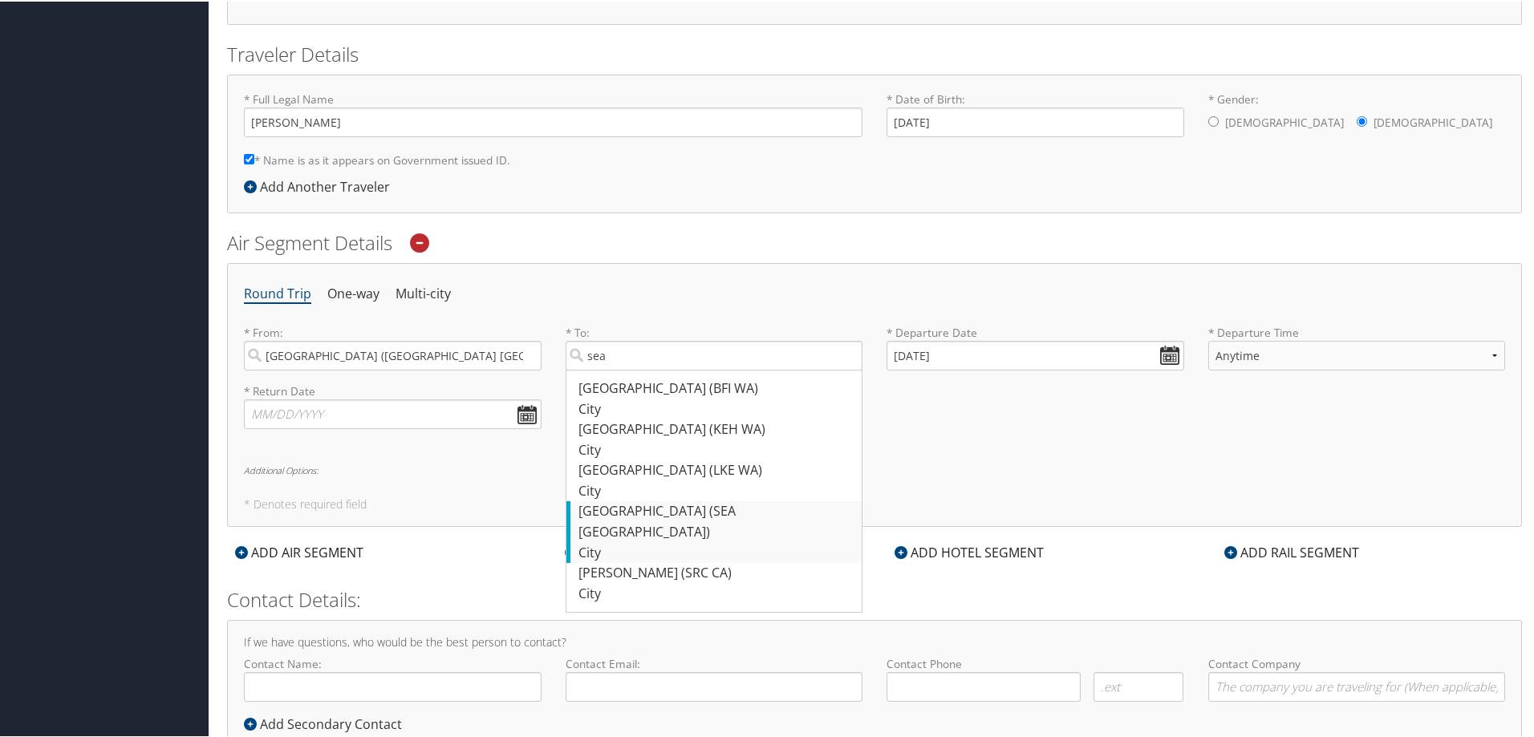
click at [692, 513] on div "[GEOGRAPHIC_DATA] (SEA [GEOGRAPHIC_DATA])" at bounding box center [717, 520] width 276 height 41
click at [692, 369] on input "sea" at bounding box center [715, 354] width 298 height 30
type input "[GEOGRAPHIC_DATA] (SEA [GEOGRAPHIC_DATA])"
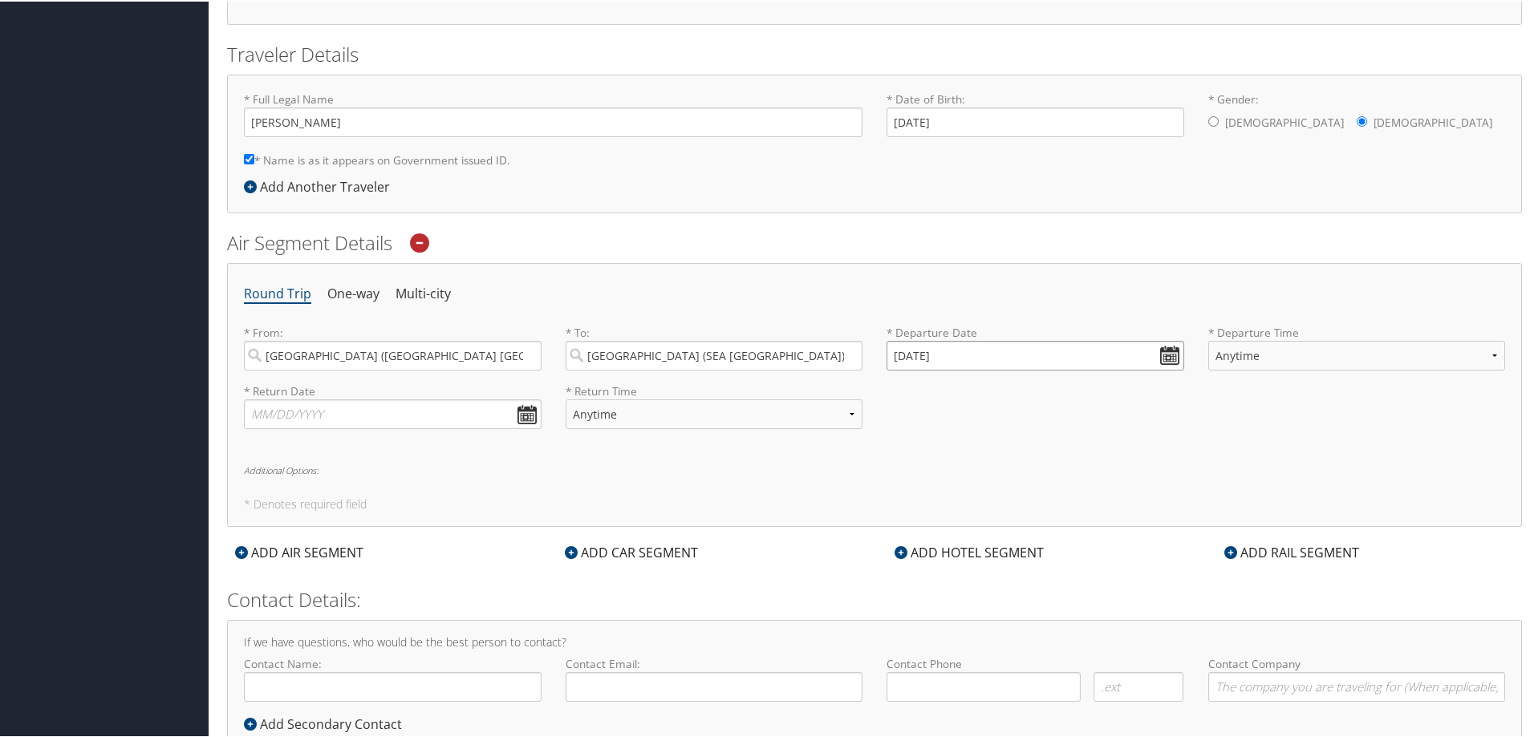
click at [1166, 353] on input "[DATE]" at bounding box center [1036, 354] width 298 height 30
click at [982, 533] on td "1" at bounding box center [975, 532] width 22 height 22
click at [1163, 359] on input "[DATE]" at bounding box center [1036, 354] width 298 height 30
click at [952, 541] on td "30" at bounding box center [952, 532] width 22 height 22
type input "[DATE]"
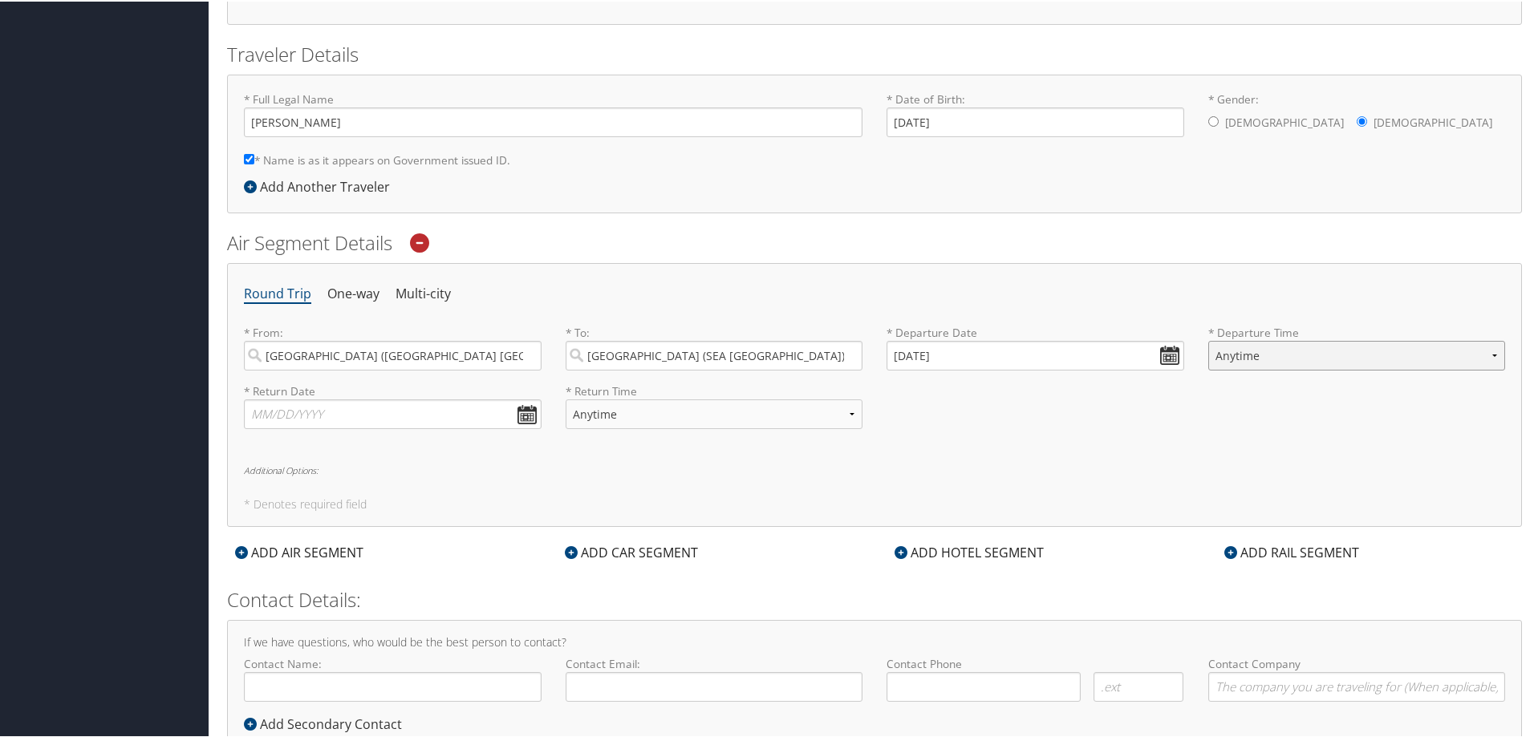
click at [1305, 350] on select "Anytime Early Morning (5AM-7AM) Morning (7AM-12PM) Afternoon (12PM-5PM) Evening…" at bounding box center [1357, 354] width 298 height 30
select select "4:00 PM"
click at [1208, 339] on select "Anytime Early Morning (5AM-7AM) Morning (7AM-12PM) Afternoon (12PM-5PM) Evening…" at bounding box center [1357, 354] width 298 height 30
click at [517, 413] on input "text" at bounding box center [393, 413] width 298 height 30
click at [388, 595] on td "3" at bounding box center [382, 590] width 22 height 22
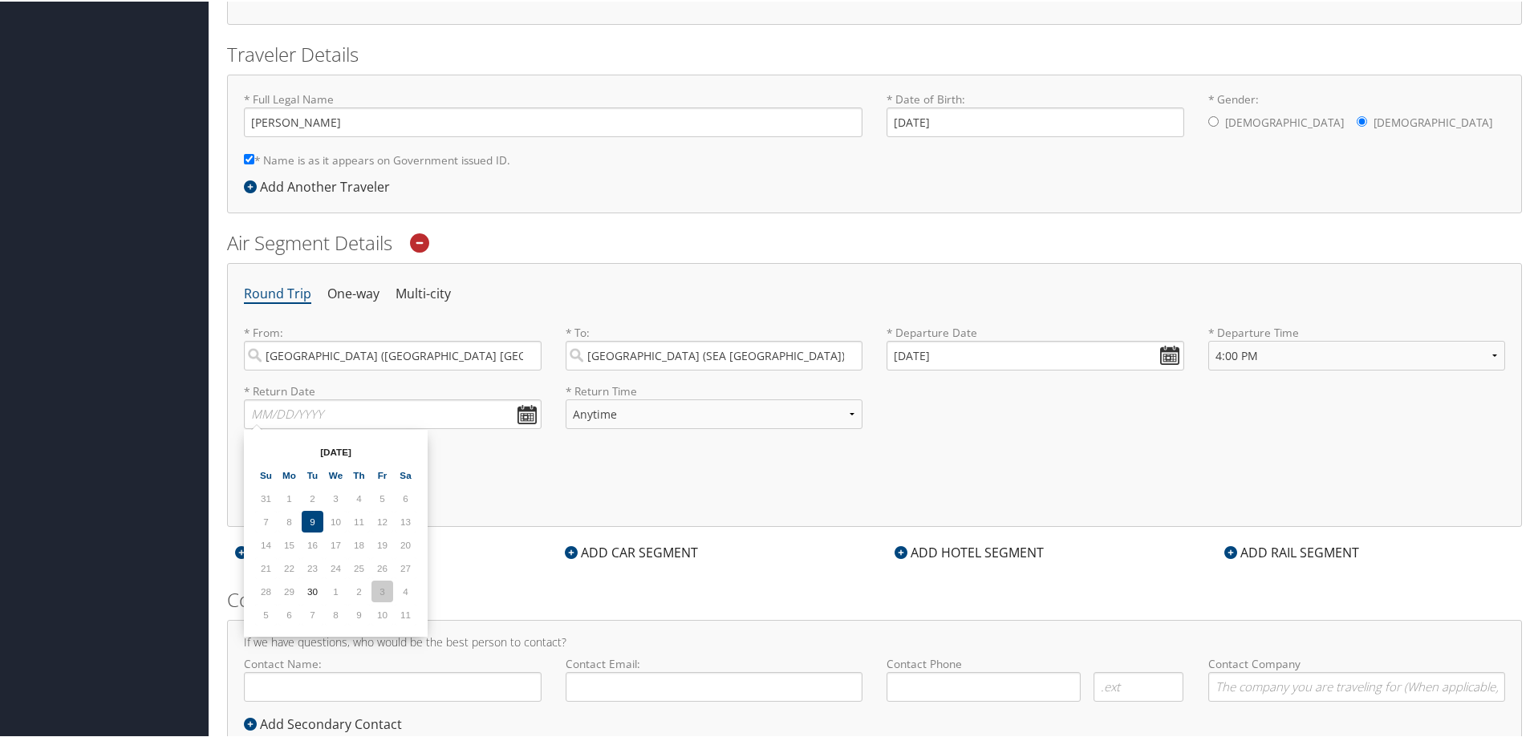
type input "[DATE]"
click at [757, 423] on select "Anytime Early Morning (5AM-7AM) Morning (7AM-12PM) Afternoon (12PM-5PM) Evening…" at bounding box center [715, 413] width 298 height 30
select select "9:00 PM"
click at [566, 398] on select "Anytime Early Morning (5AM-7AM) Morning (7AM-12PM) Afternoon (12PM-5PM) Evening…" at bounding box center [715, 413] width 298 height 30
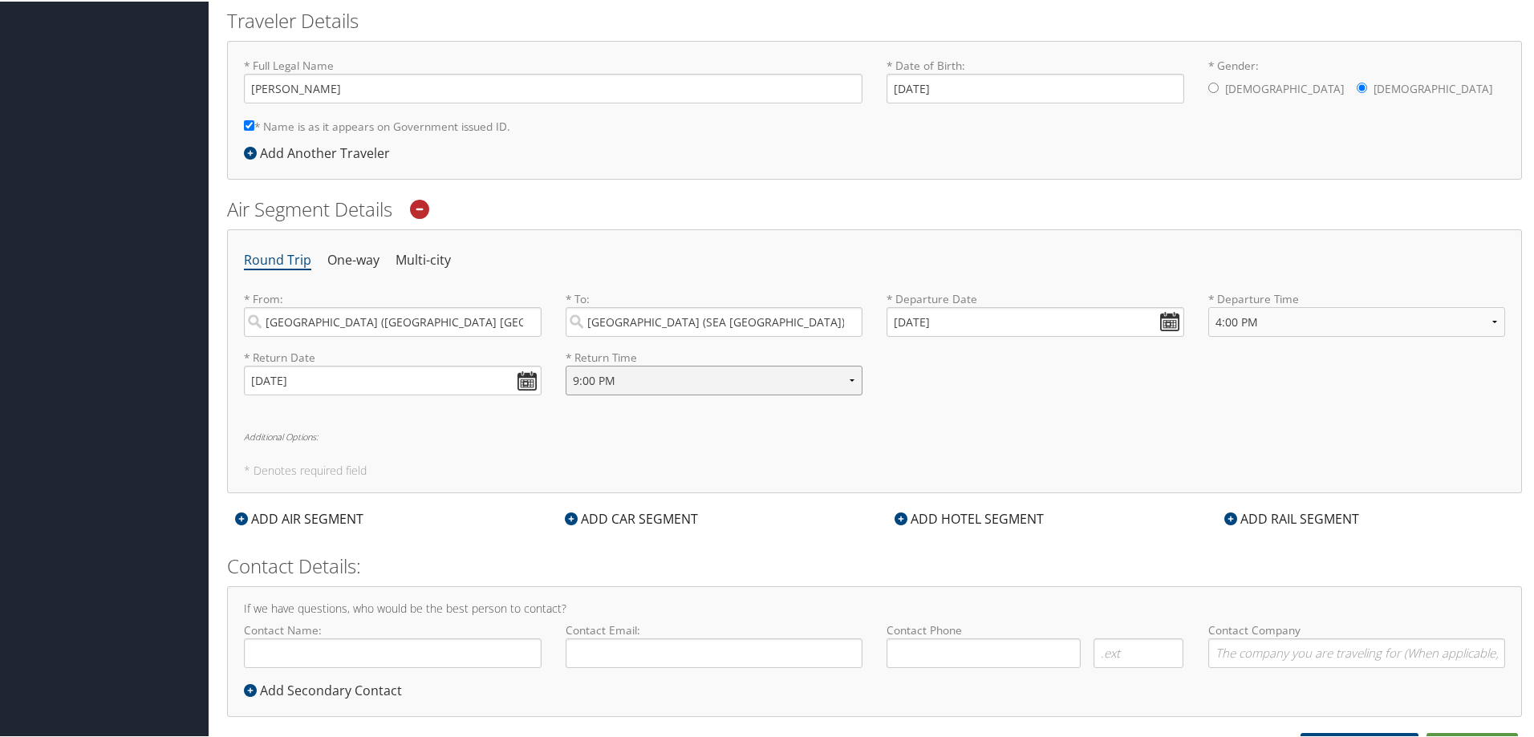
scroll to position [373, 0]
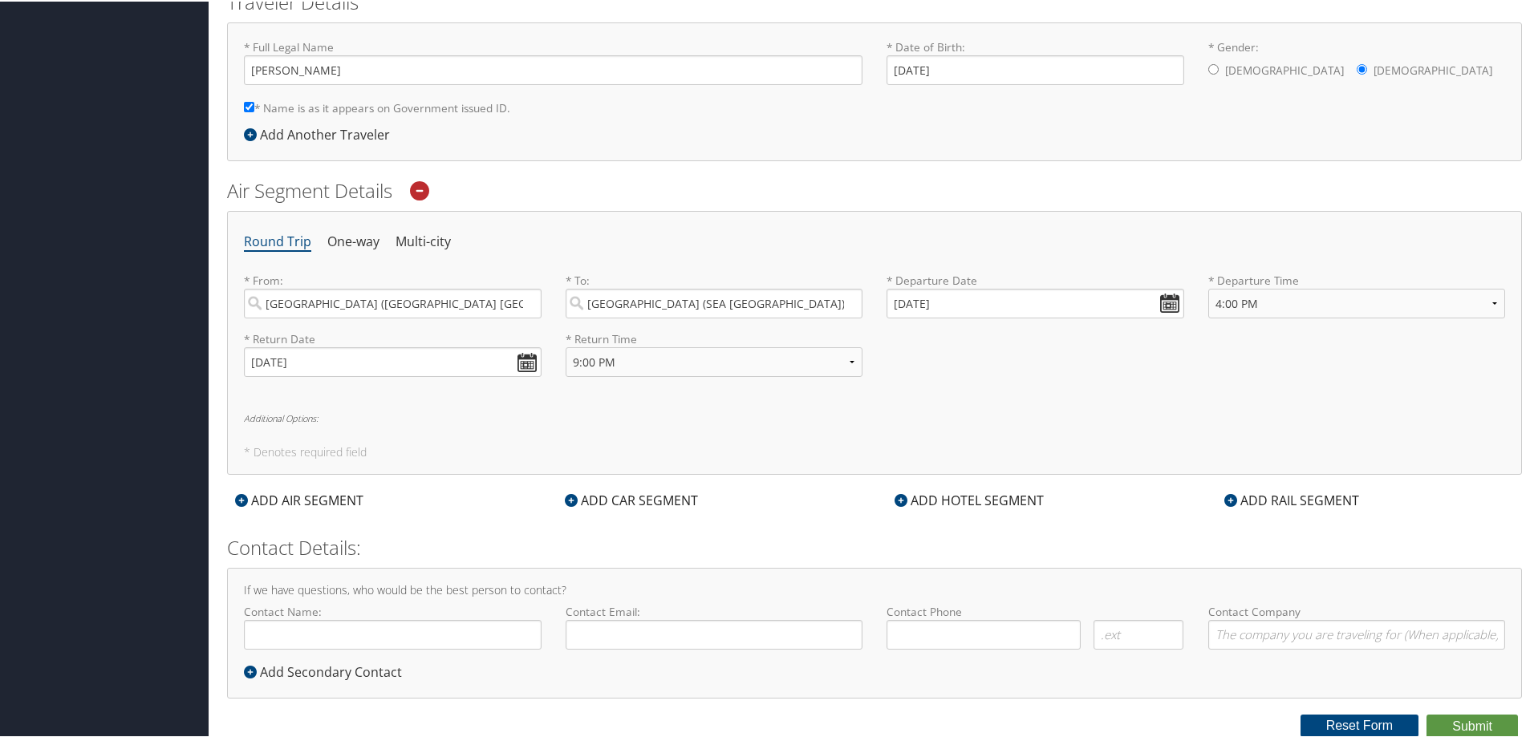
click at [621, 501] on div "ADD CAR SEGMENT" at bounding box center [631, 498] width 149 height 19
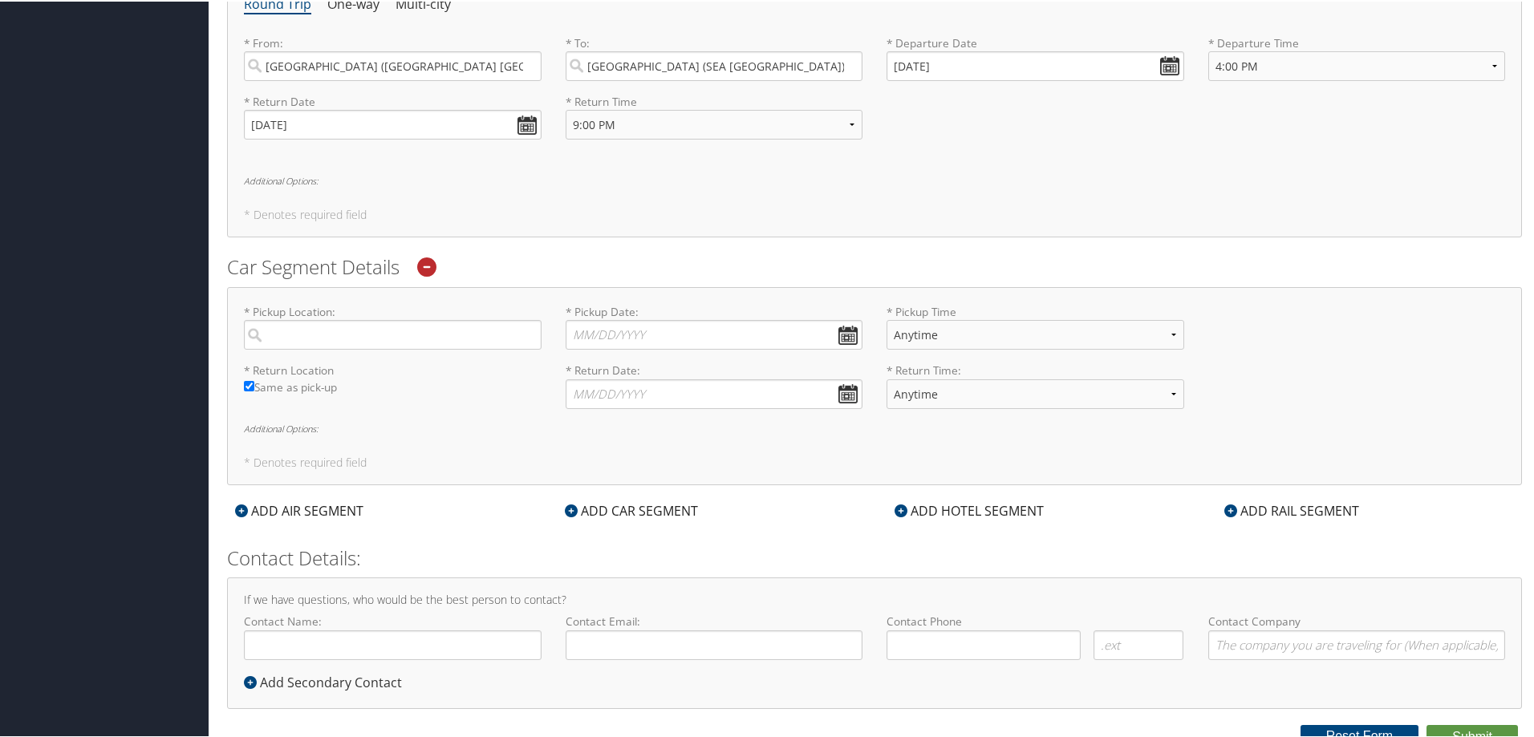
scroll to position [621, 0]
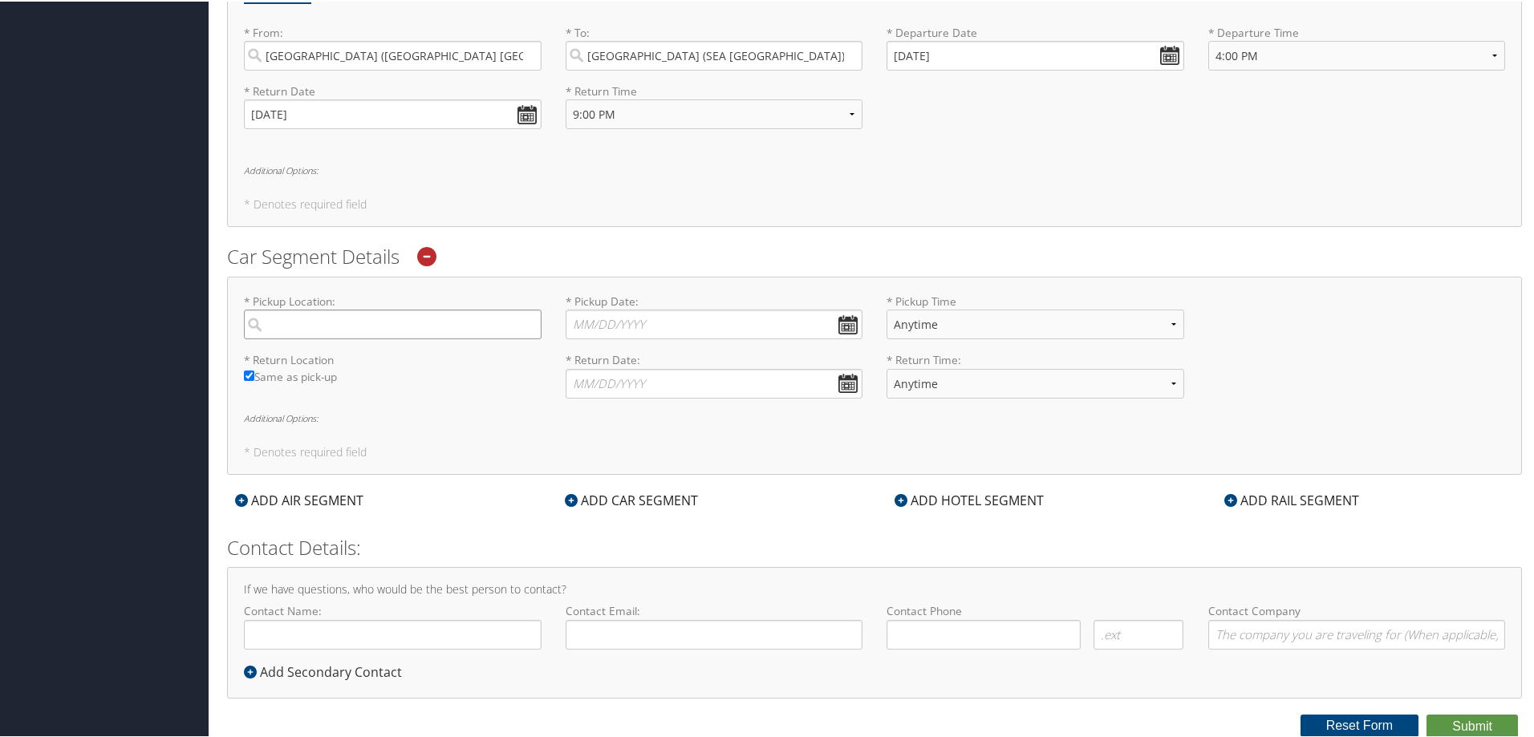
click at [431, 327] on input "search" at bounding box center [393, 323] width 298 height 30
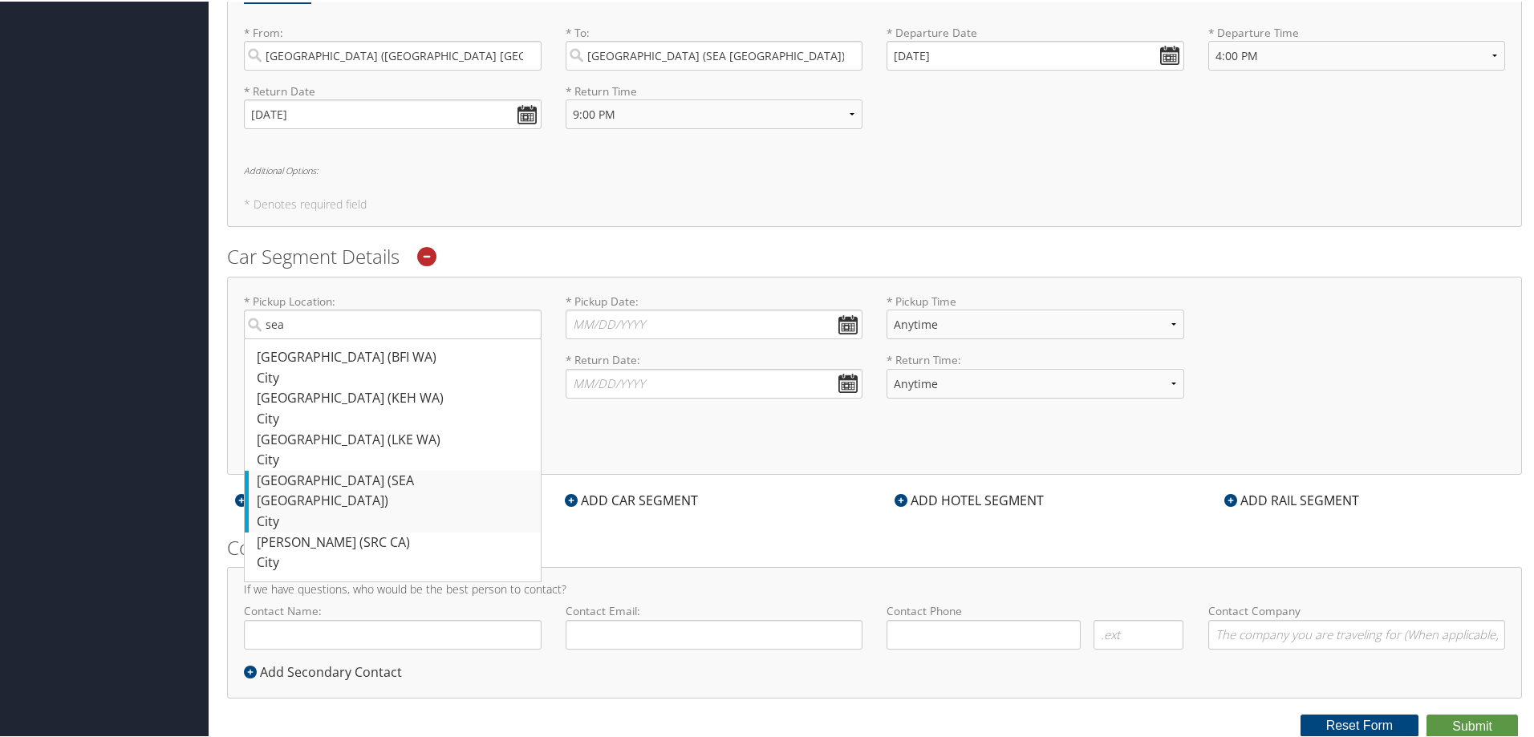
click at [411, 469] on div "[GEOGRAPHIC_DATA] (SEA [GEOGRAPHIC_DATA])" at bounding box center [395, 489] width 276 height 41
click at [411, 338] on input "sea" at bounding box center [393, 323] width 298 height 30
type input "[GEOGRAPHIC_DATA]"
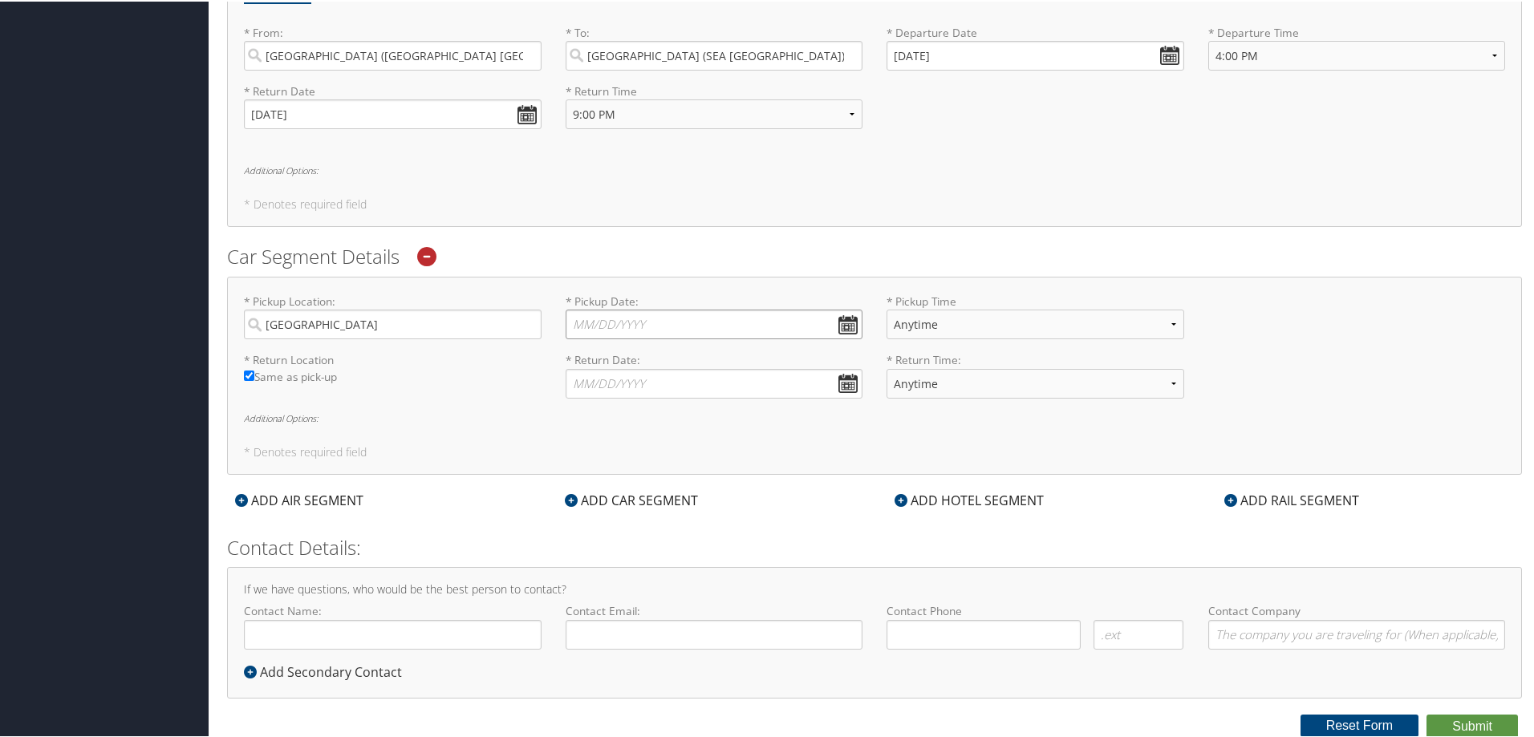
click at [845, 321] on input "* Pickup Date: Dates must be valid" at bounding box center [715, 323] width 298 height 30
click at [626, 496] on td "30" at bounding box center [633, 500] width 22 height 22
type input "[DATE]"
click at [964, 331] on select "Anytime 12:00 AM 1:00 AM 2:00 AM 3:00 AM 4:00 AM 5:00 AM 6:00 AM 7:00 AM 8:00 A…" at bounding box center [1036, 323] width 298 height 30
select select "8:00 PM"
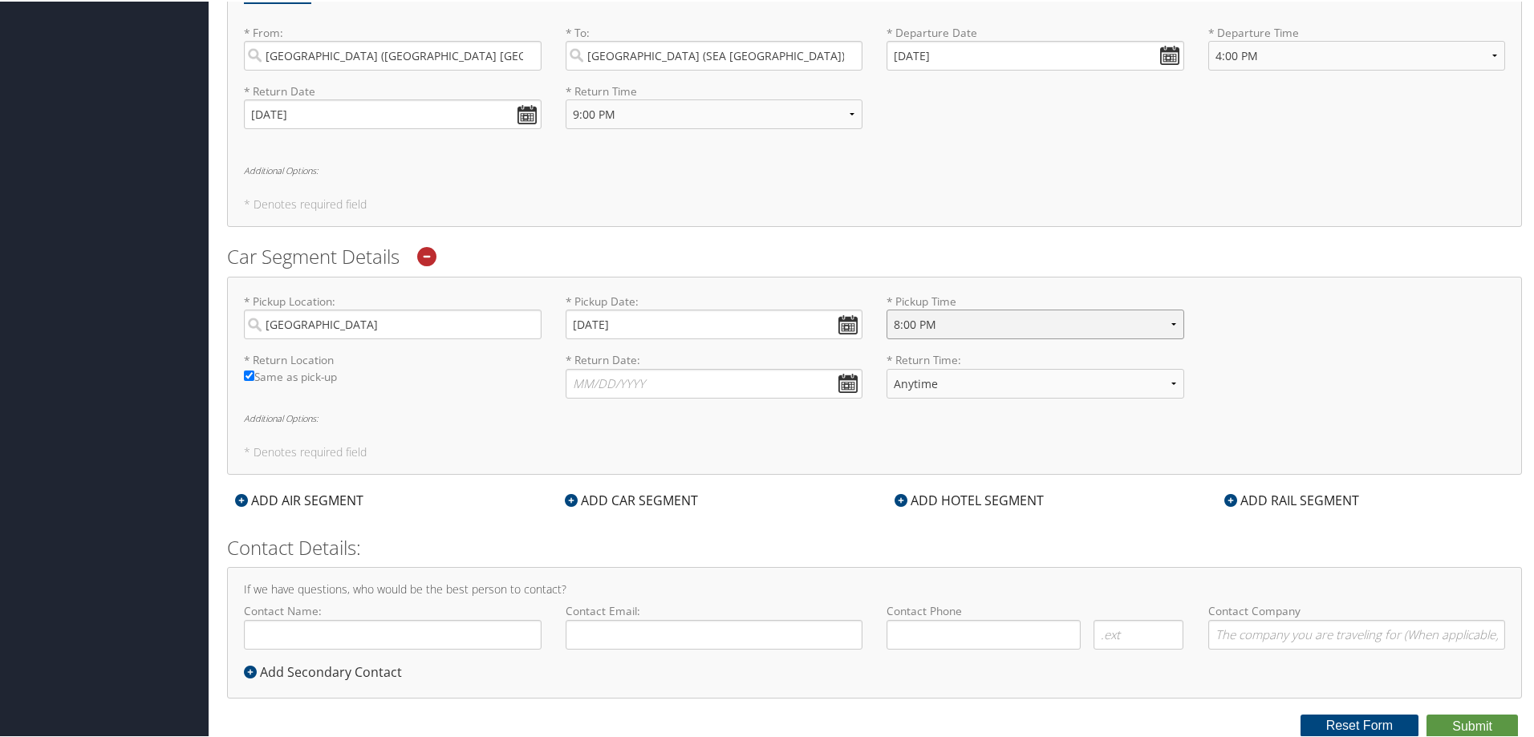
click at [887, 308] on select "Anytime 12:00 AM 1:00 AM 2:00 AM 3:00 AM 4:00 AM 5:00 AM 6:00 AM 7:00 AM 8:00 A…" at bounding box center [1036, 323] width 298 height 30
click at [836, 368] on input "* Return Date: Dates must be valid" at bounding box center [715, 382] width 298 height 30
click at [254, 379] on label "Same as pick-up" at bounding box center [393, 379] width 298 height 25
click at [254, 379] on input "Same as pick-up" at bounding box center [249, 374] width 10 height 10
checkbox input "false"
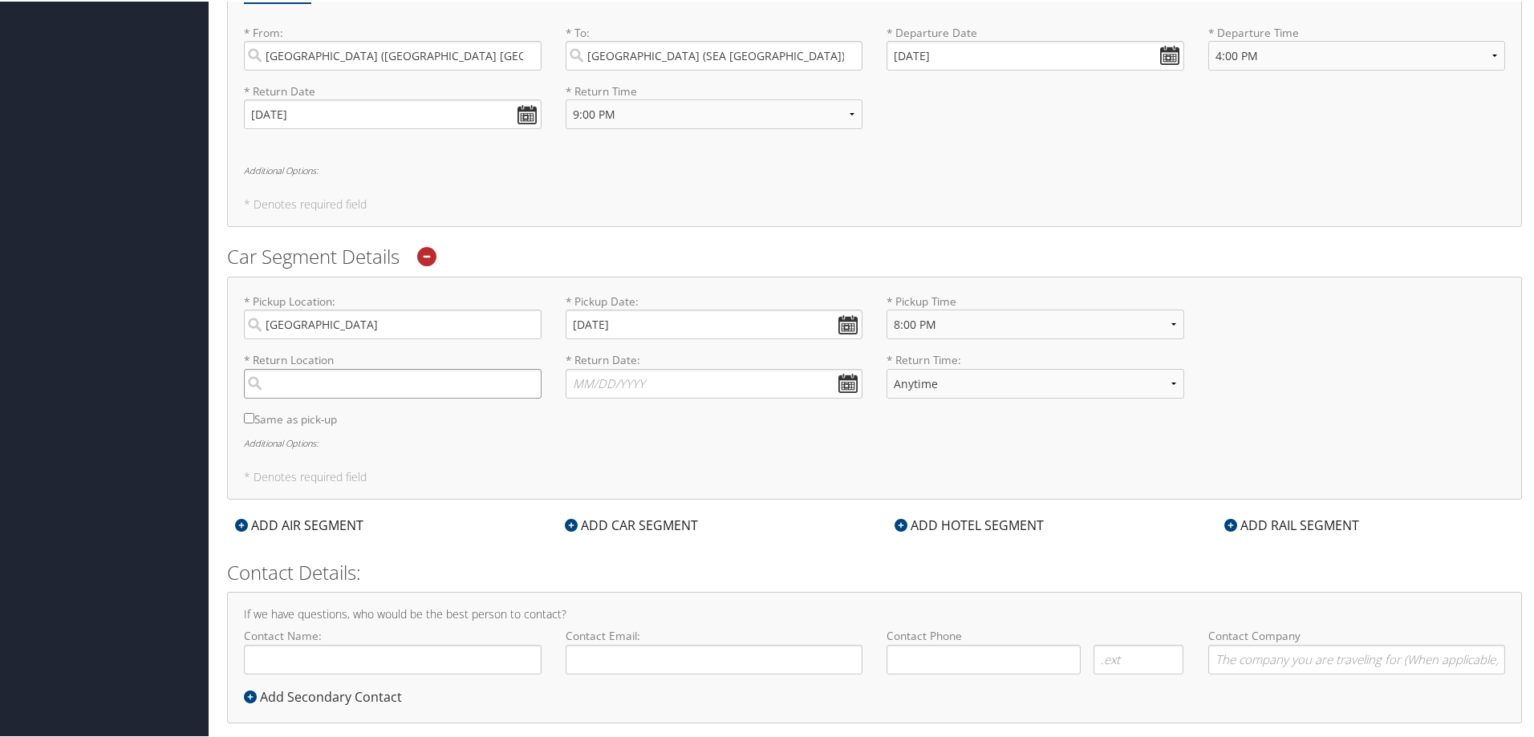
click at [322, 386] on input "search" at bounding box center [393, 382] width 298 height 30
click at [322, 411] on div "[GEOGRAPHIC_DATA] ([GEOGRAPHIC_DATA] [GEOGRAPHIC_DATA])" at bounding box center [395, 425] width 276 height 41
click at [322, 397] on input "iah" at bounding box center [393, 382] width 298 height 30
type input "[GEOGRAPHIC_DATA]"
click at [673, 363] on label "* Return Date: Dates must be valid" at bounding box center [715, 374] width 298 height 46
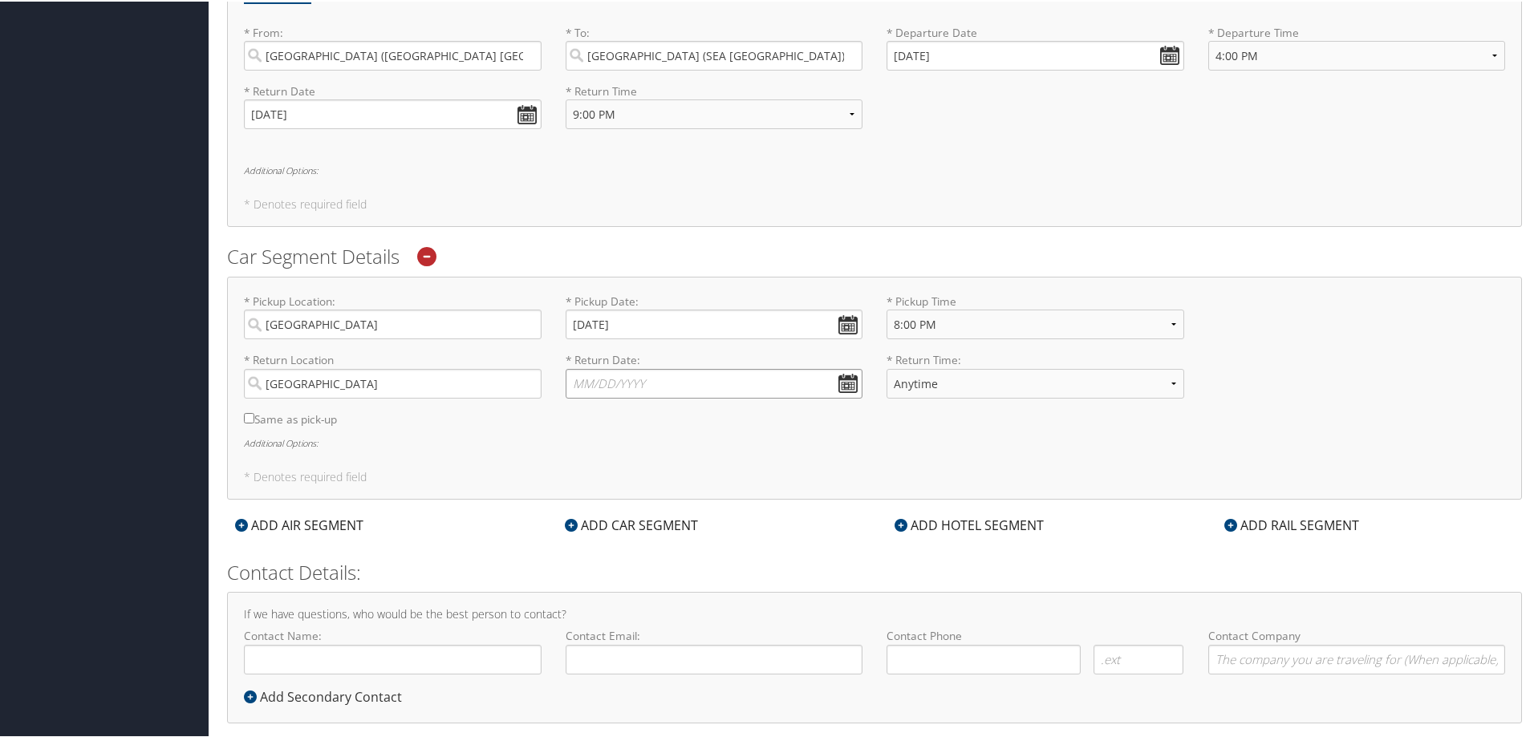
click at [673, 367] on input "* Return Date: Dates must be valid" at bounding box center [715, 382] width 298 height 30
click at [708, 565] on td "3" at bounding box center [703, 560] width 22 height 22
type input "[DATE]"
click at [949, 379] on select "Anytime 12:00 AM 1:00 AM 2:00 AM 3:00 AM 4:00 AM 5:00 AM 6:00 AM 7:00 AM 8:00 A…" at bounding box center [1036, 382] width 298 height 30
select select "10:00 PM"
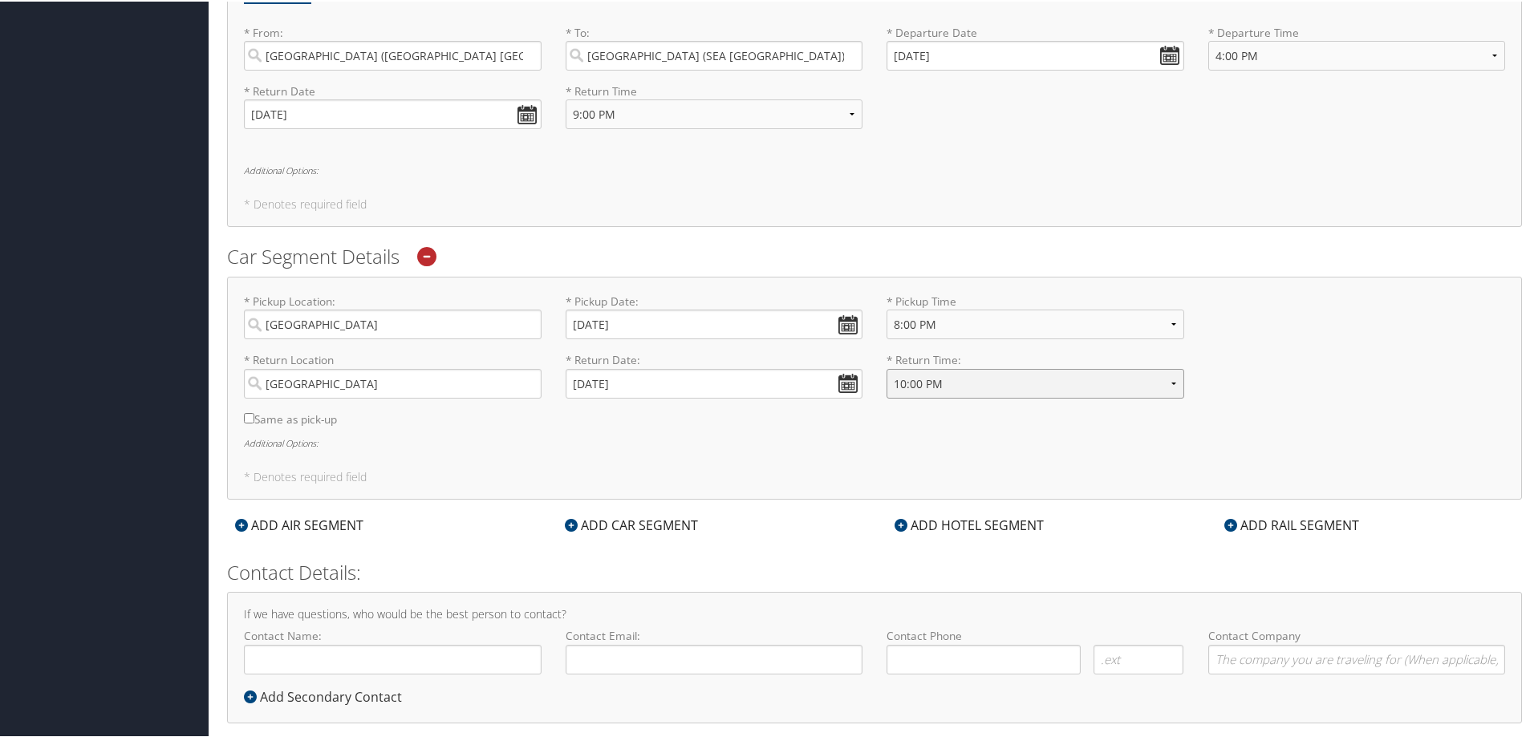
click at [887, 367] on select "Anytime 12:00 AM 1:00 AM 2:00 AM 3:00 AM 4:00 AM 5:00 AM 6:00 AM 7:00 AM 8:00 A…" at bounding box center [1036, 382] width 298 height 30
click at [648, 461] on div "* Pickup Location: [GEOGRAPHIC_DATA] Required * Pickup Date: [DATE] Dates must …" at bounding box center [874, 386] width 1295 height 223
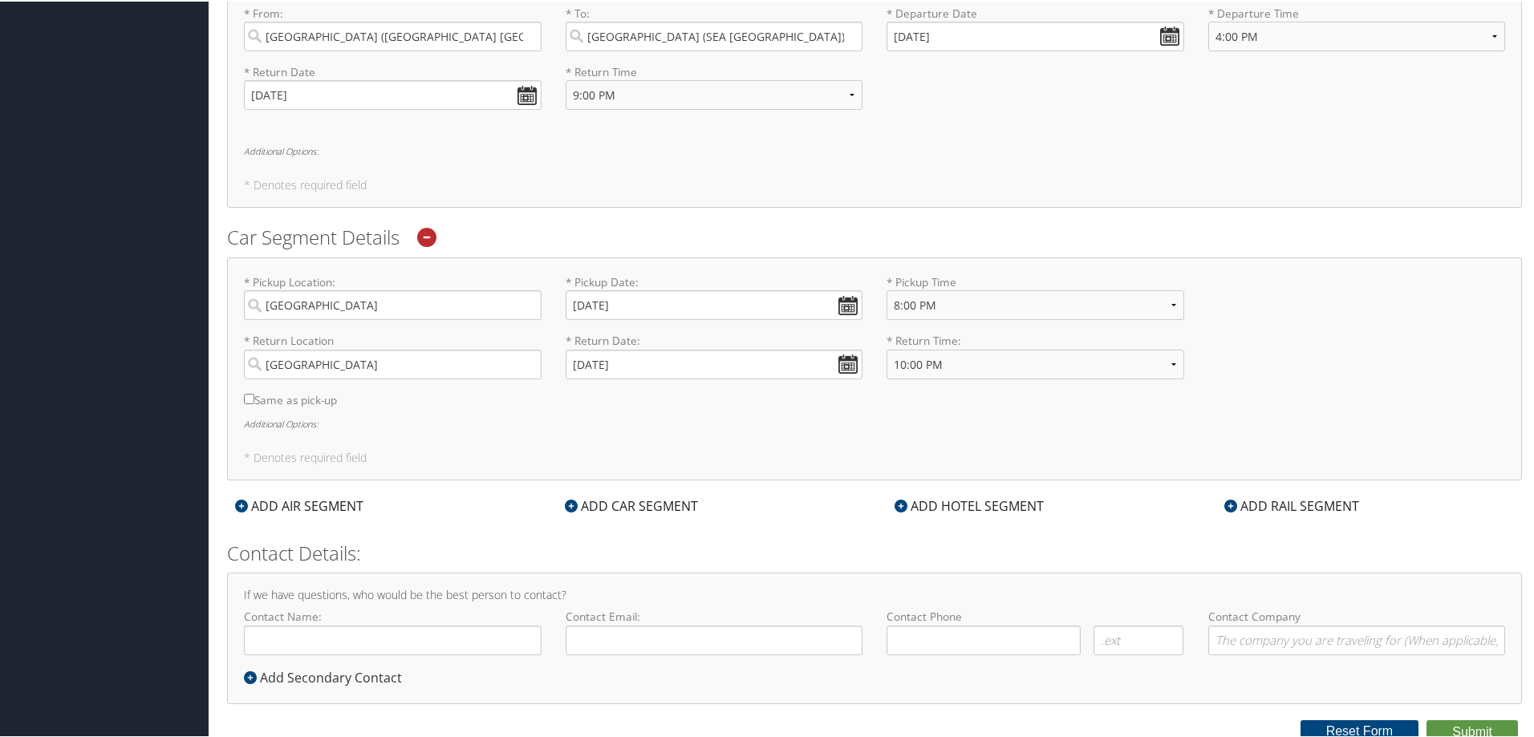
scroll to position [646, 0]
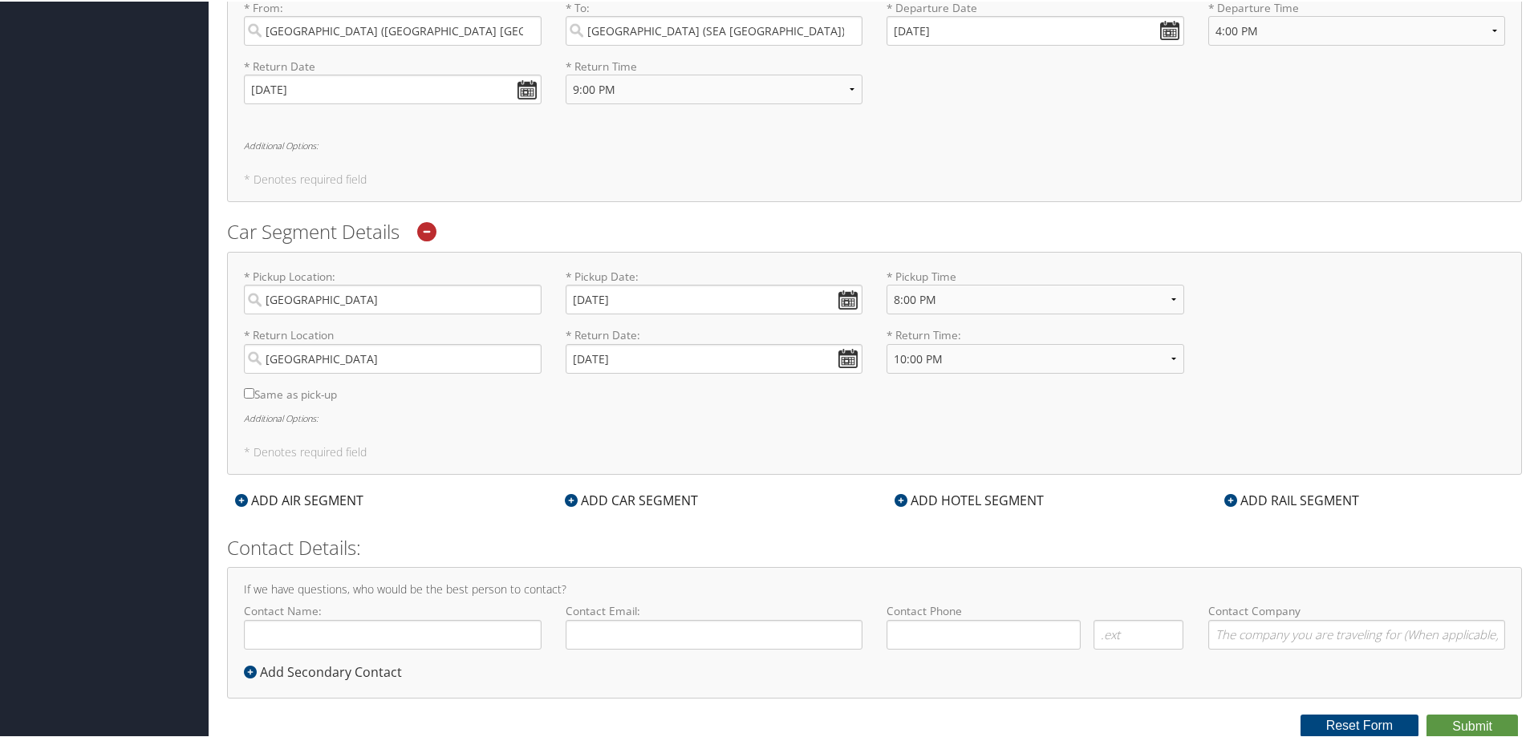
click at [972, 505] on div "ADD HOTEL SEGMENT" at bounding box center [969, 498] width 165 height 19
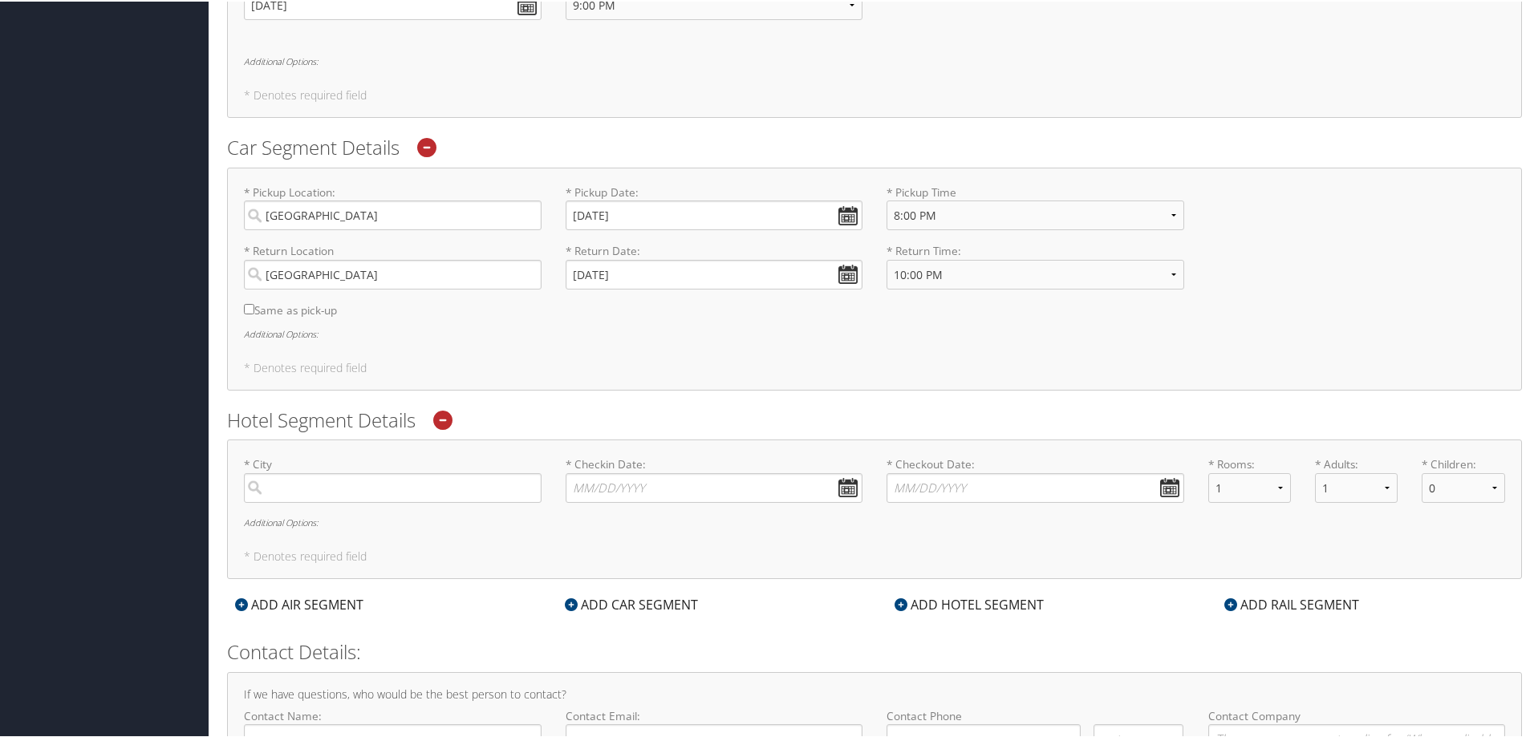
scroll to position [834, 0]
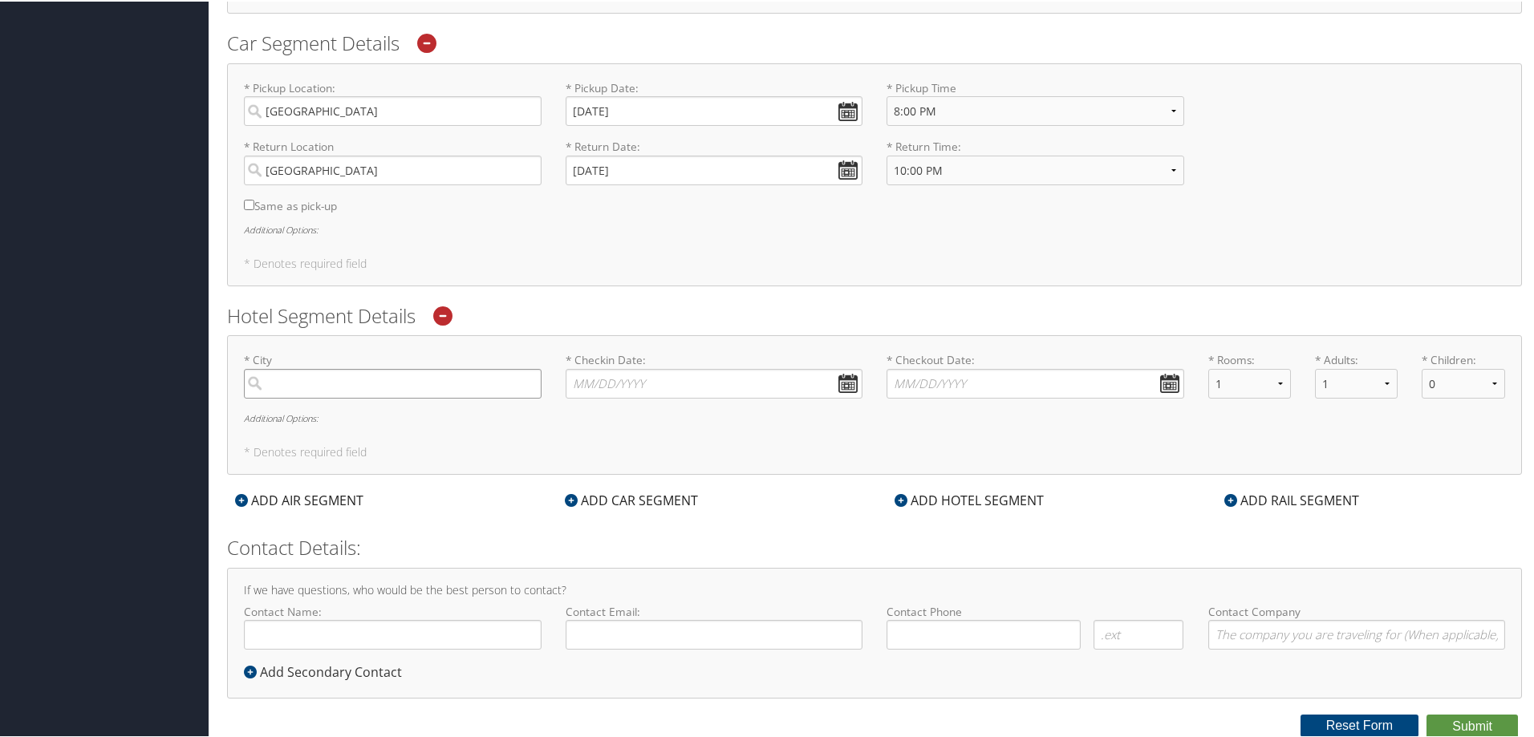
click at [398, 384] on input "search" at bounding box center [393, 382] width 298 height 30
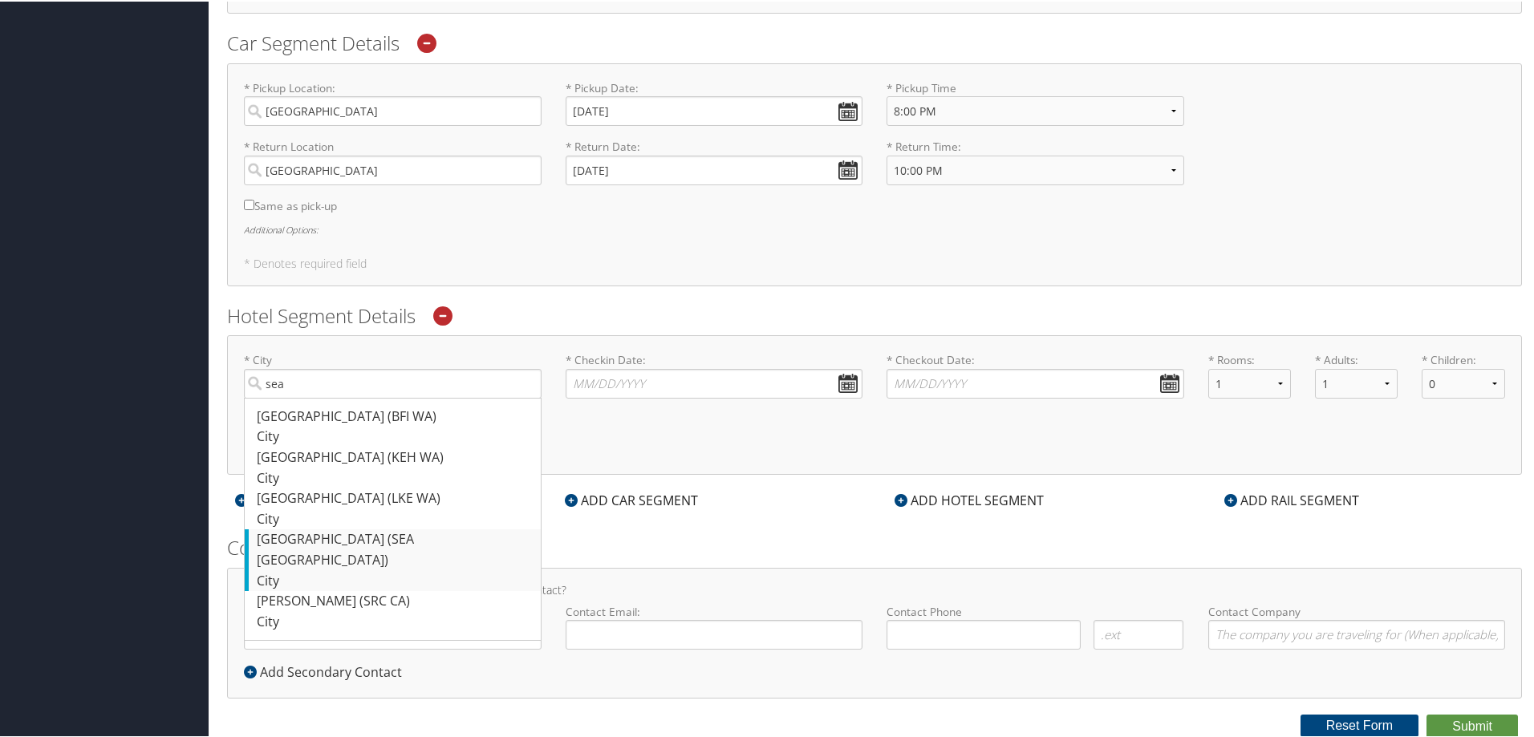
click at [401, 546] on div "[GEOGRAPHIC_DATA] (SEA [GEOGRAPHIC_DATA])" at bounding box center [395, 548] width 276 height 41
click at [401, 397] on input "sea" at bounding box center [393, 382] width 298 height 30
type input "[GEOGRAPHIC_DATA]"
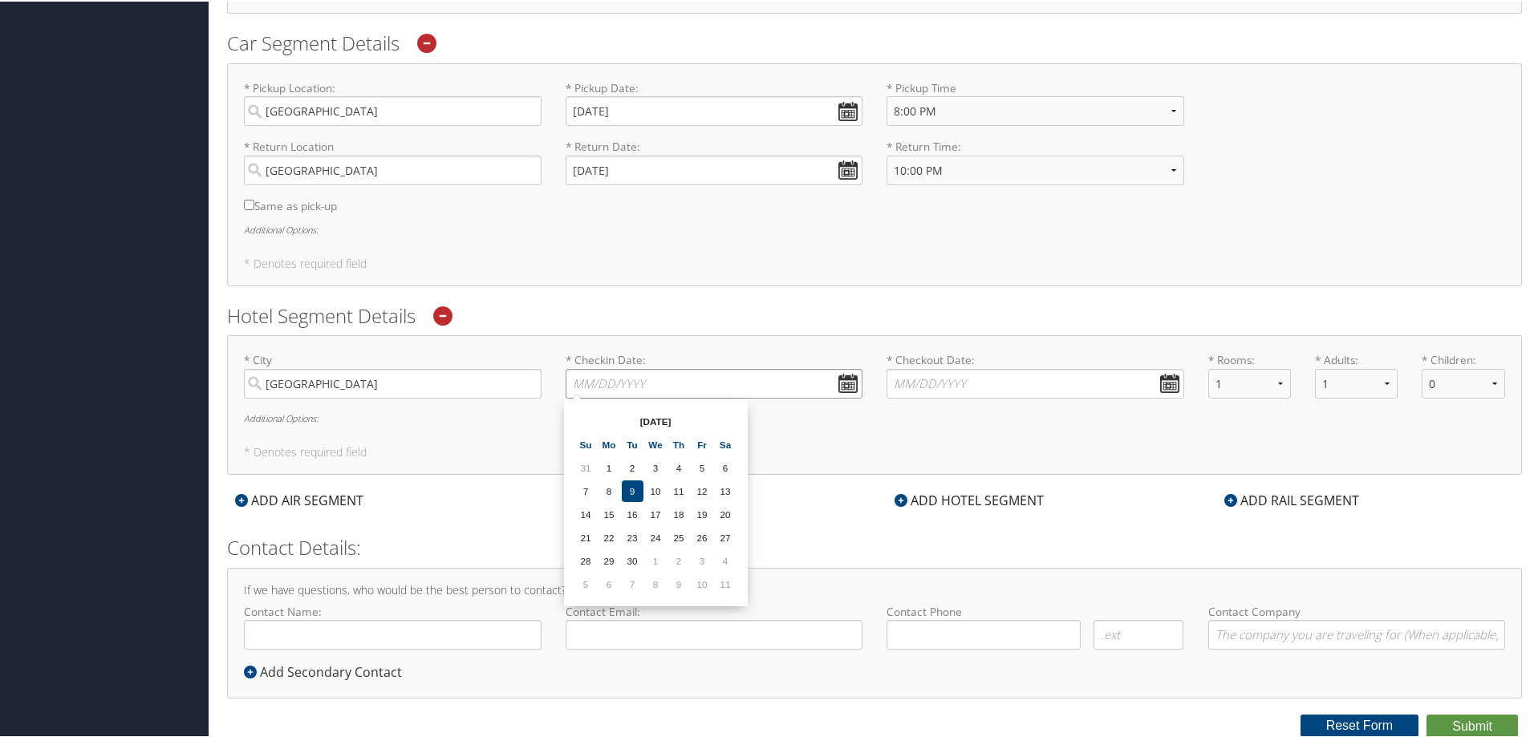
click at [666, 369] on input "* Checkin Date: Dates must be valid" at bounding box center [715, 382] width 298 height 30
click at [633, 558] on td "30" at bounding box center [633, 560] width 22 height 22
type input "[DATE]"
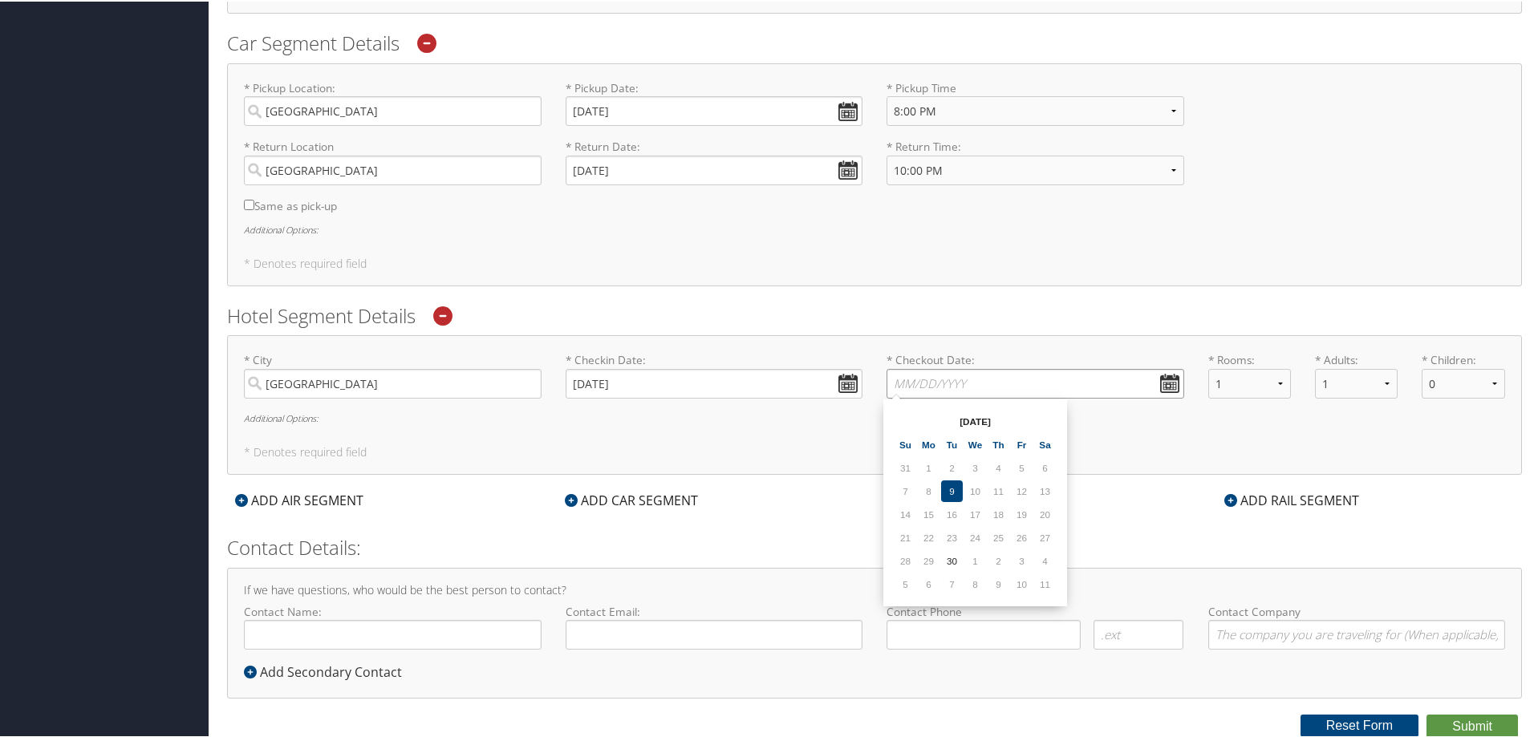
click at [1171, 380] on input "* Checkout Date: Dates must be valid" at bounding box center [1036, 382] width 298 height 30
click at [1017, 560] on td "3" at bounding box center [1022, 560] width 22 height 22
type input "[DATE]"
click at [685, 443] on div "* City [GEOGRAPHIC_DATA] Required * Checkin Date: [DATE] Dates must be valid * …" at bounding box center [874, 404] width 1295 height 140
click at [438, 642] on input "Contact Name:" at bounding box center [393, 634] width 298 height 30
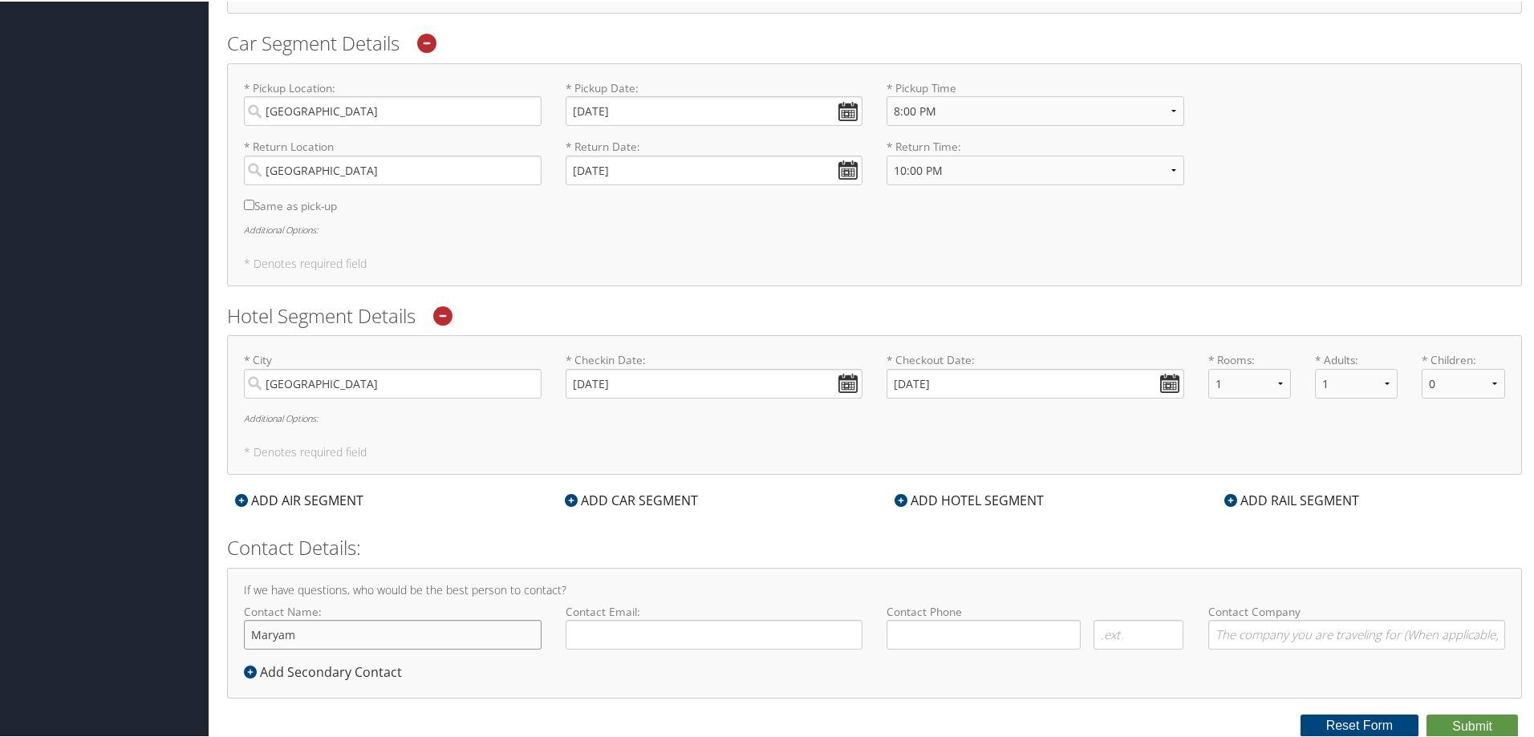
type input "Maryam"
type input "[PERSON_NAME]"
type input "[PHONE_NUMBER]"
click at [1269, 636] on input "Contact Company" at bounding box center [1357, 634] width 298 height 30
type input "Goosehead"
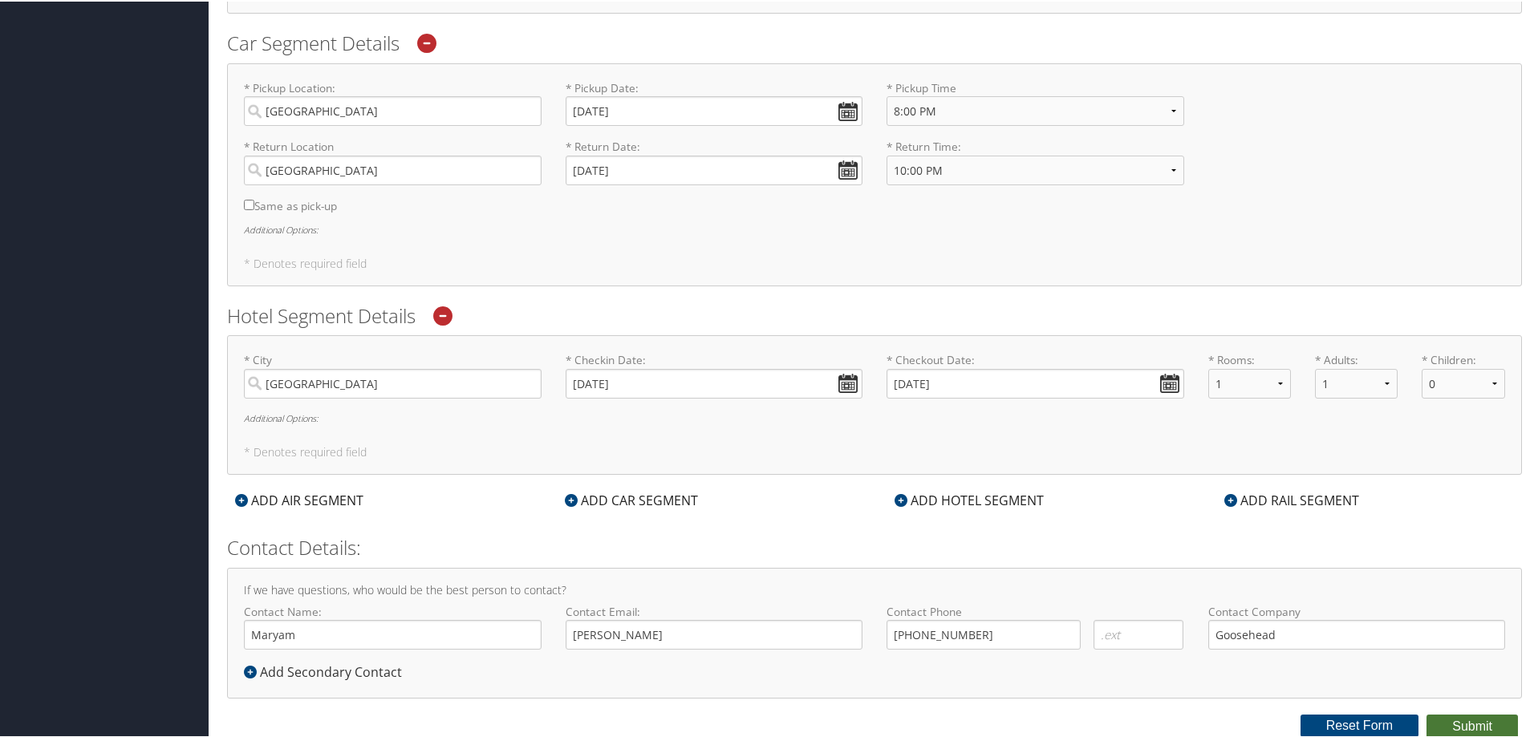
click at [1449, 717] on button "Submit" at bounding box center [1472, 725] width 91 height 24
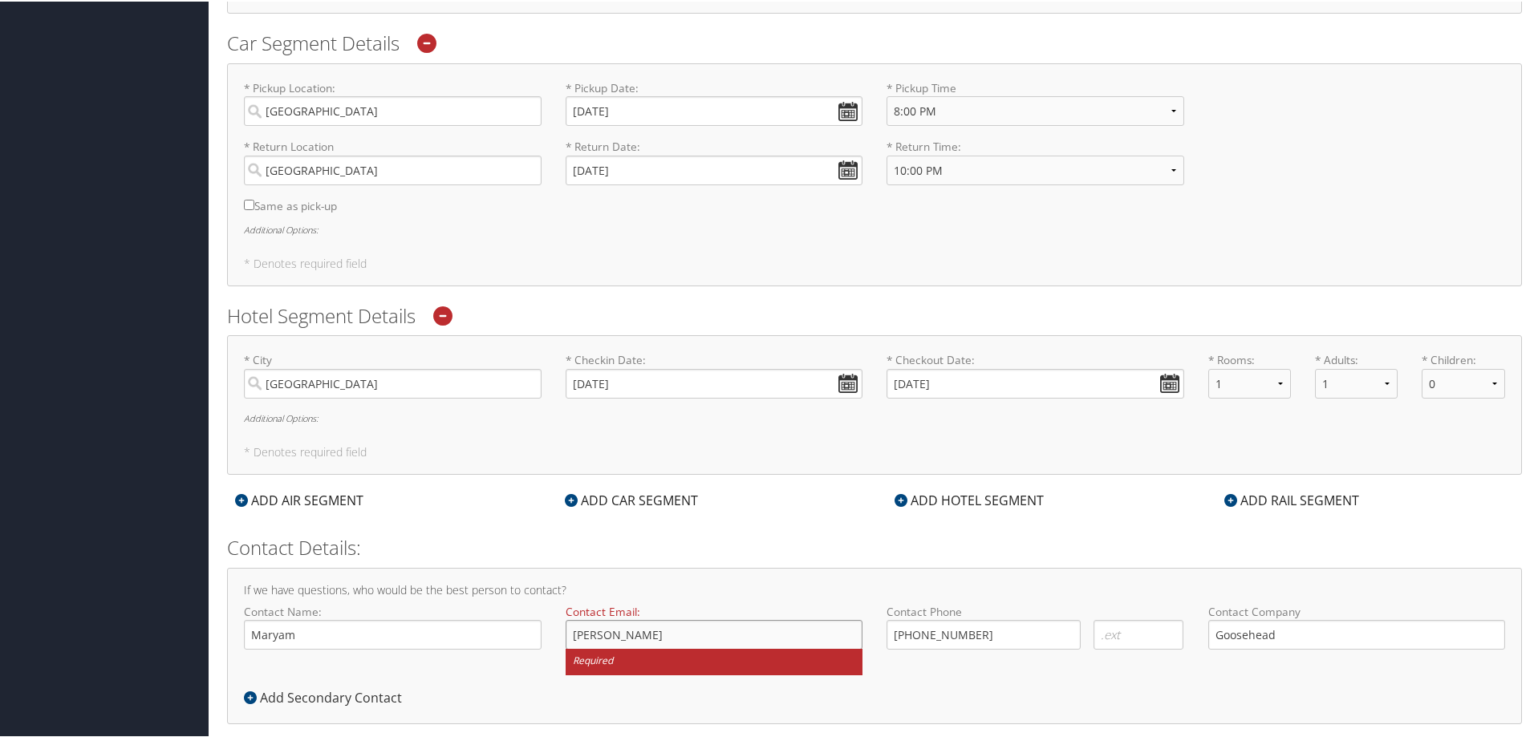
drag, startPoint x: 648, startPoint y: 644, endPoint x: 547, endPoint y: 634, distance: 100.8
click at [547, 634] on div "Contact Name: [PERSON_NAME] Required Contact Email: [PERSON_NAME] Required Cont…" at bounding box center [874, 645] width 1285 height 84
type input "[EMAIL_ADDRESS][PERSON_NAME][DOMAIN_NAME]"
click at [481, 627] on input "Maryam" at bounding box center [393, 634] width 298 height 30
type input "[PERSON_NAME]"
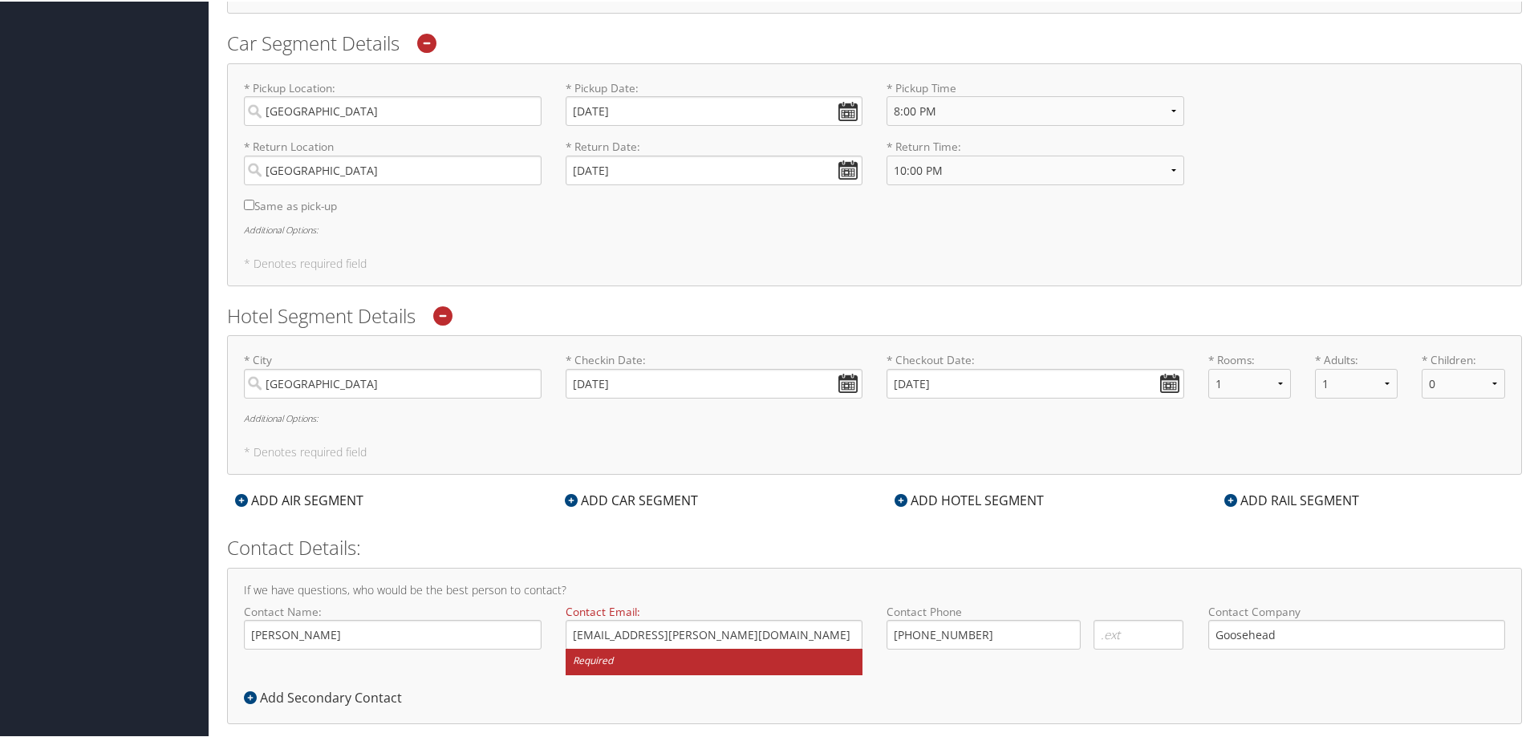
click at [787, 570] on div "If we have questions, who would be the best person to contact? Contact Name: [P…" at bounding box center [874, 644] width 1295 height 156
click at [830, 631] on input "[EMAIL_ADDRESS][PERSON_NAME][DOMAIN_NAME]" at bounding box center [715, 634] width 298 height 30
click at [990, 670] on div "Contact Name: [PERSON_NAME] Required Contact Email: [EMAIL_ADDRESS][PERSON_NAME…" at bounding box center [874, 645] width 1285 height 84
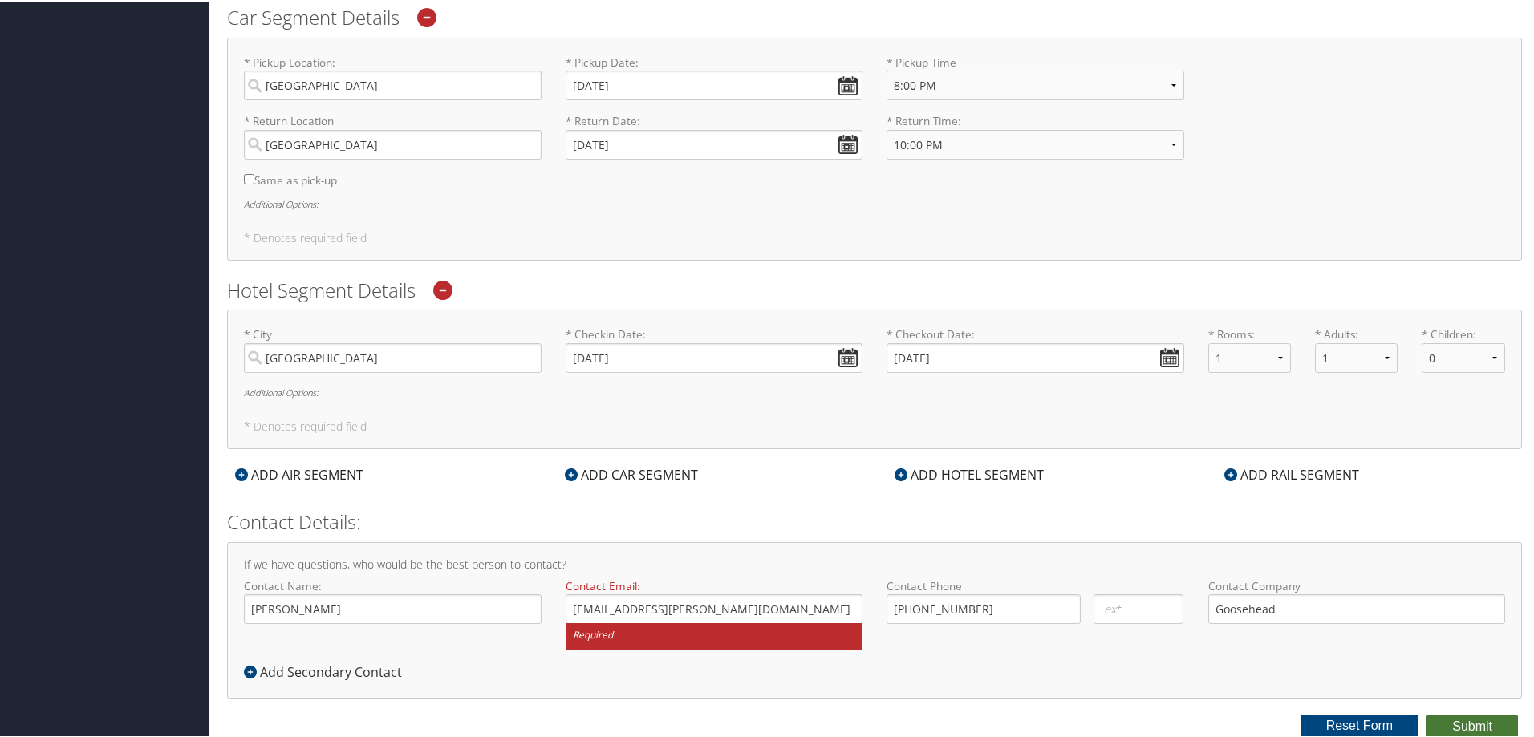
click at [1493, 716] on button "Submit" at bounding box center [1472, 725] width 91 height 24
